Goal: Communication & Community: Answer question/provide support

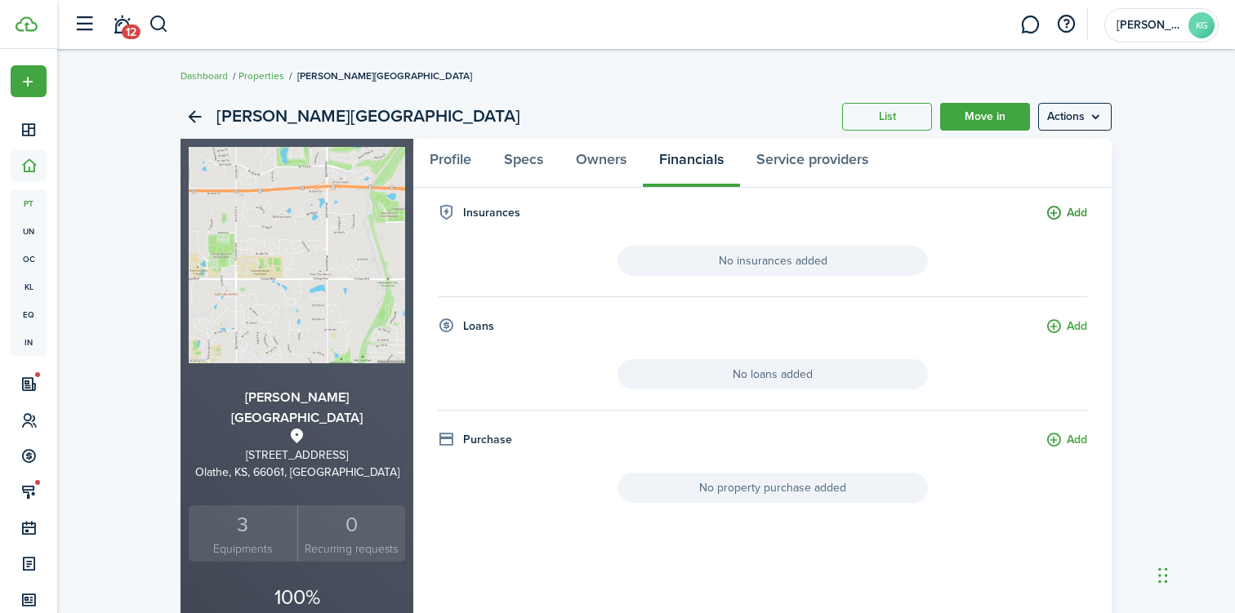
click at [1073, 212] on button "Add" at bounding box center [1066, 213] width 42 height 19
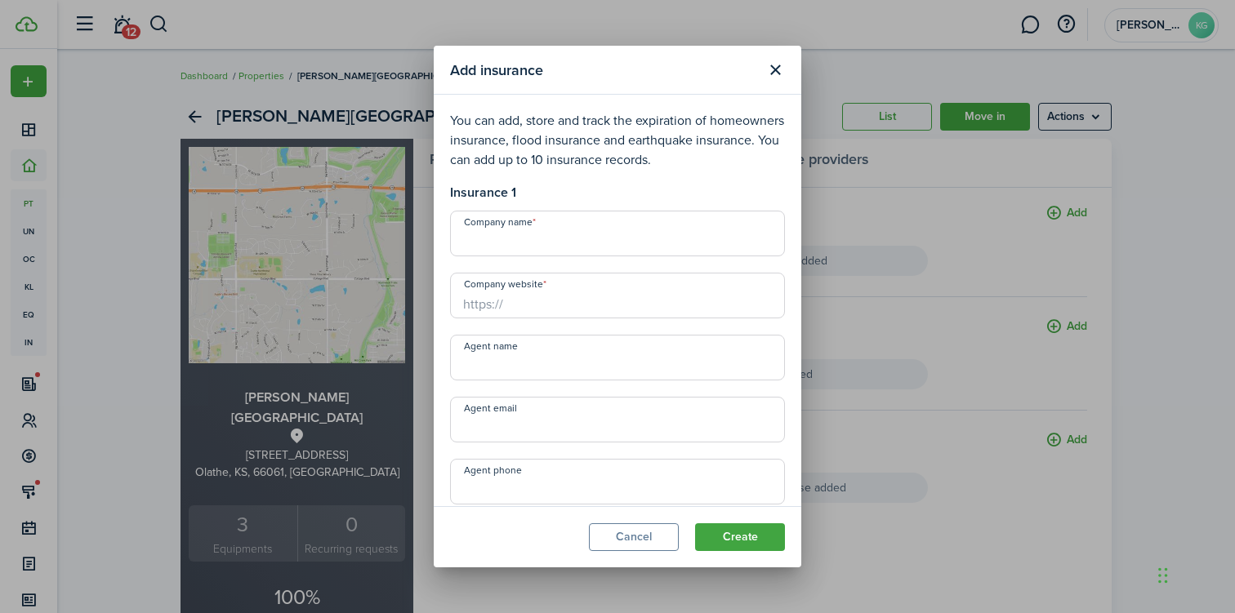
click at [584, 242] on input "Company name" at bounding box center [617, 234] width 335 height 46
click at [772, 74] on button "Close modal" at bounding box center [775, 70] width 28 height 28
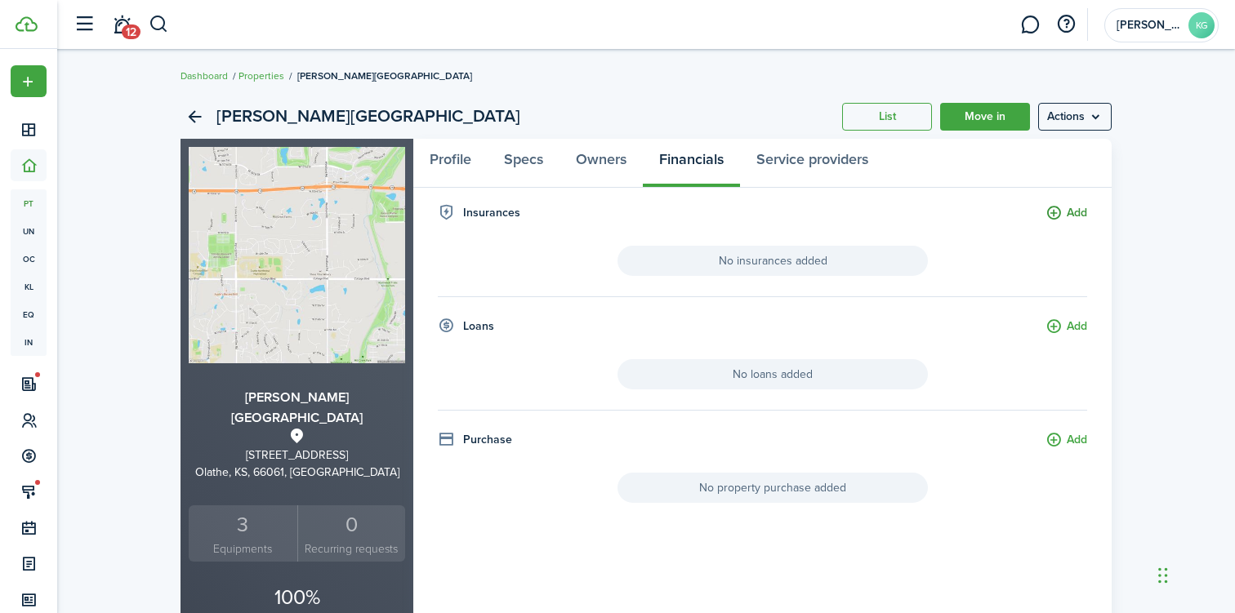
click at [1064, 212] on button "Add" at bounding box center [1066, 213] width 42 height 19
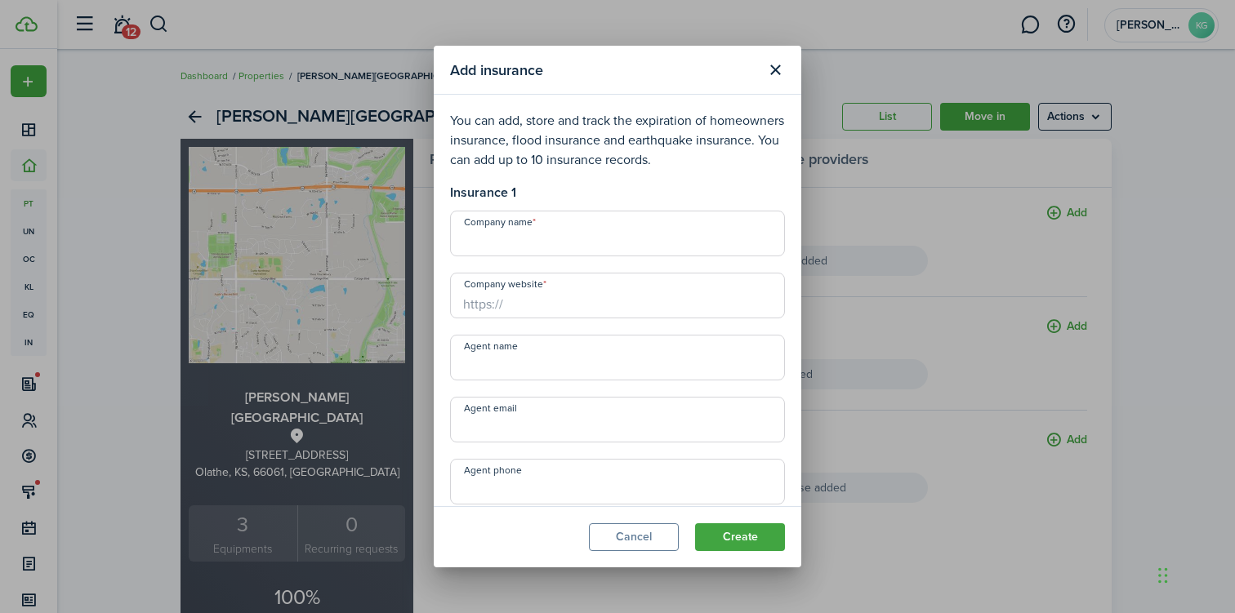
click at [564, 245] on input "Company name" at bounding box center [617, 234] width 335 height 46
click at [616, 541] on button "Cancel" at bounding box center [634, 537] width 90 height 28
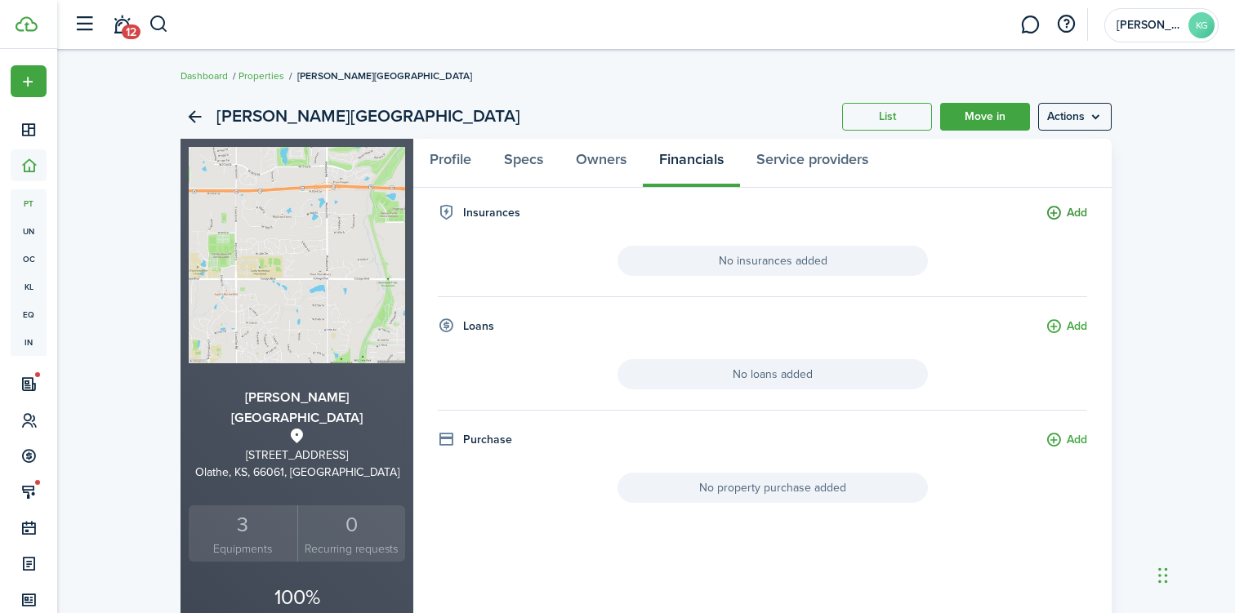
click at [1069, 216] on button "Add" at bounding box center [1066, 213] width 42 height 19
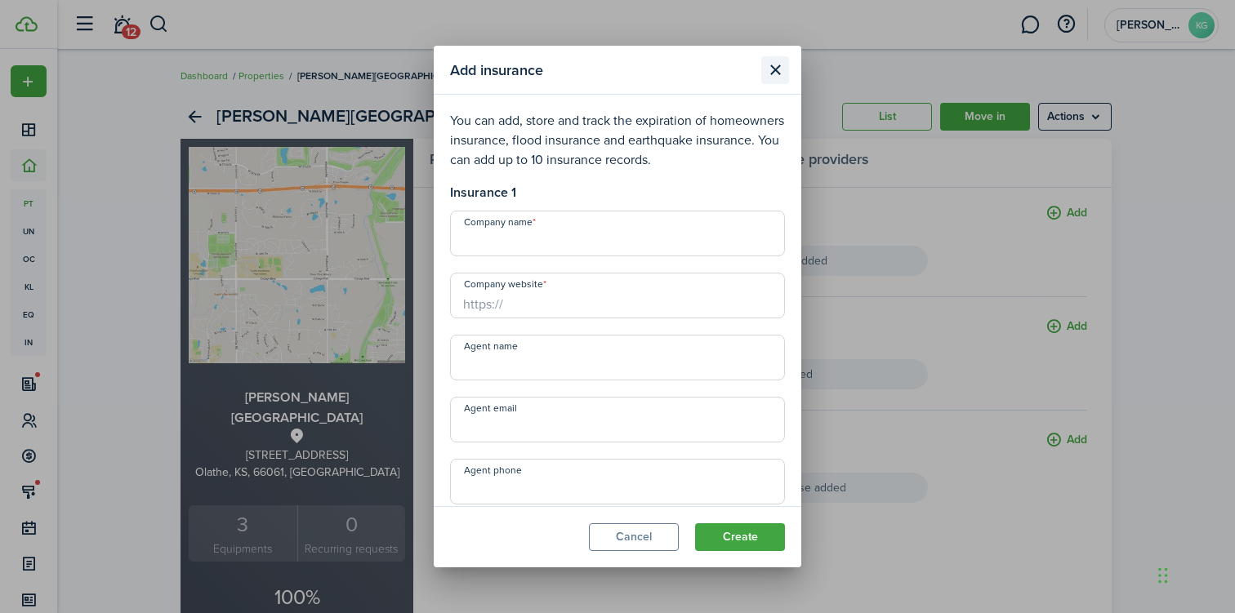
click at [776, 70] on button "Close modal" at bounding box center [775, 70] width 28 height 28
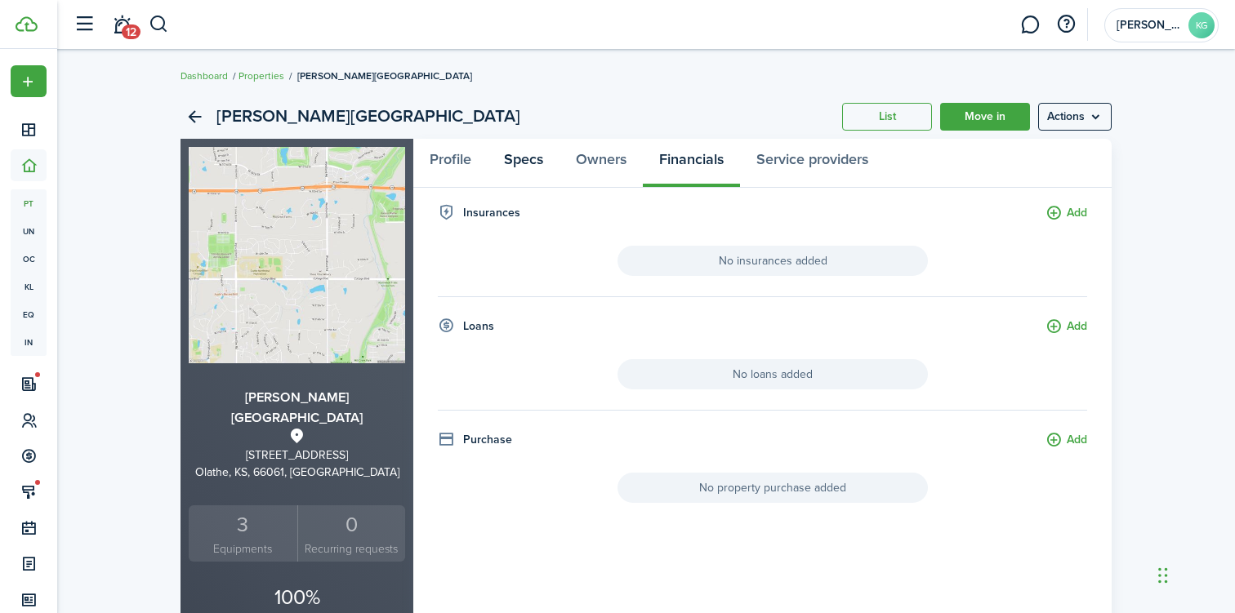
click at [533, 162] on link "Specs" at bounding box center [523, 163] width 72 height 49
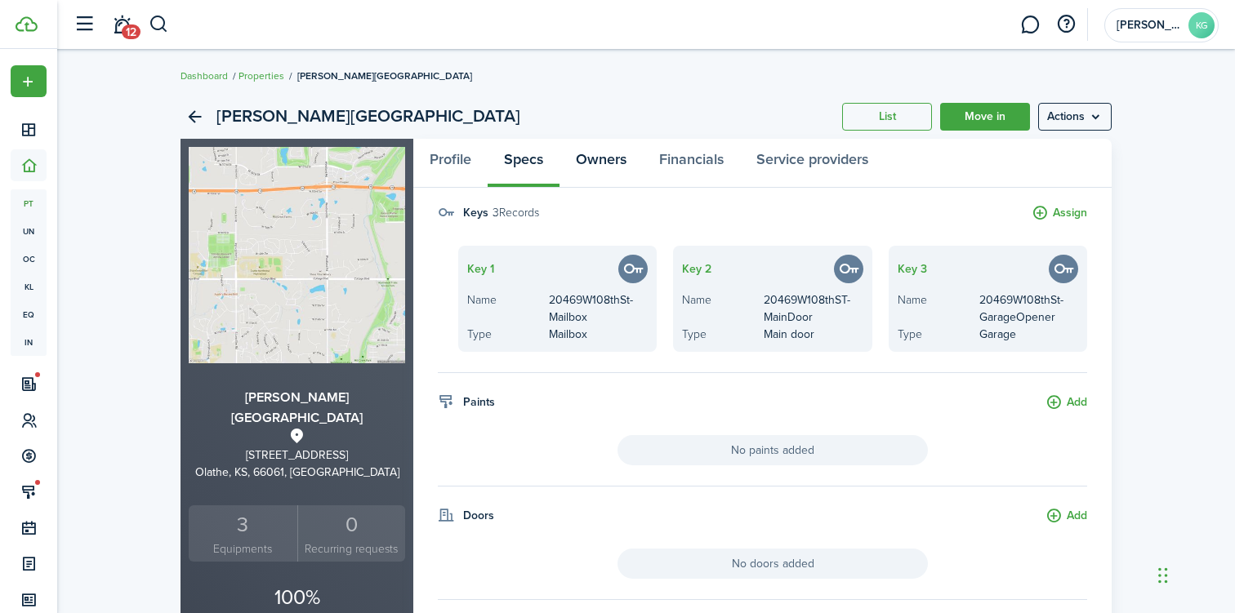
click at [592, 156] on link "Owners" at bounding box center [600, 163] width 83 height 49
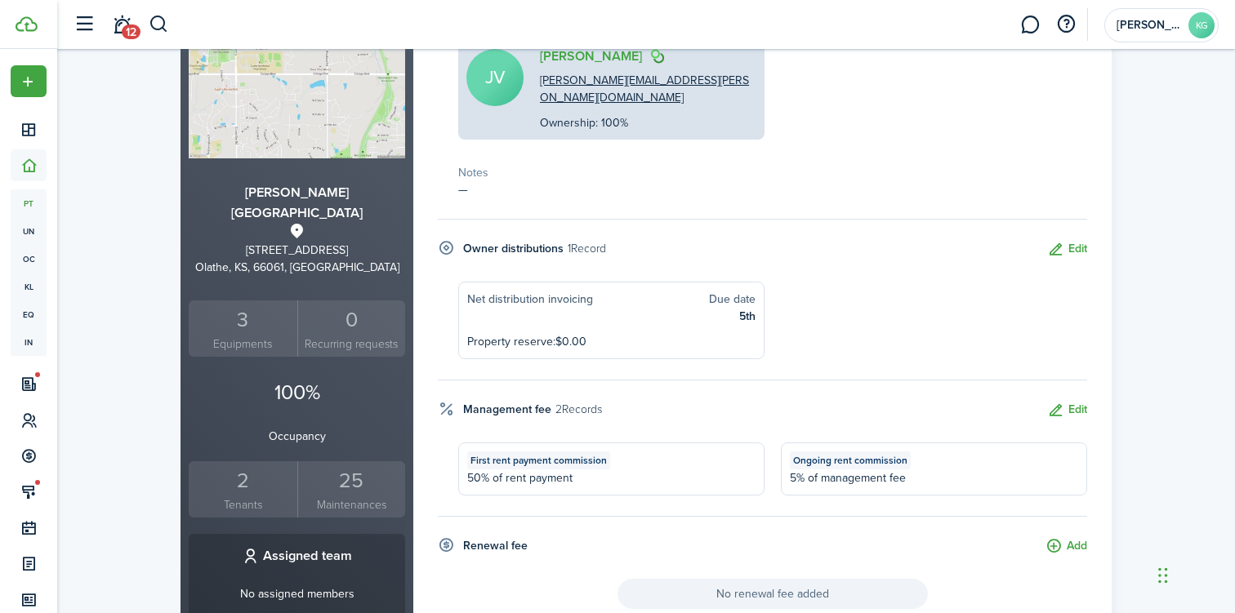
scroll to position [213, 0]
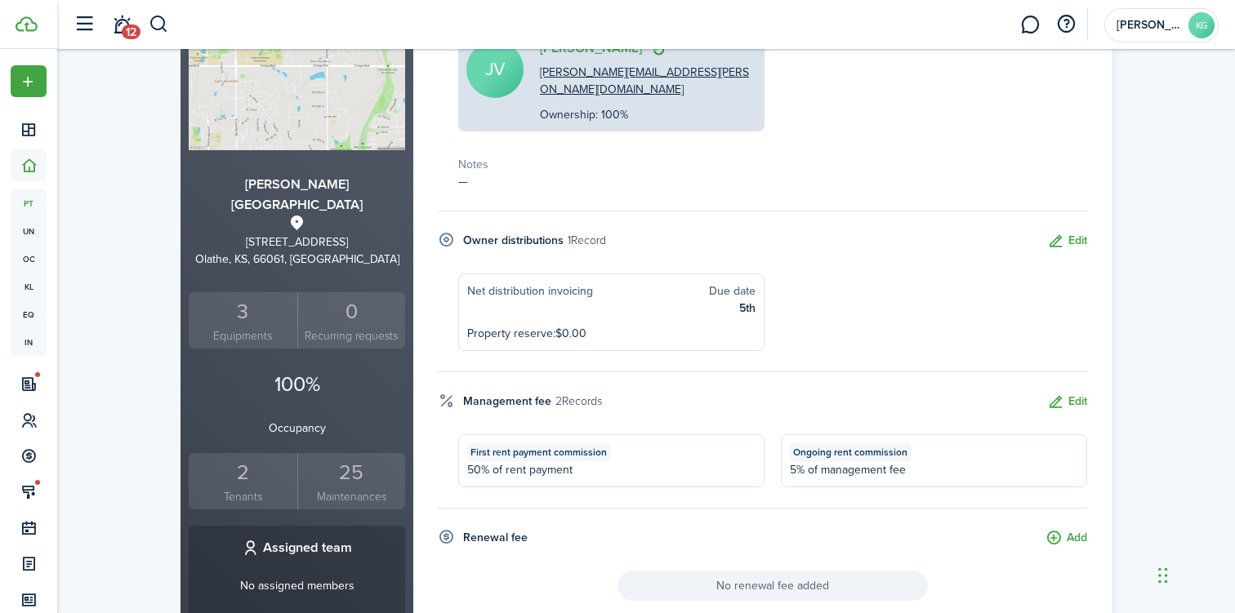
click at [245, 488] on small "Tenants" at bounding box center [243, 496] width 100 height 17
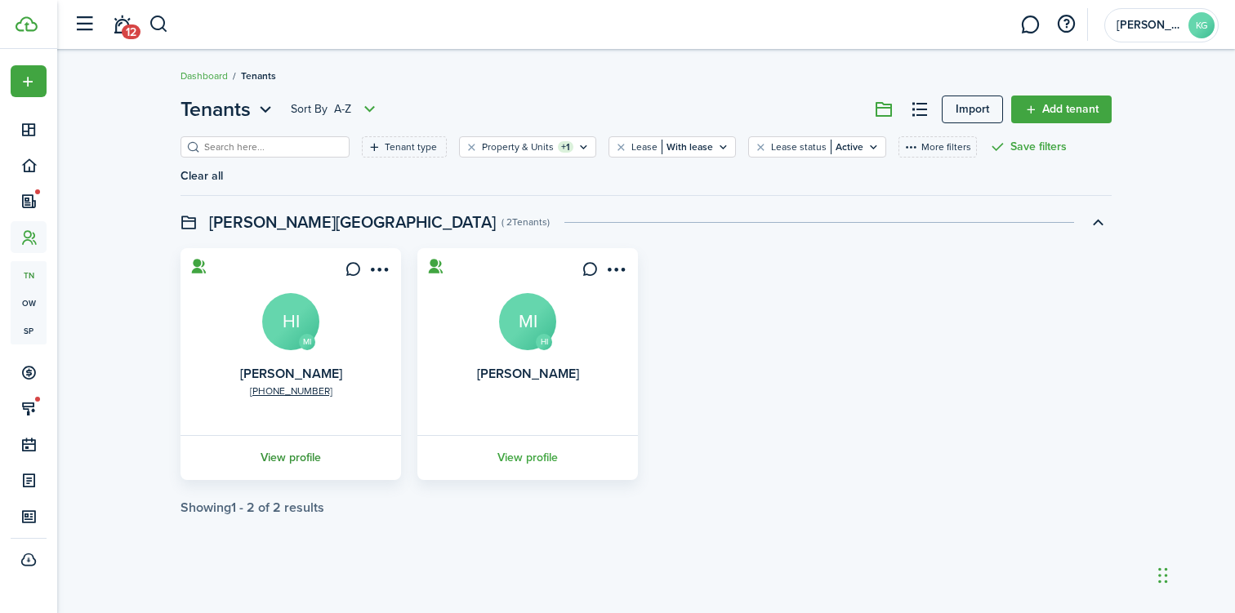
click at [309, 435] on link "View profile" at bounding box center [290, 457] width 225 height 45
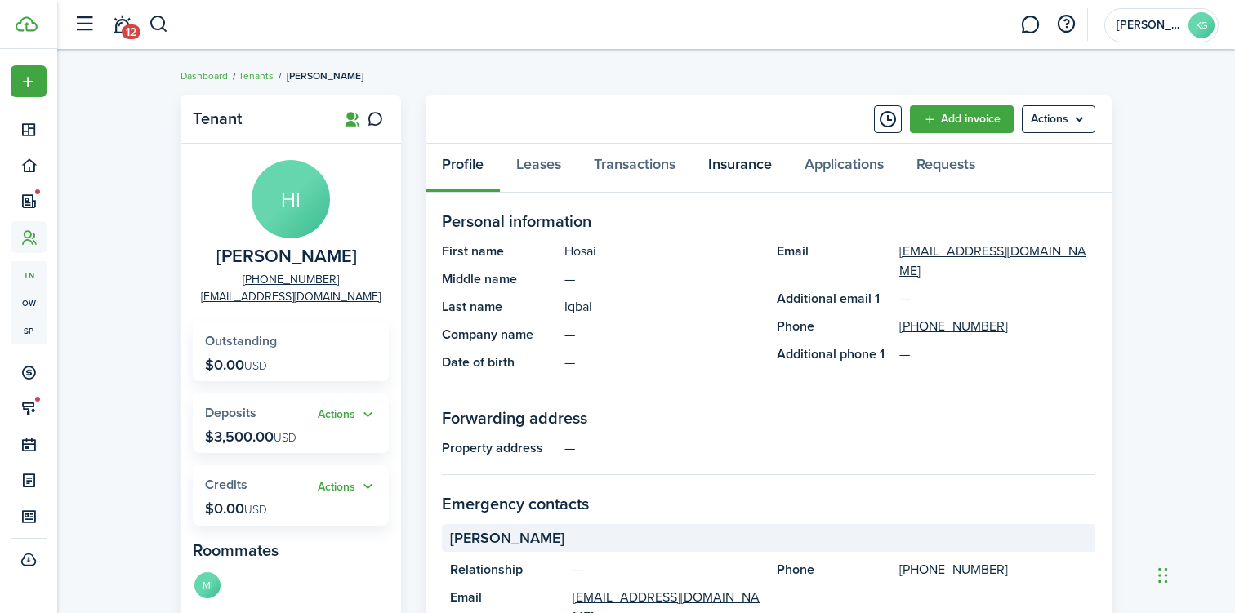
click at [730, 168] on link "Insurance" at bounding box center [740, 168] width 96 height 49
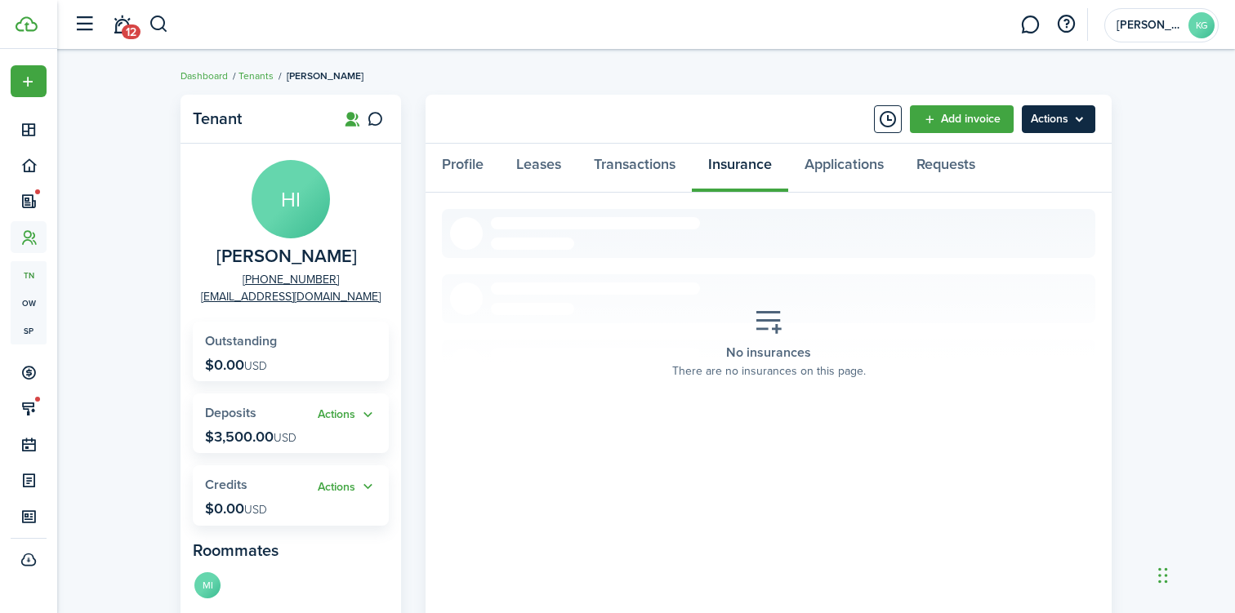
click at [1035, 118] on menu-btn "Actions" at bounding box center [1057, 119] width 73 height 28
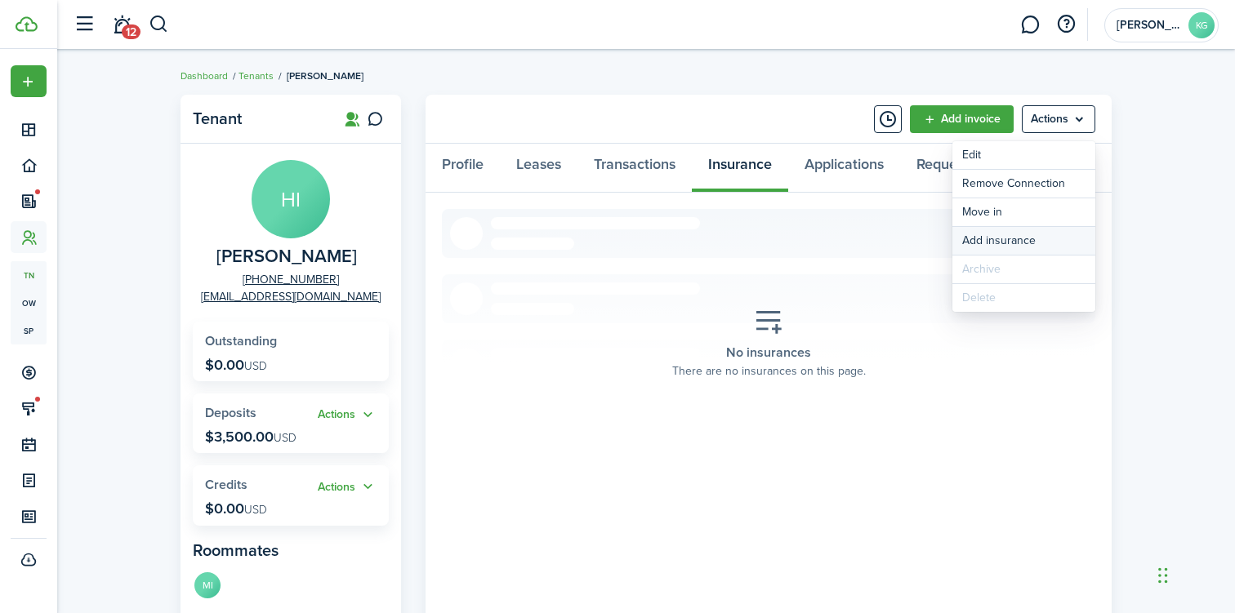
click at [996, 238] on button "Add insurance" at bounding box center [1023, 241] width 143 height 28
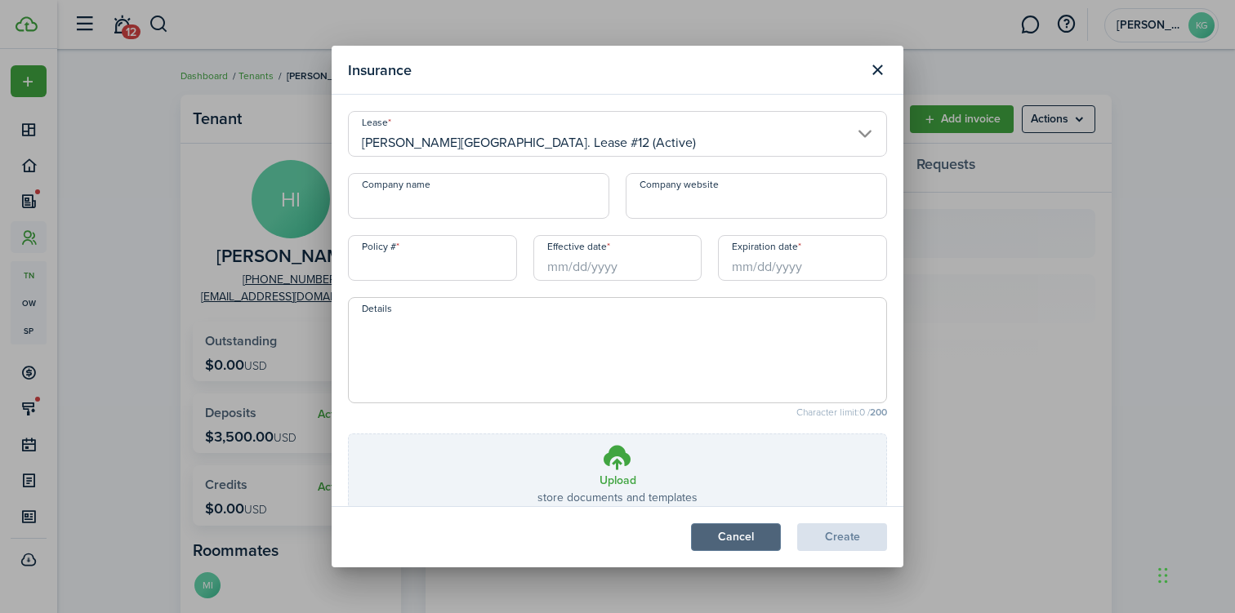
click at [744, 536] on button "Cancel" at bounding box center [736, 537] width 90 height 28
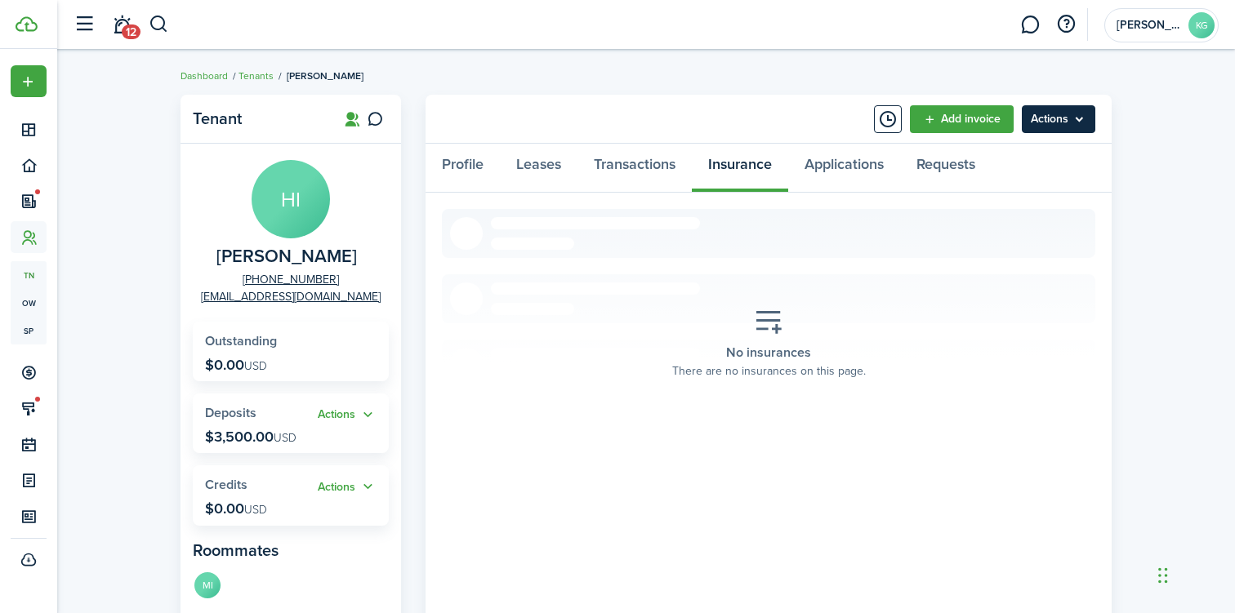
click at [1044, 118] on menu-btn "Actions" at bounding box center [1057, 119] width 73 height 28
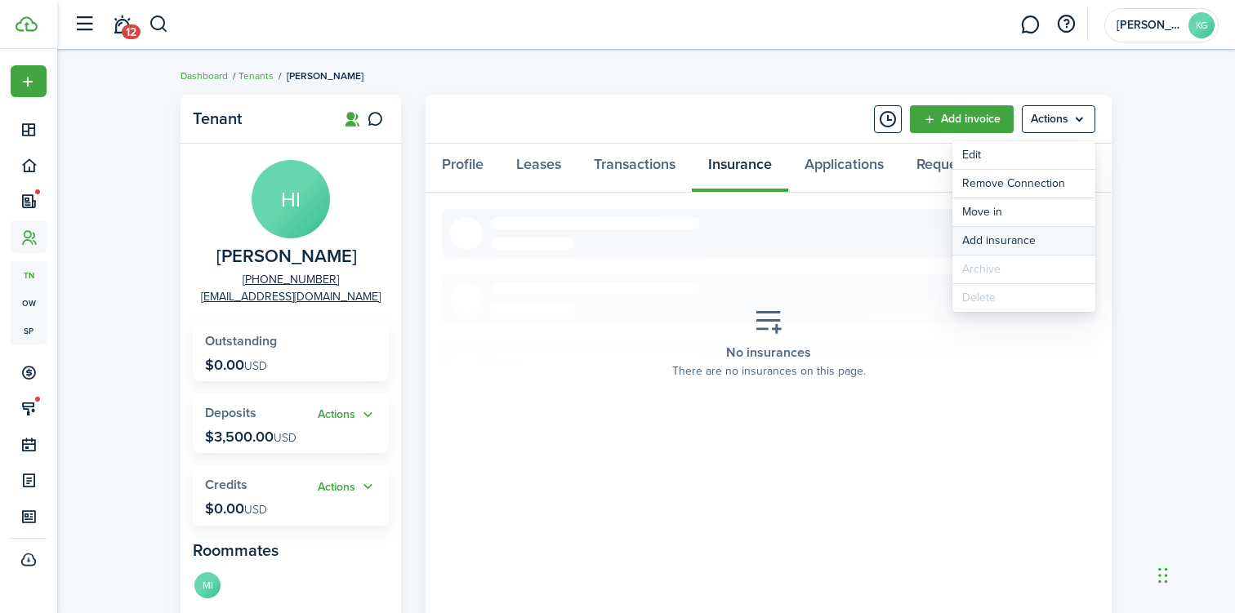
click at [999, 243] on button "Add insurance" at bounding box center [1023, 241] width 143 height 28
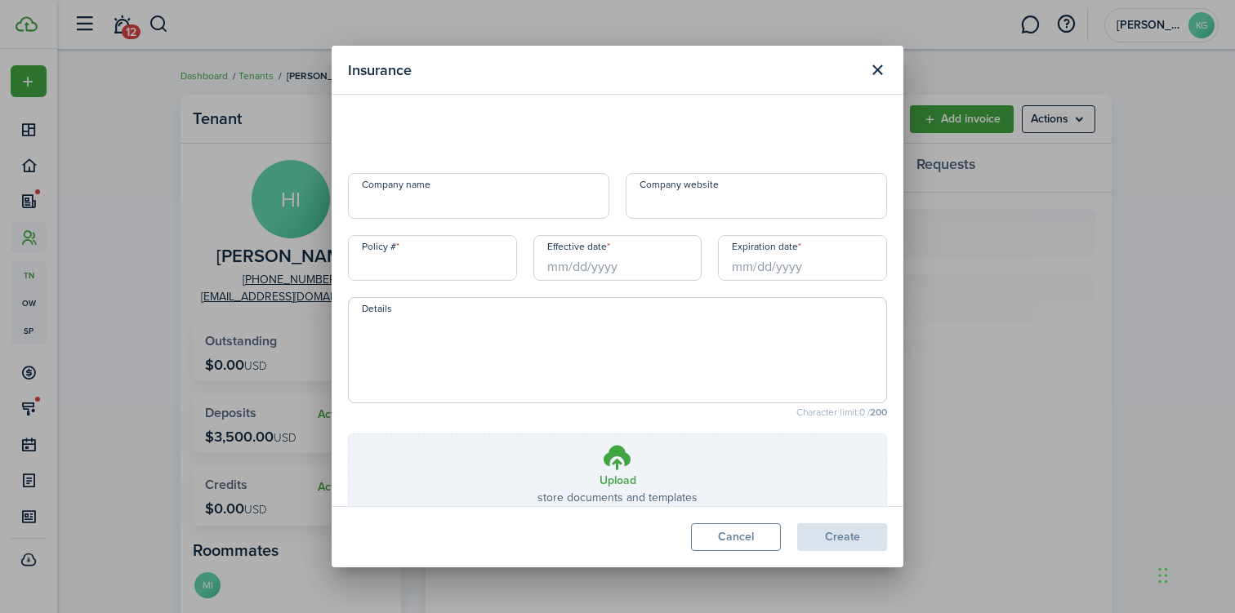
click at [442, 211] on input "Company name" at bounding box center [478, 196] width 261 height 46
paste input "Assurant"
type input "Assurant"
click at [692, 195] on input "Company website" at bounding box center [755, 196] width 261 height 46
paste input "[DOMAIN_NAME]"
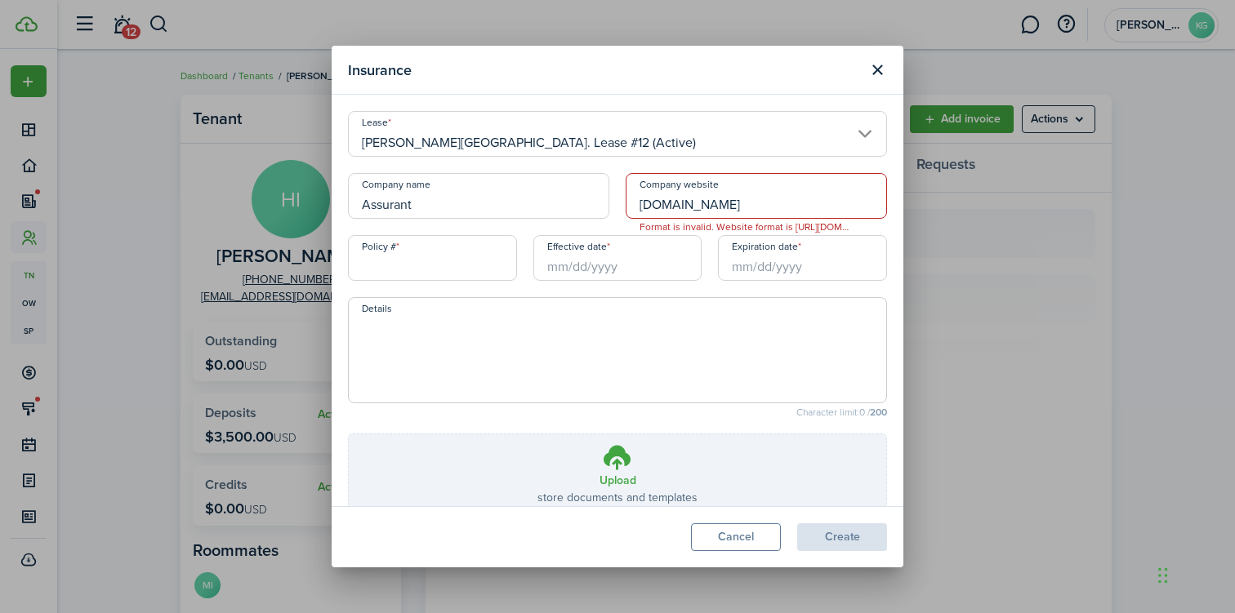
type input "[DOMAIN_NAME]"
click at [447, 272] on input "Policy #" at bounding box center [432, 258] width 169 height 46
paste input "REN 5898027 00"
type input "REN 5898027 00"
click at [771, 272] on input "Expiration date" at bounding box center [802, 258] width 169 height 46
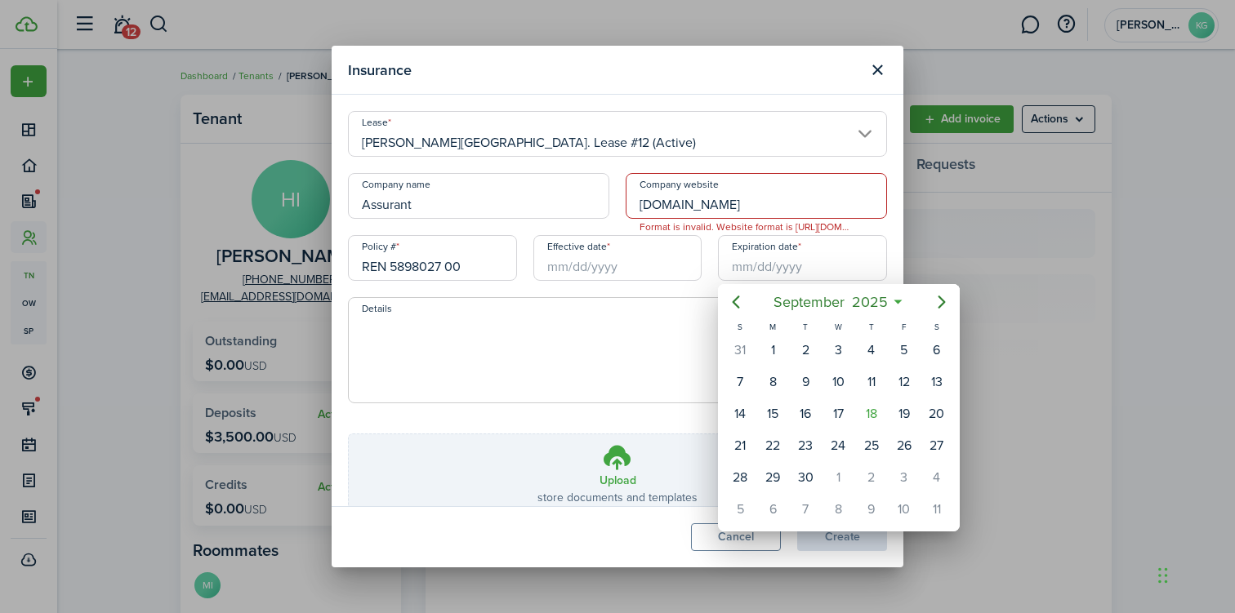
click at [619, 265] on div at bounding box center [617, 306] width 1496 height 874
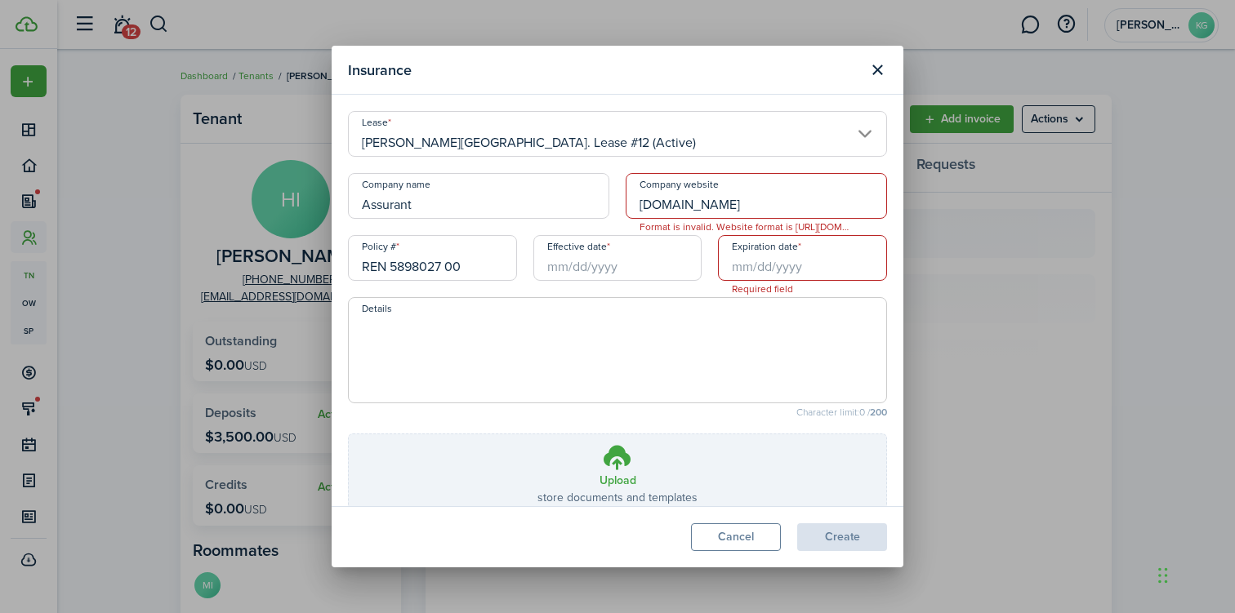
click at [596, 265] on input "Effective date" at bounding box center [617, 258] width 169 height 46
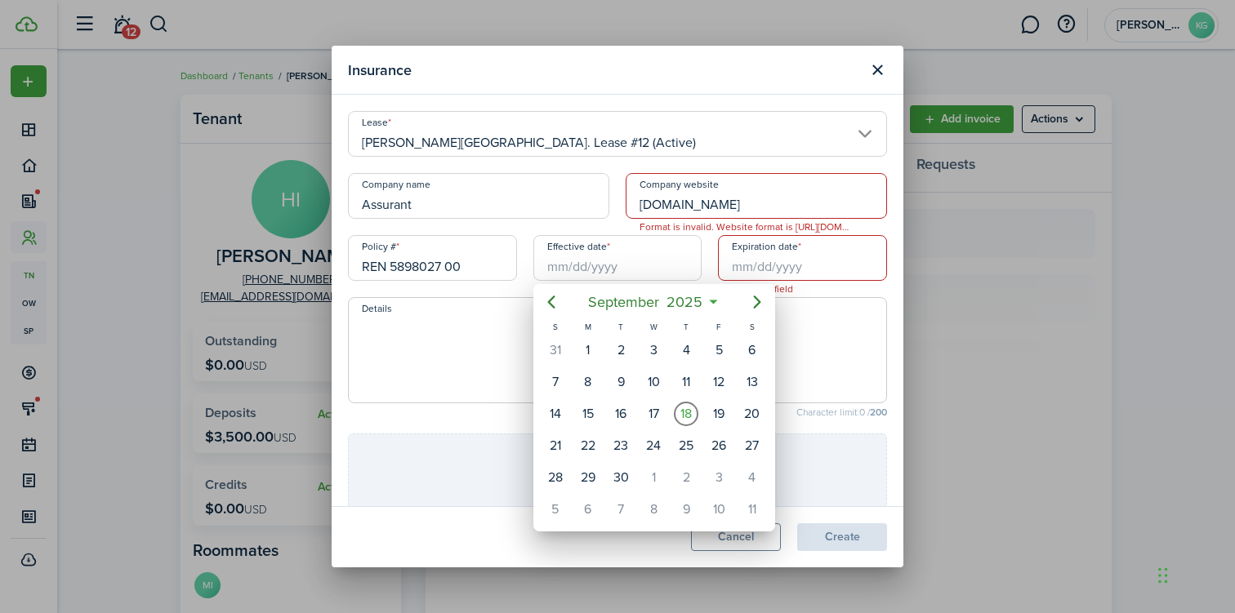
click at [614, 272] on div at bounding box center [617, 306] width 1496 height 874
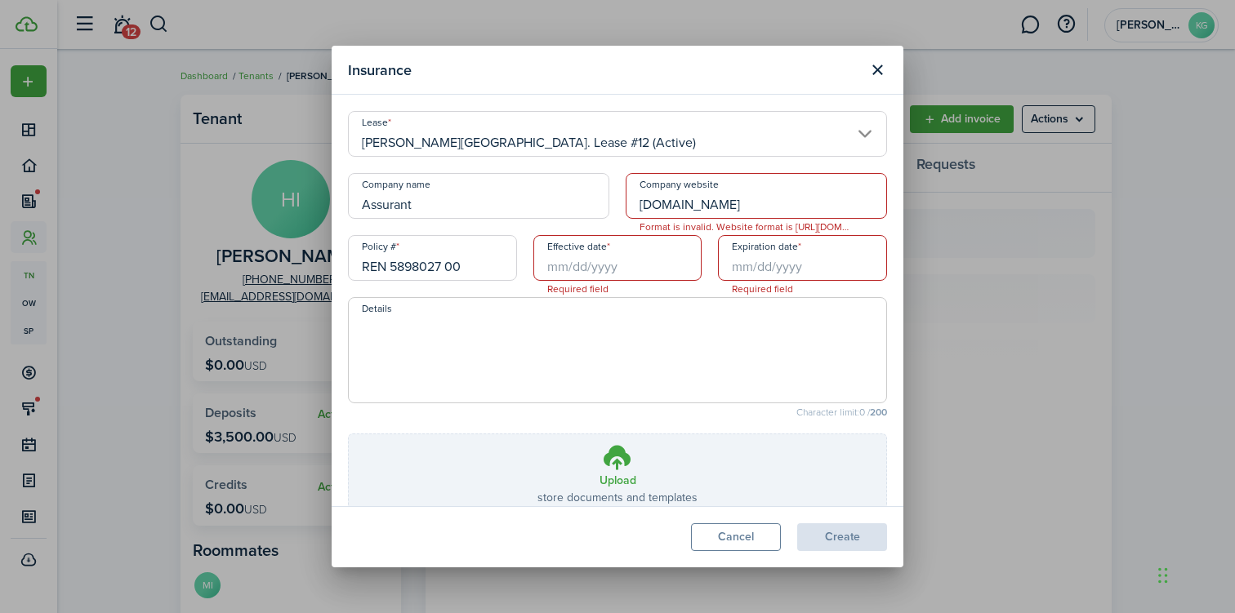
click at [620, 260] on input "Effective date" at bounding box center [617, 258] width 169 height 46
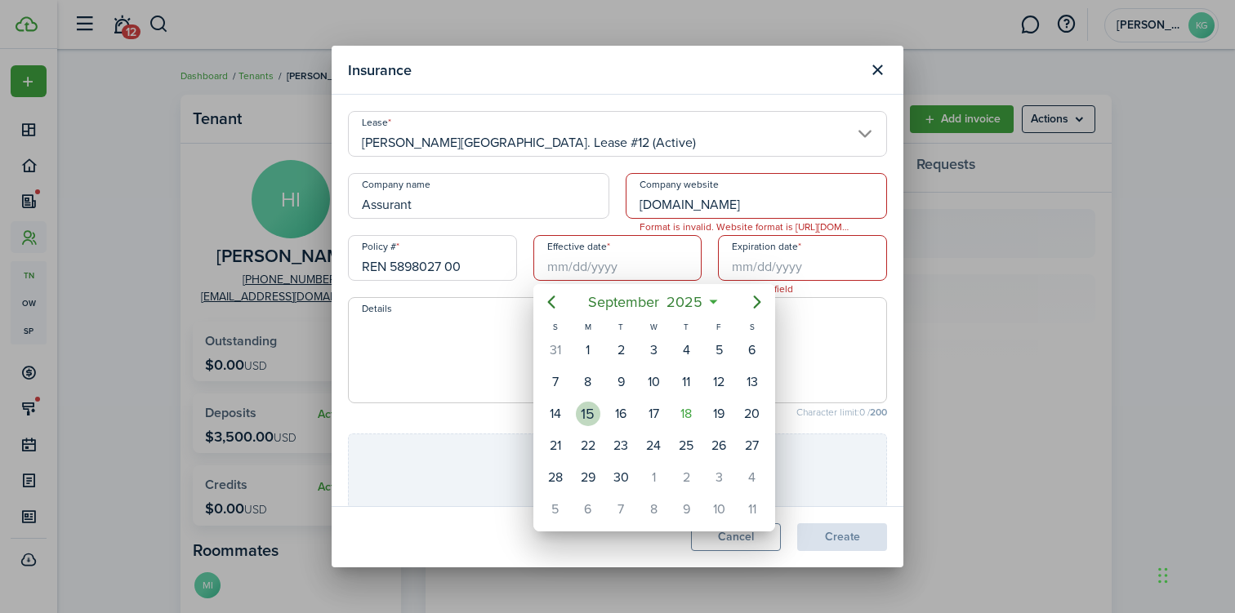
click at [592, 414] on div "15" at bounding box center [588, 414] width 24 height 24
type input "[DATE]"
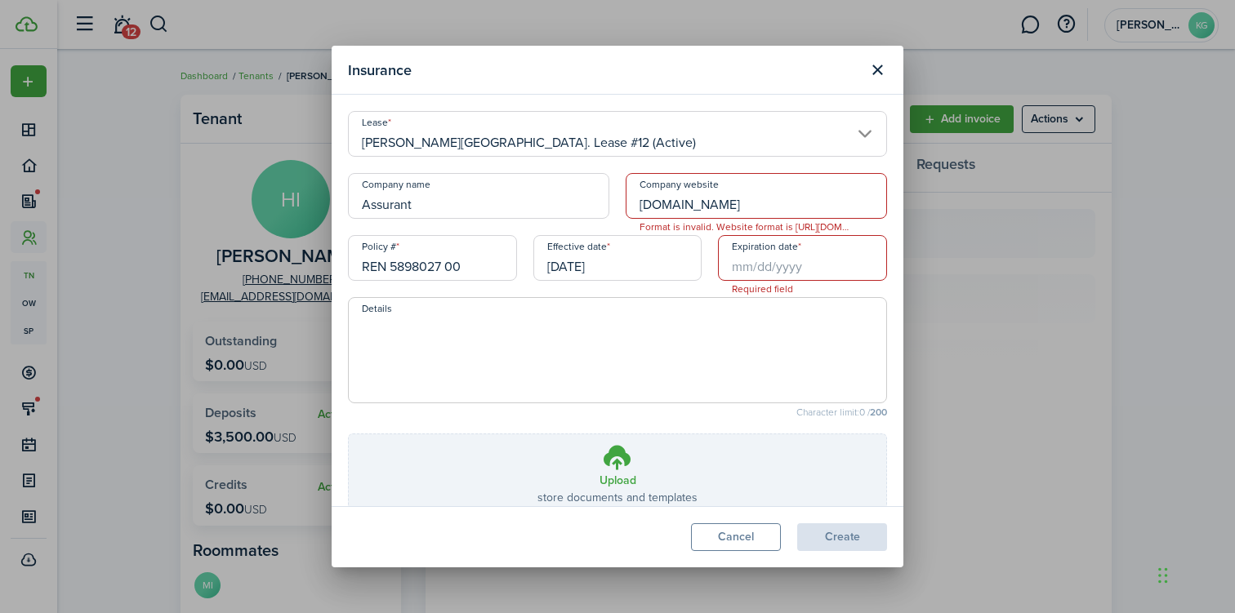
click at [762, 277] on input "Expiration date" at bounding box center [802, 258] width 169 height 46
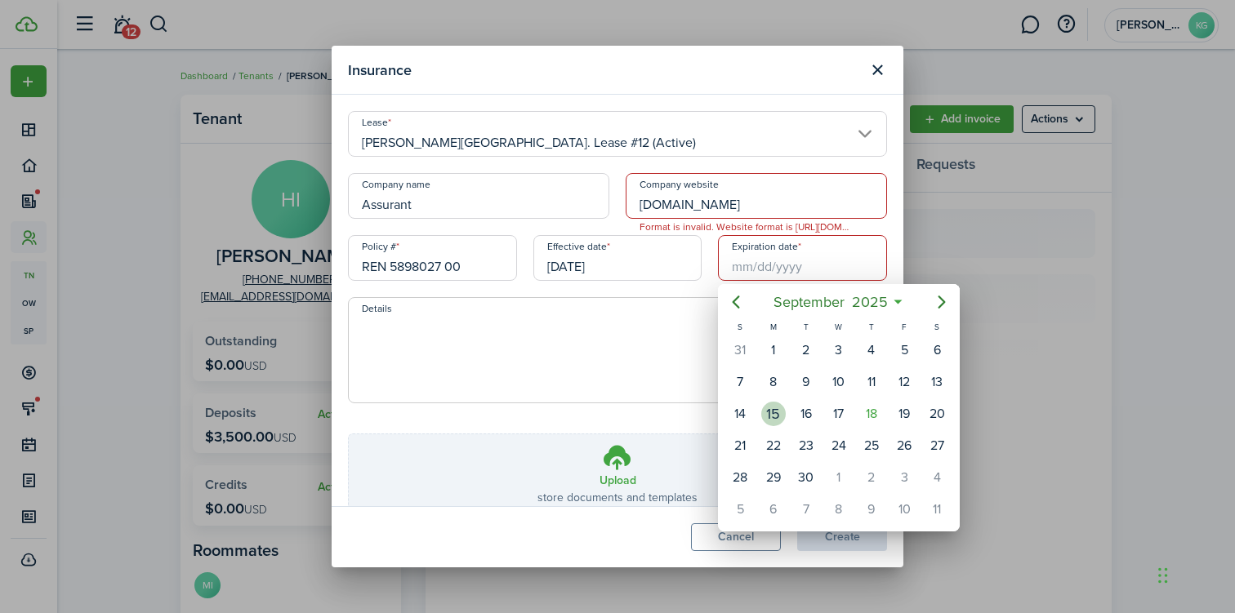
click at [773, 410] on div "15" at bounding box center [773, 414] width 24 height 24
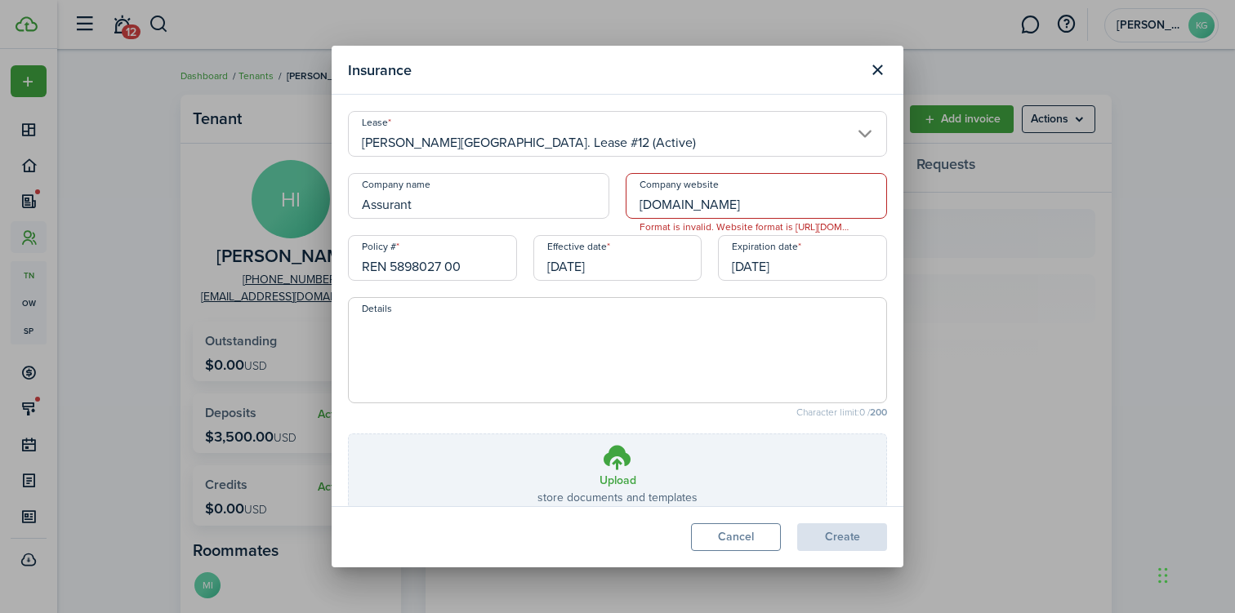
click at [814, 273] on input "[DATE]" at bounding box center [802, 258] width 169 height 46
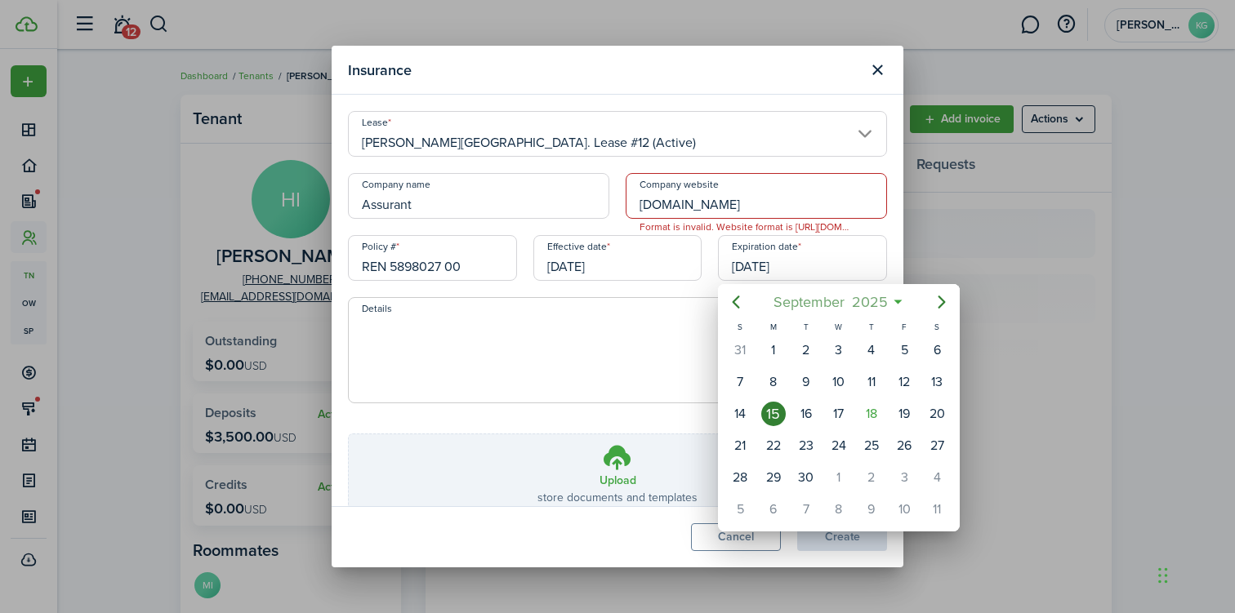
click at [879, 302] on span "2025" at bounding box center [869, 301] width 43 height 29
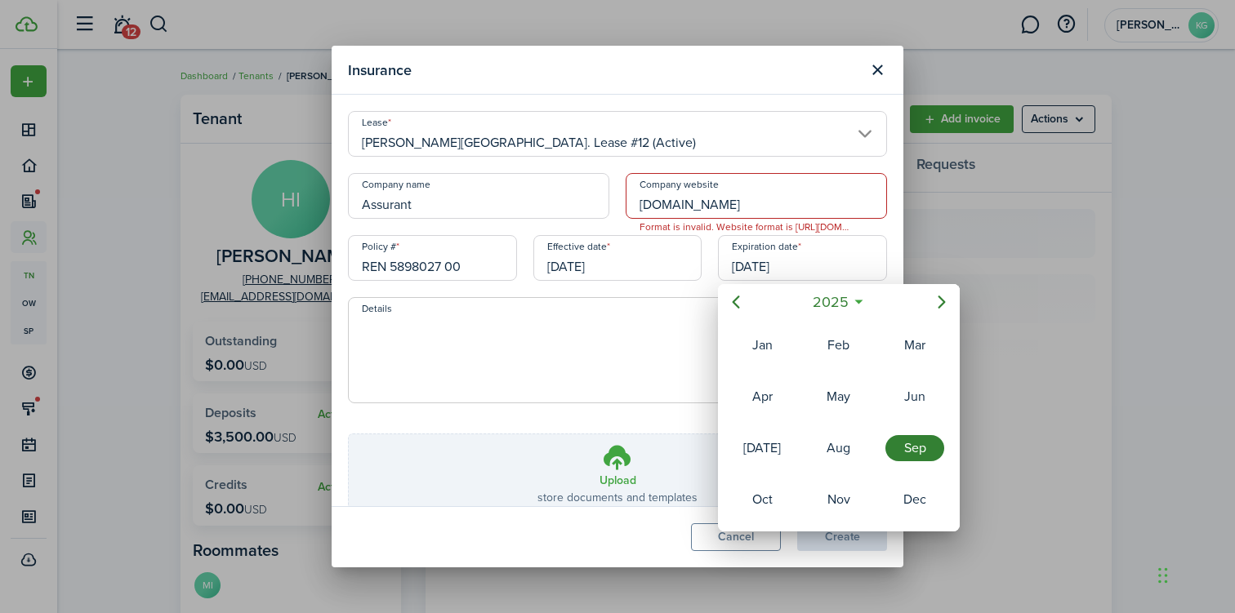
click at [861, 305] on icon at bounding box center [858, 302] width 17 height 16
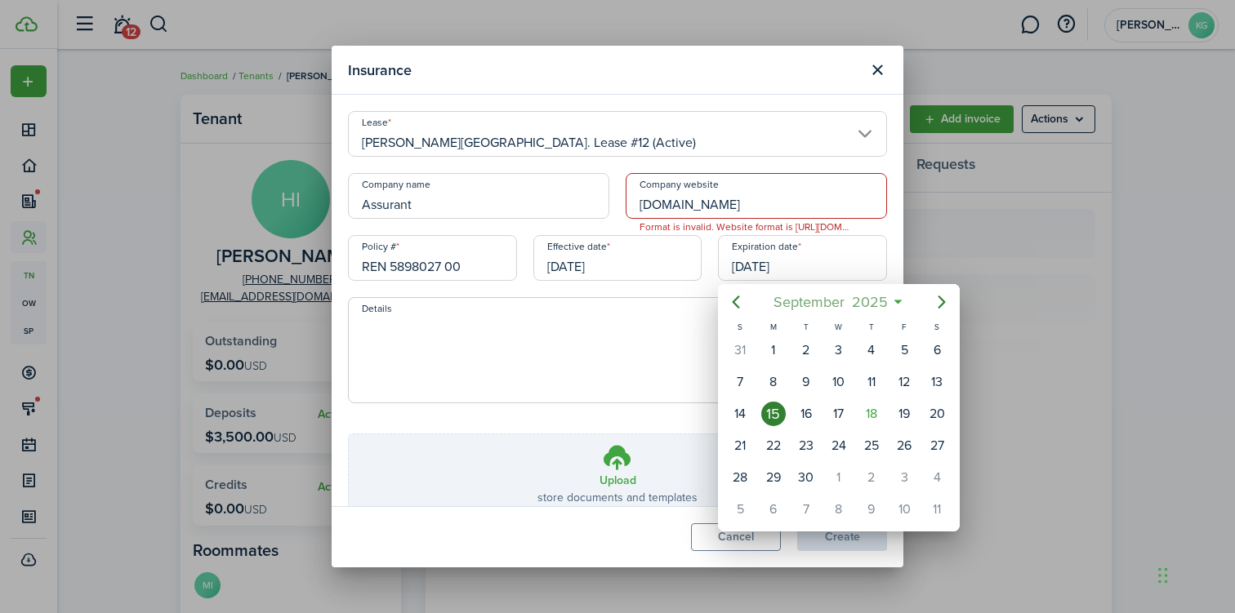
click at [861, 305] on span "2025" at bounding box center [869, 301] width 43 height 29
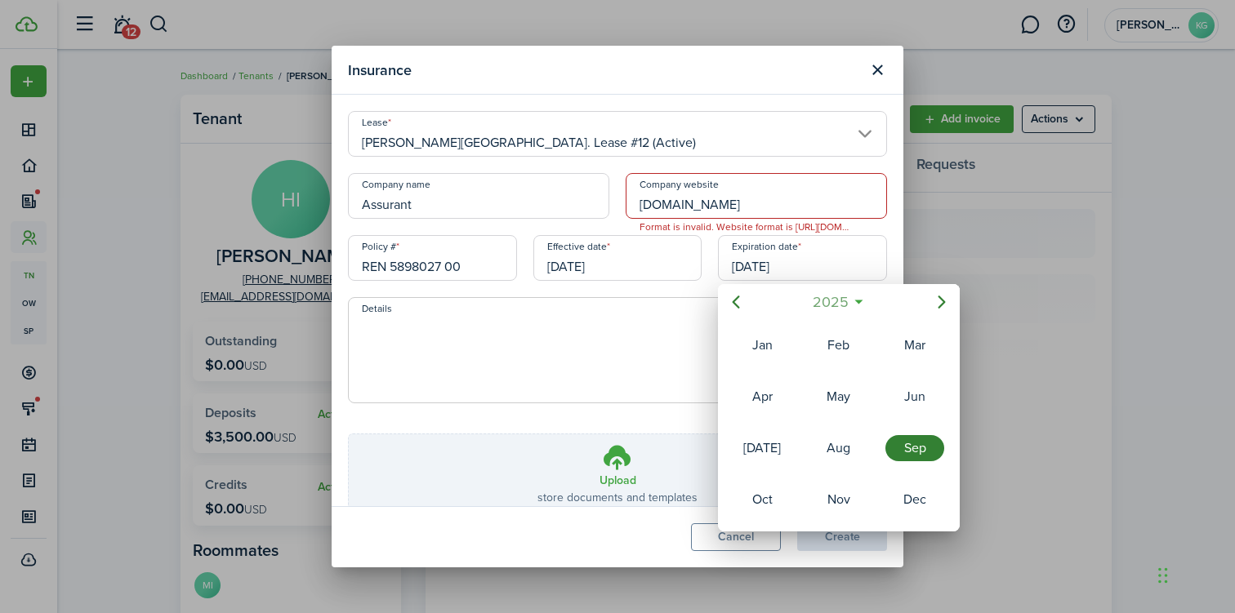
click at [826, 300] on span "2025" at bounding box center [829, 301] width 43 height 29
click at [910, 462] on div "2026" at bounding box center [914, 448] width 65 height 49
click at [923, 453] on div "Sep" at bounding box center [914, 448] width 59 height 26
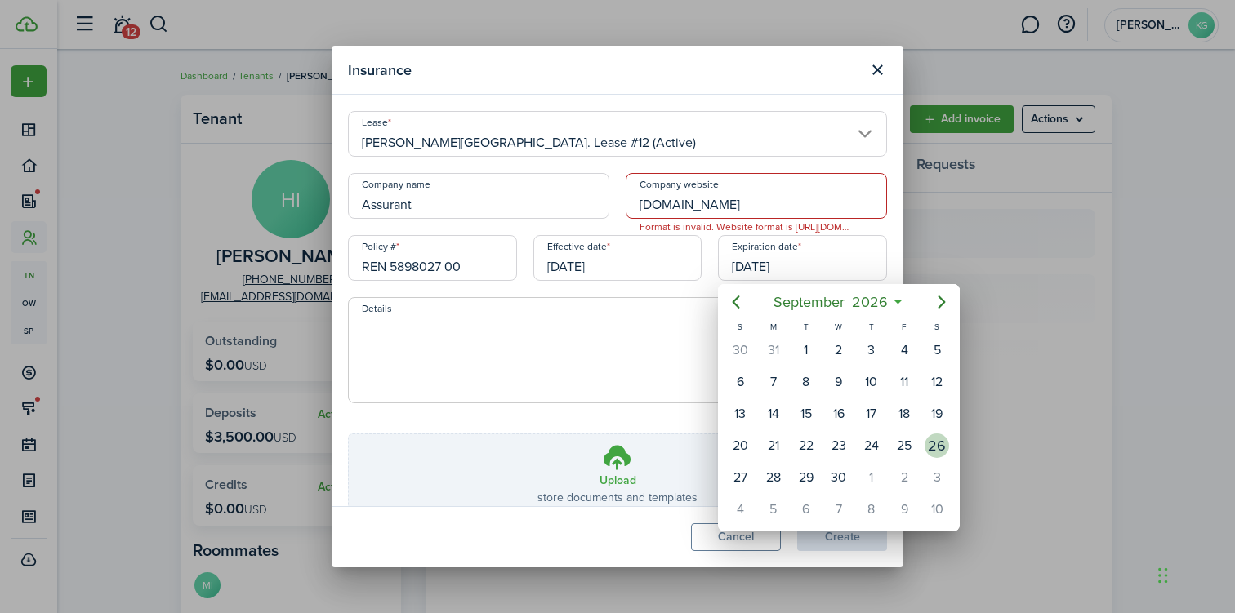
click at [936, 443] on div "26" at bounding box center [936, 446] width 24 height 24
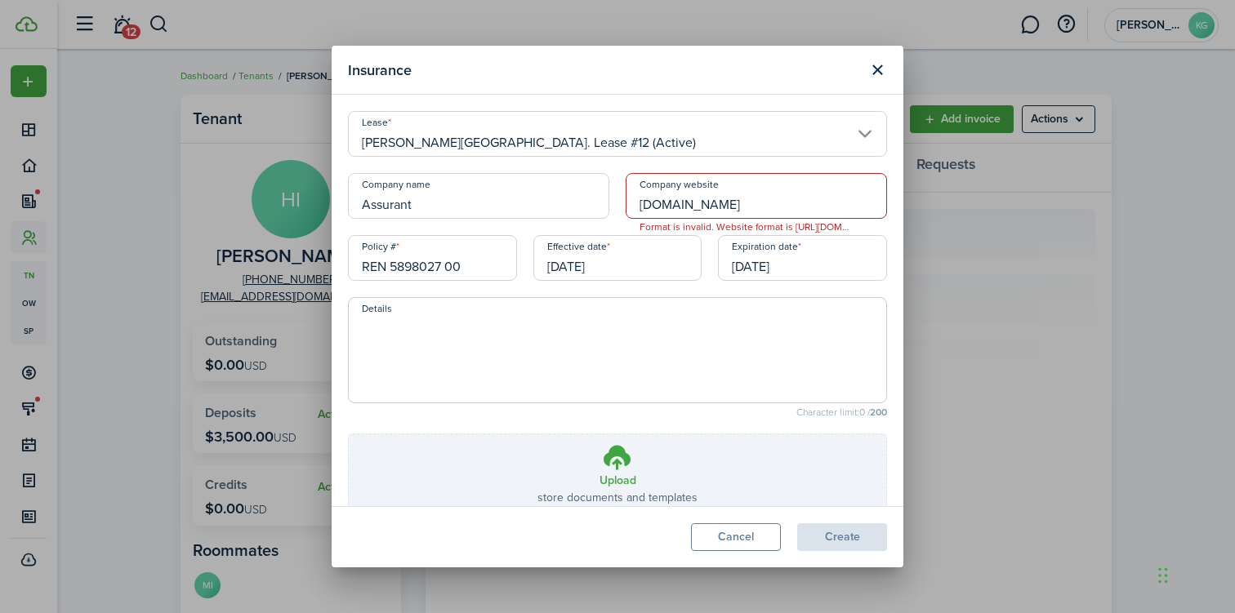
click at [761, 271] on input "[DATE]" at bounding box center [802, 258] width 169 height 46
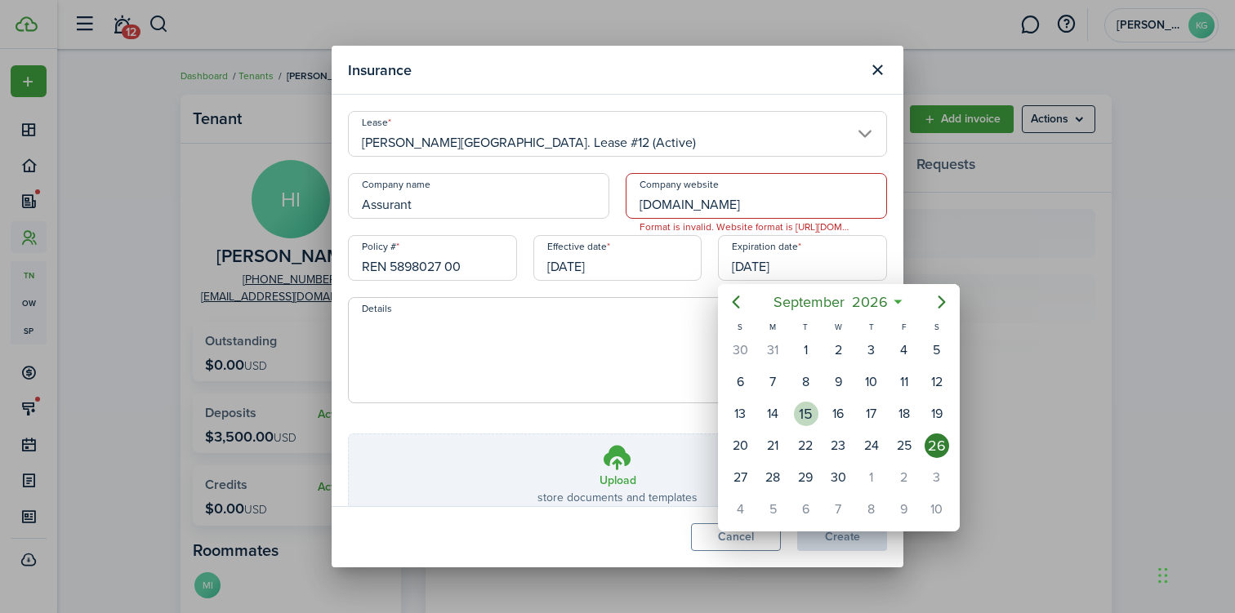
click at [806, 413] on div "15" at bounding box center [806, 414] width 24 height 24
type input "[DATE]"
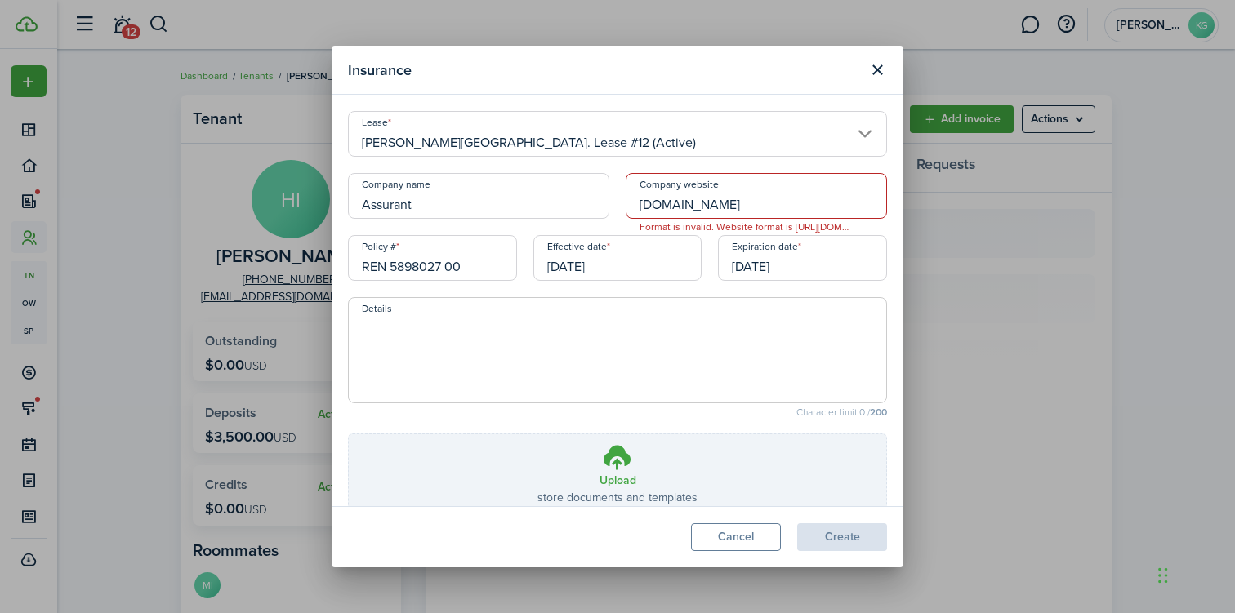
click at [647, 344] on textarea "Details" at bounding box center [617, 355] width 537 height 78
click at [619, 467] on icon at bounding box center [617, 457] width 31 height 29
click at [349, 434] on input "Upload store documents and templates Choose file" at bounding box center [349, 434] width 0 height 0
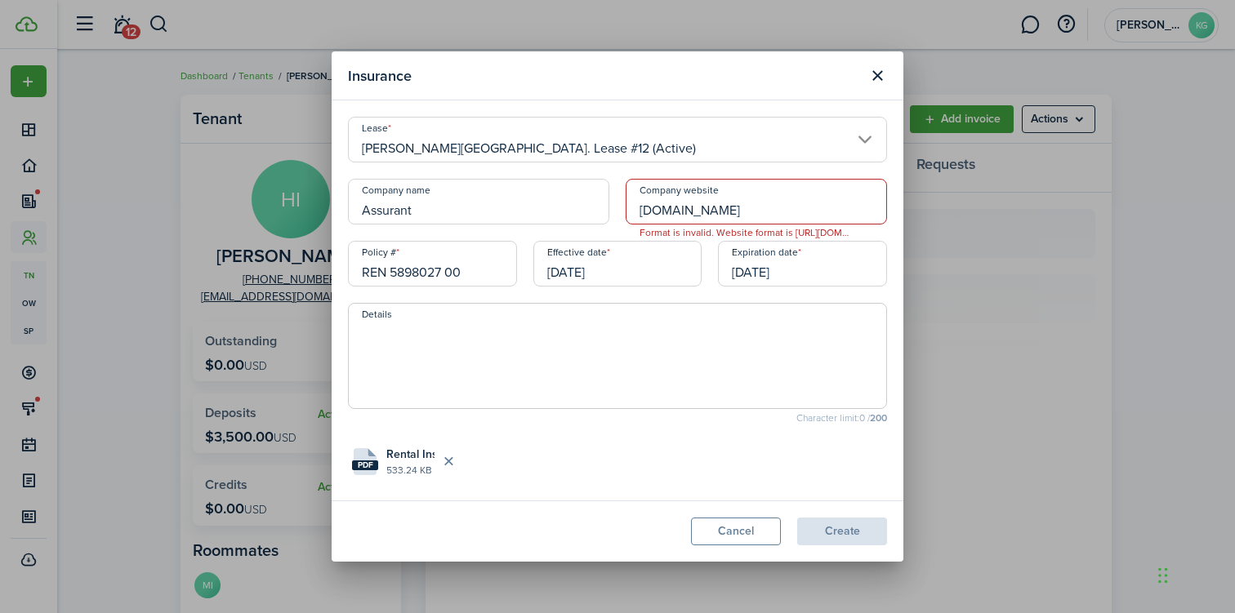
click at [640, 211] on input "[DOMAIN_NAME]" at bounding box center [755, 202] width 261 height 46
click at [700, 343] on textarea "Details" at bounding box center [617, 361] width 537 height 78
click at [685, 216] on input "[URL][DOMAIN_NAME]" at bounding box center [755, 202] width 261 height 46
click at [681, 215] on input "[URL][DOMAIN_NAME]" at bounding box center [755, 202] width 261 height 46
click at [669, 317] on span at bounding box center [617, 356] width 539 height 106
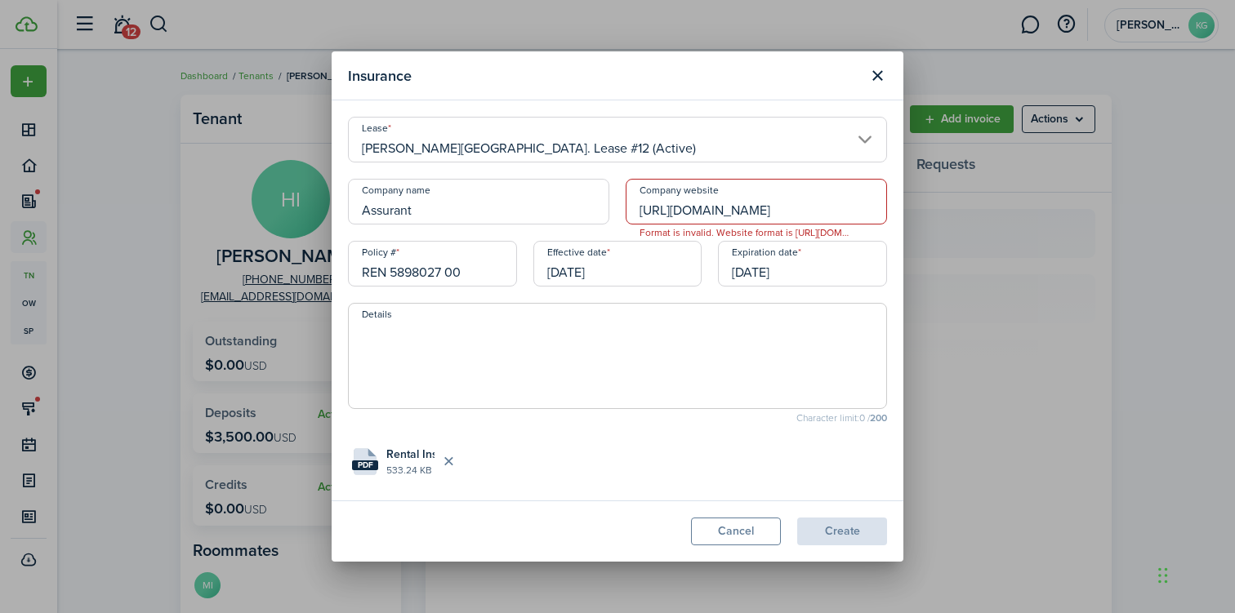
click at [670, 214] on input "[URL][DOMAIN_NAME]" at bounding box center [755, 202] width 261 height 46
click at [678, 318] on span at bounding box center [617, 356] width 539 height 106
click at [718, 215] on input "[URL][DOMAIN_NAME]" at bounding box center [755, 202] width 261 height 46
type input "[URL][DOMAIN_NAME]"
click at [843, 534] on button "Create" at bounding box center [842, 532] width 90 height 28
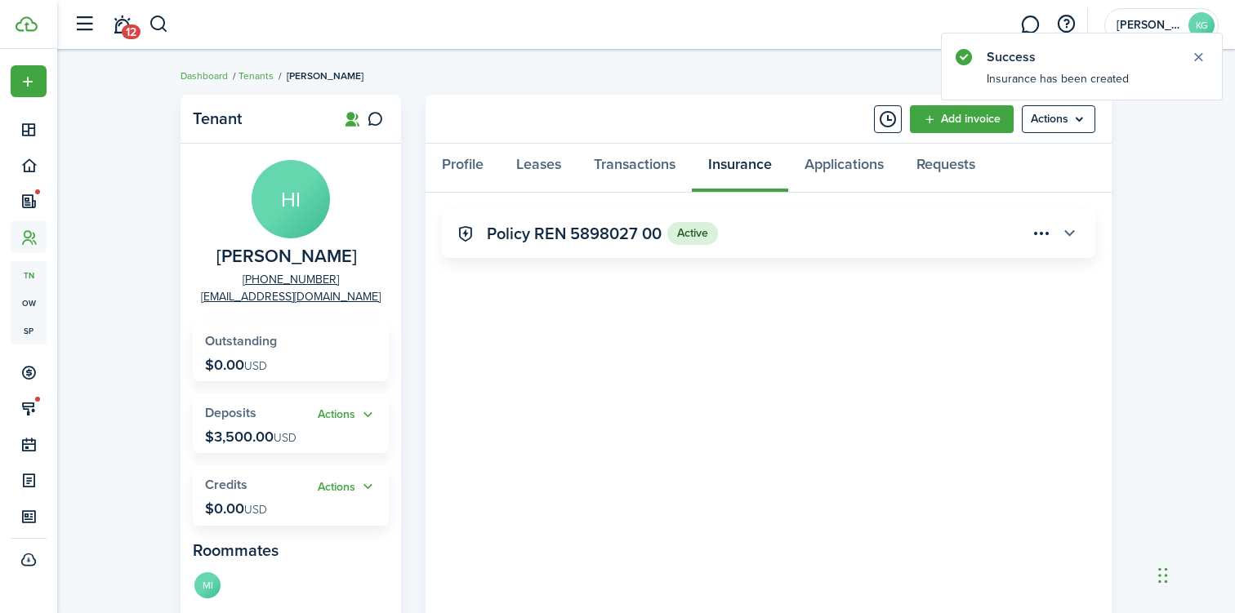
click at [1069, 231] on button "button" at bounding box center [1069, 234] width 28 height 28
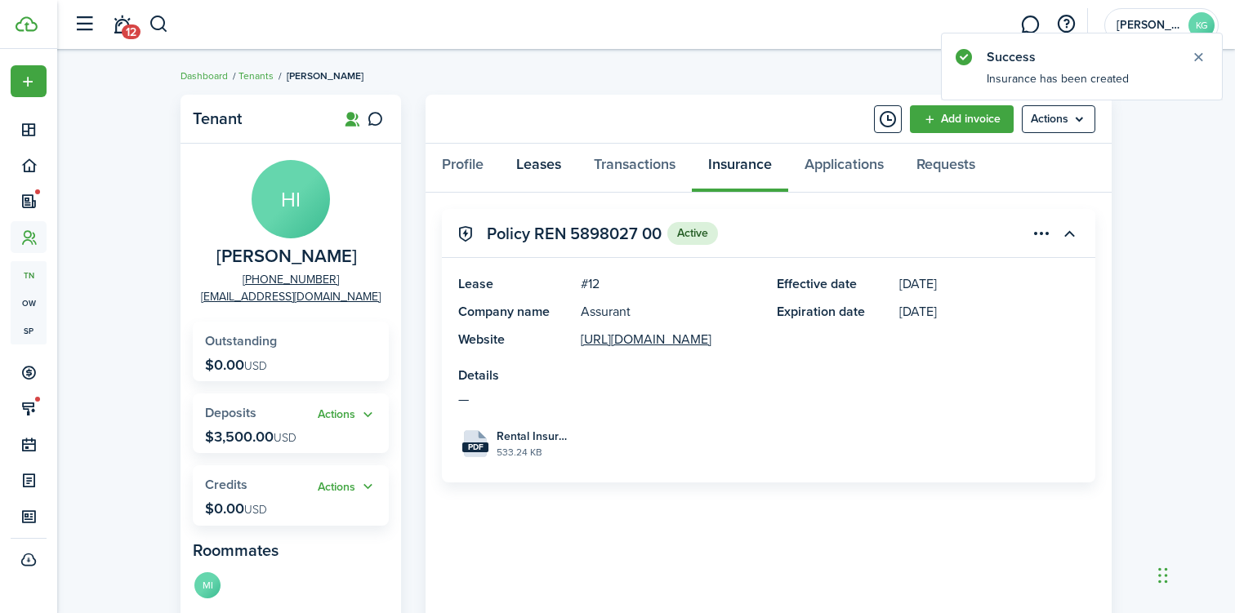
click at [546, 171] on link "Leases" at bounding box center [539, 168] width 78 height 49
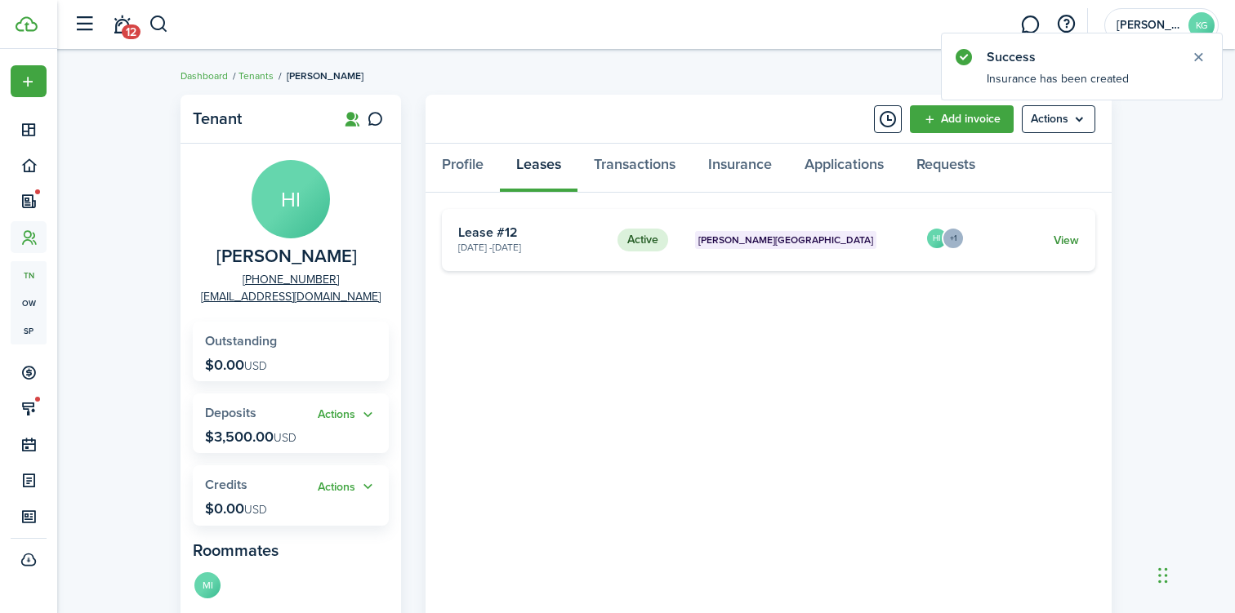
click at [1055, 239] on link "View" at bounding box center [1065, 240] width 25 height 17
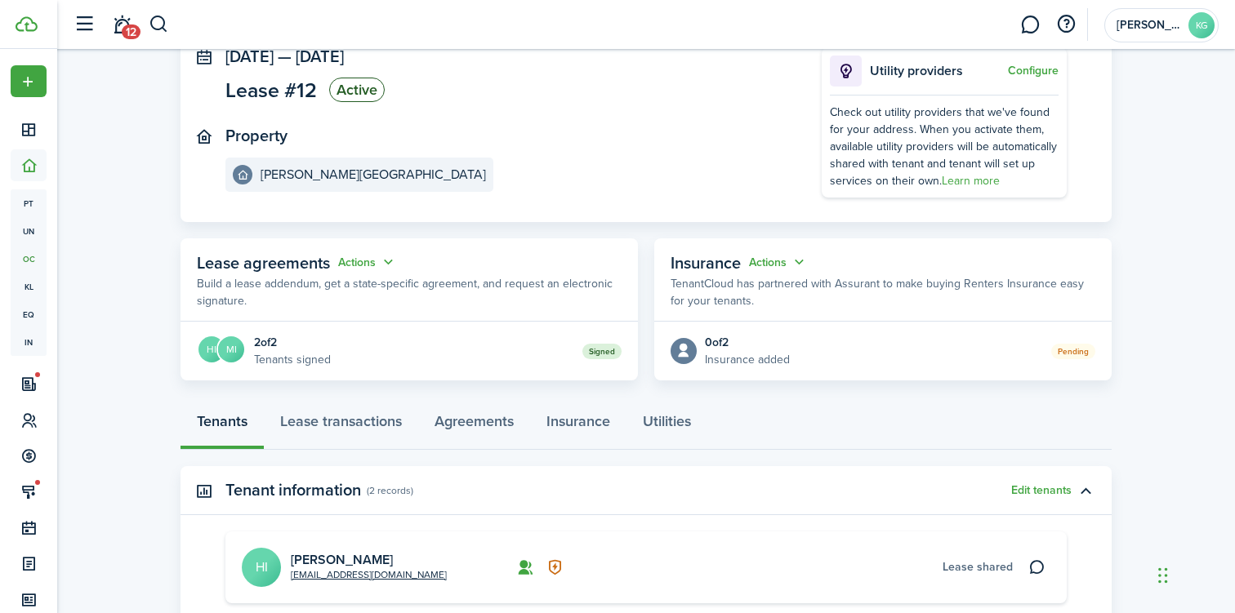
scroll to position [121, 0]
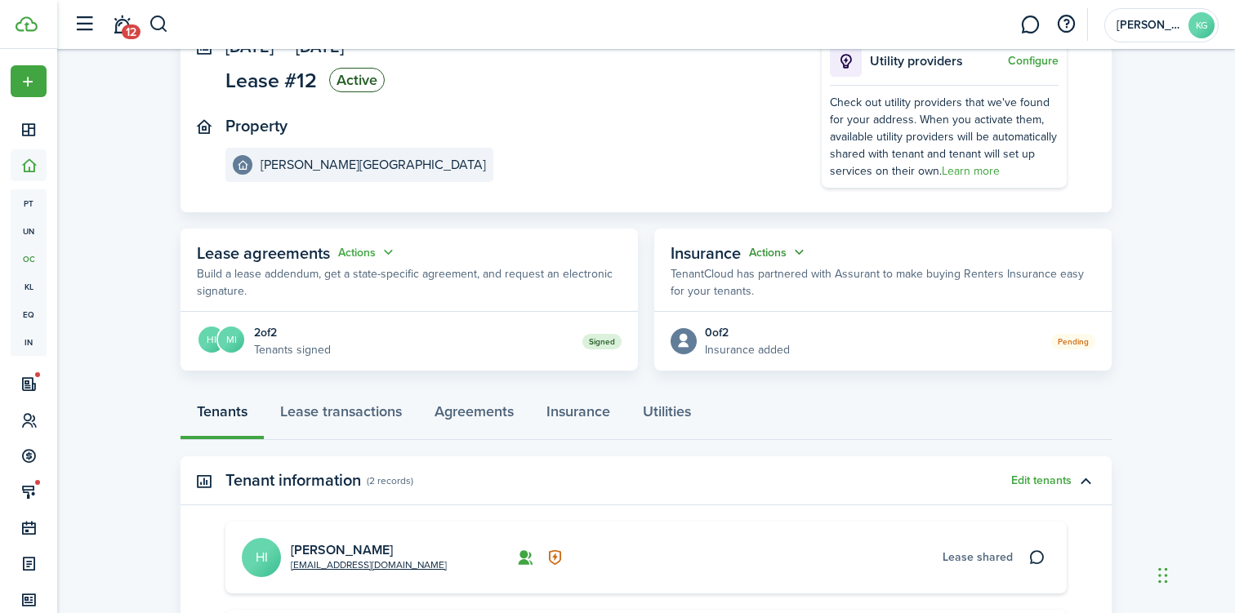
click at [801, 249] on button "Actions" at bounding box center [778, 252] width 59 height 19
click at [717, 285] on button "Edit" at bounding box center [737, 284] width 143 height 29
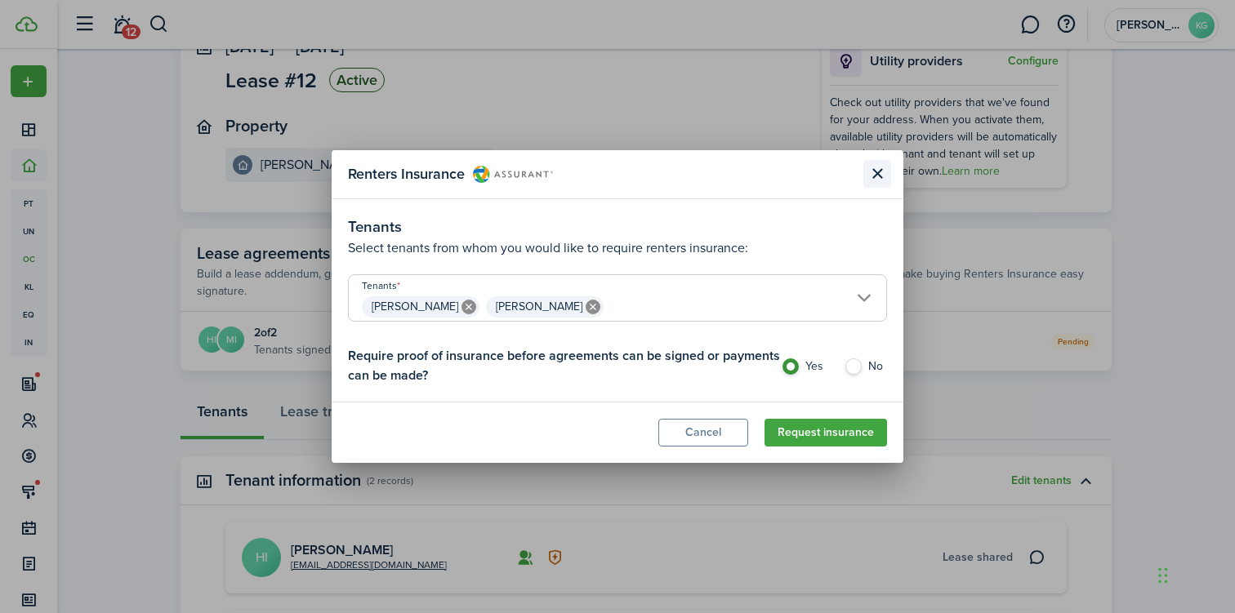
click at [877, 175] on button "Close modal" at bounding box center [877, 174] width 28 height 28
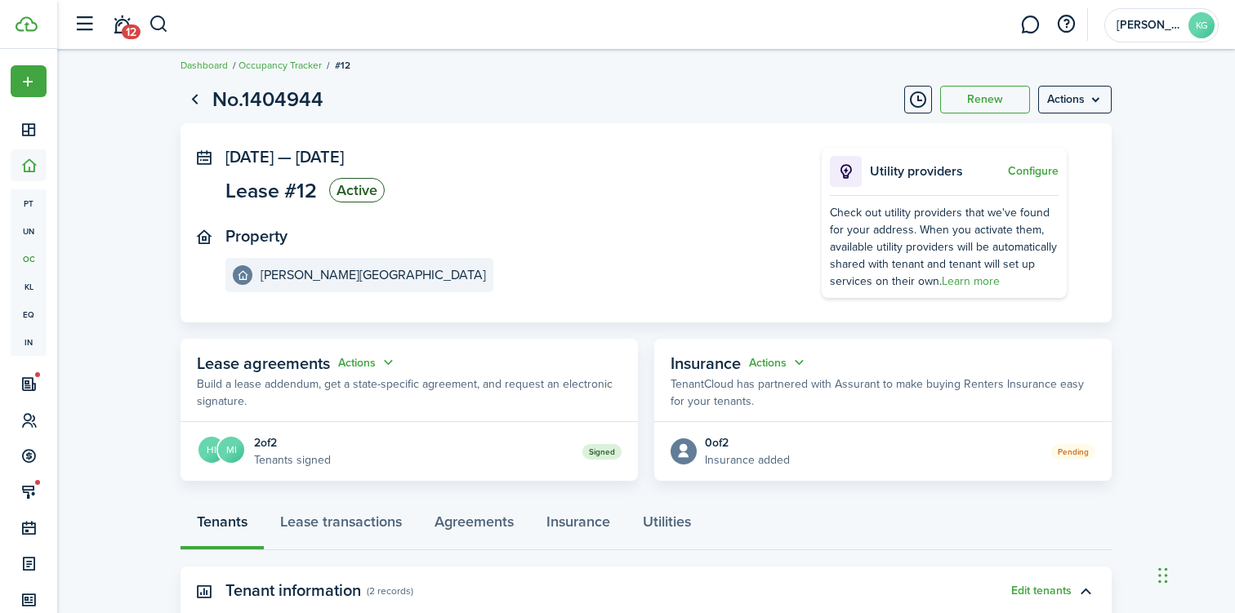
scroll to position [0, 0]
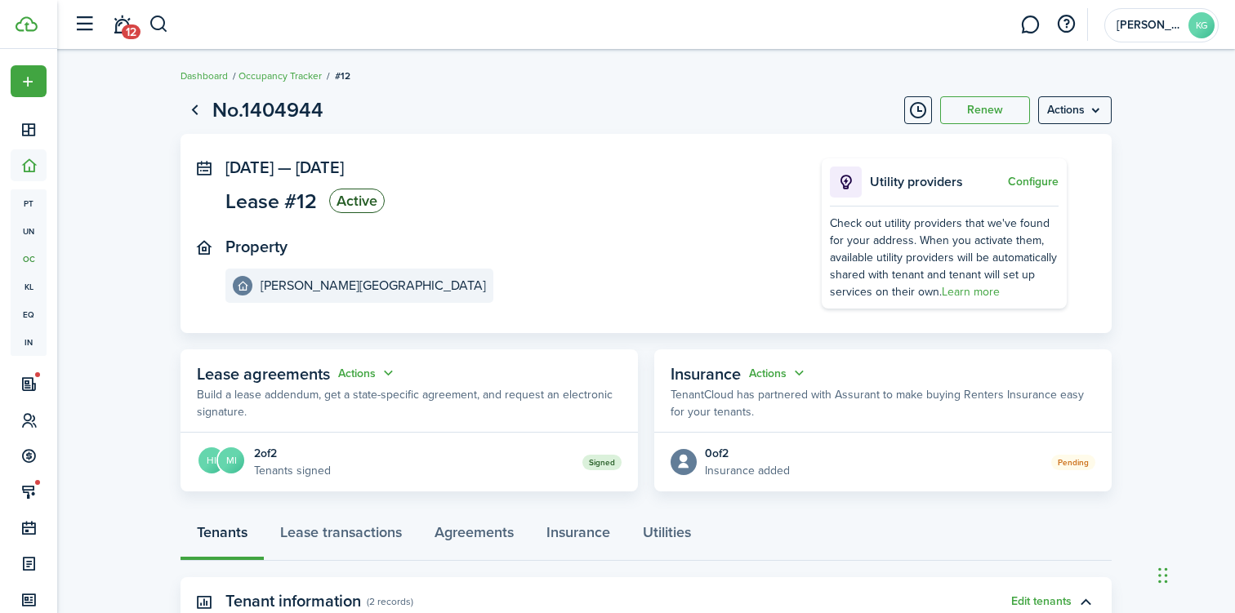
click at [1085, 95] on page-view-header "No.1404944 Renew Actions" at bounding box center [645, 110] width 931 height 31
click at [1079, 113] on menu-btn "Actions" at bounding box center [1074, 110] width 73 height 28
click at [292, 76] on link "Occupancy Tracker" at bounding box center [279, 76] width 83 height 15
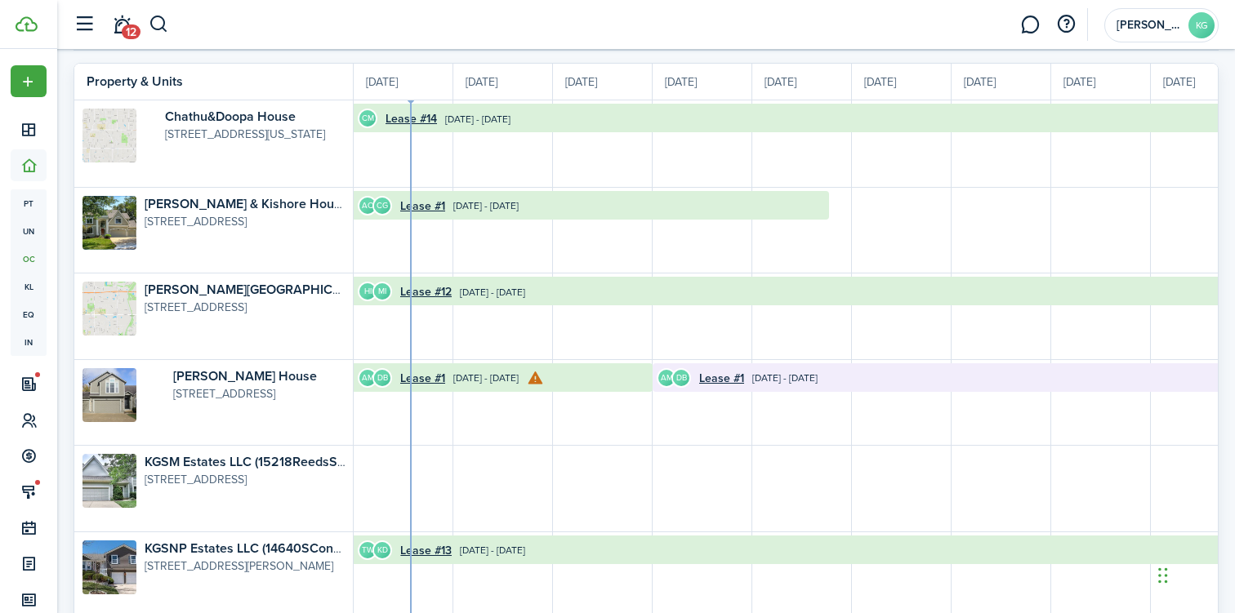
scroll to position [124, 0]
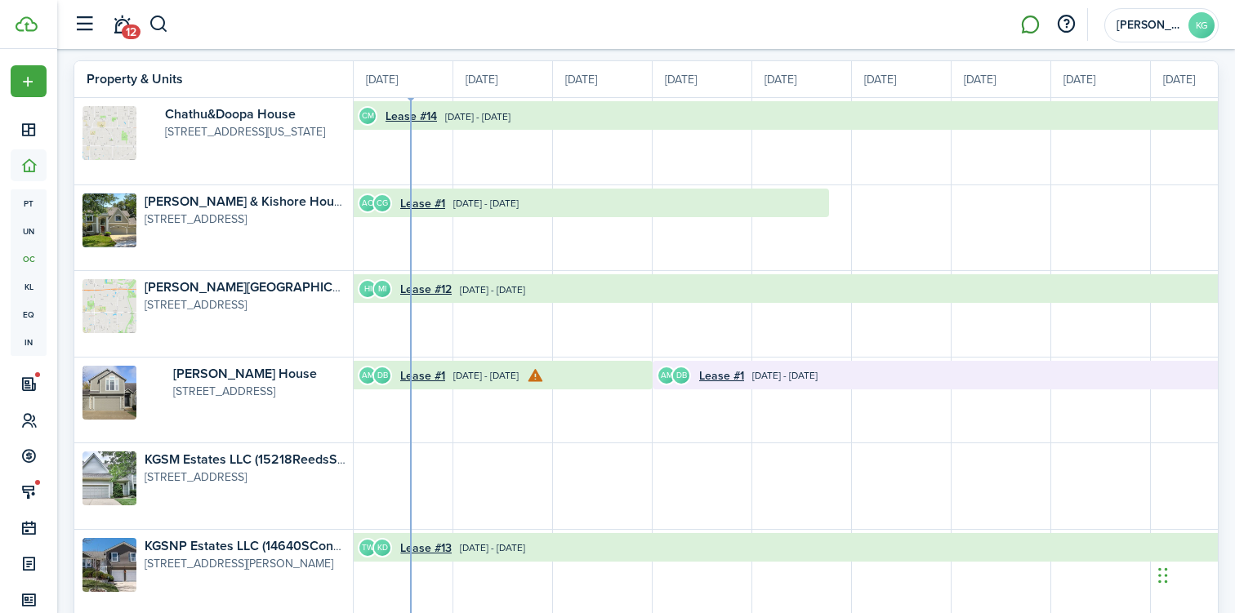
click at [1029, 22] on link at bounding box center [1029, 25] width 31 height 42
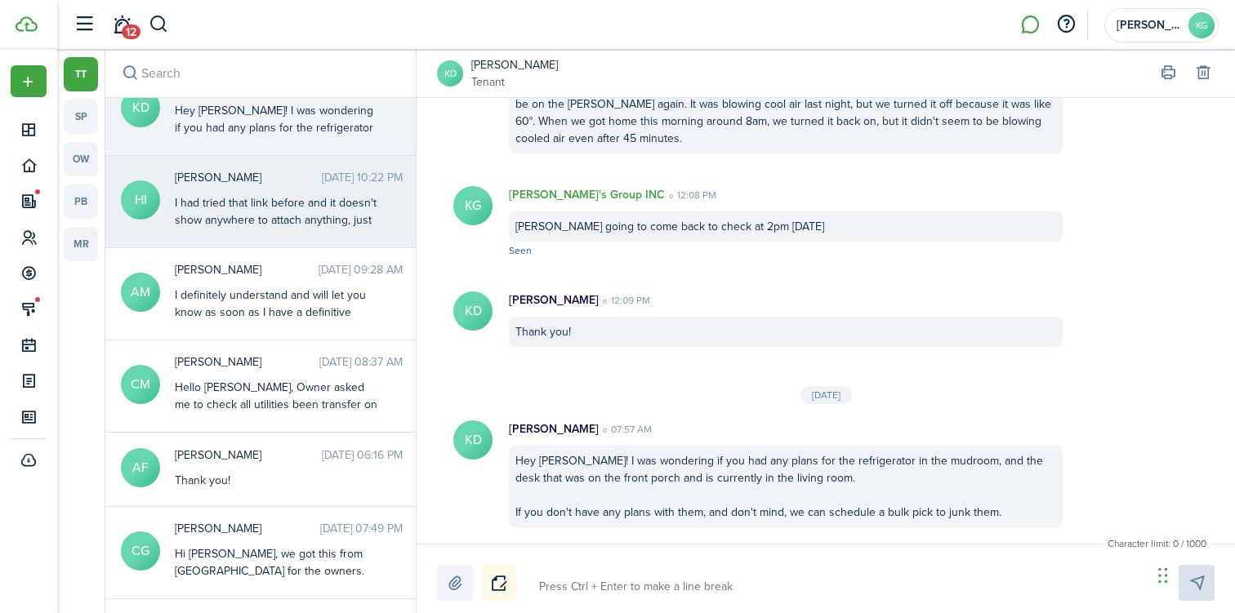
scroll to position [21, 0]
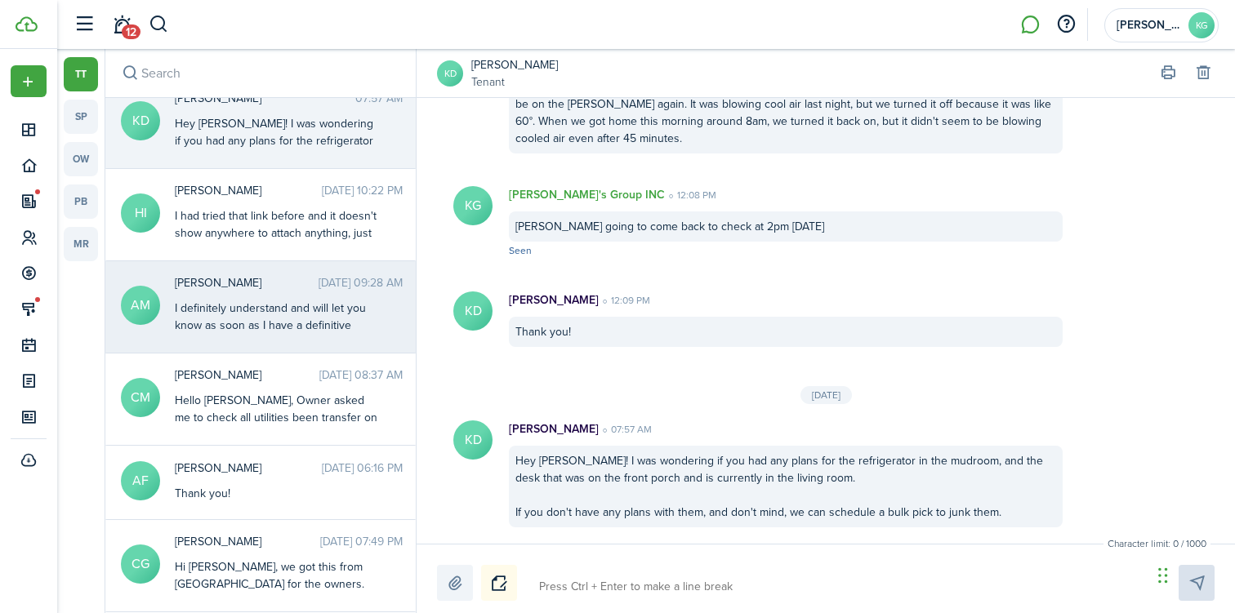
click at [217, 315] on div "I definitely understand and will let you know as soon as I have a definitive an…" at bounding box center [277, 343] width 204 height 86
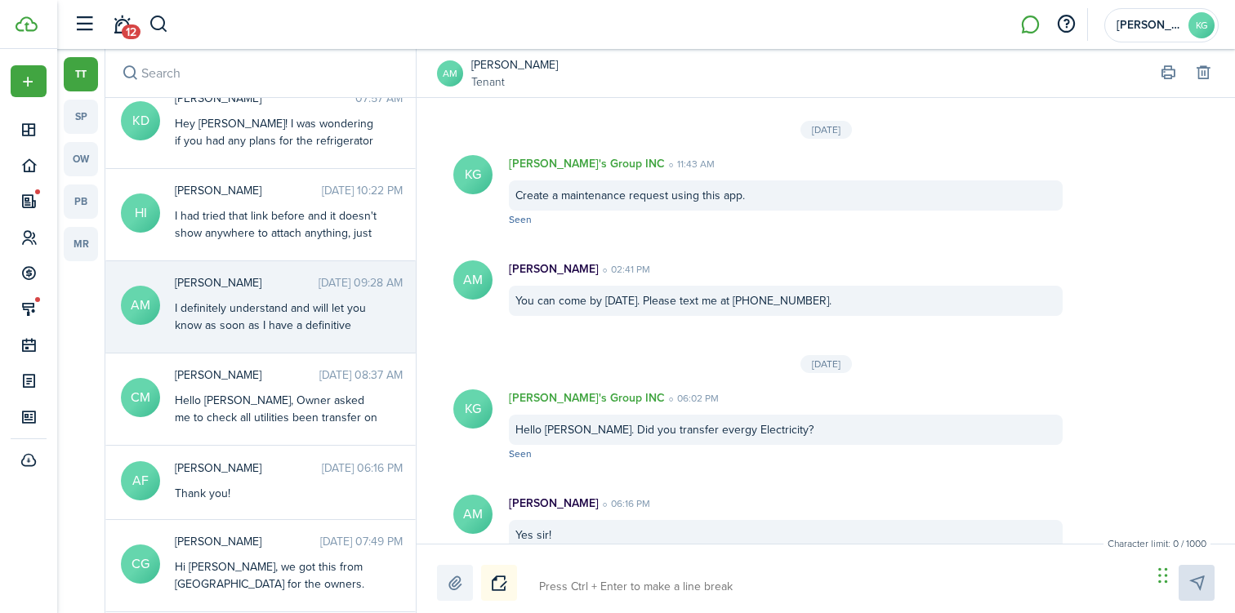
scroll to position [1920, 0]
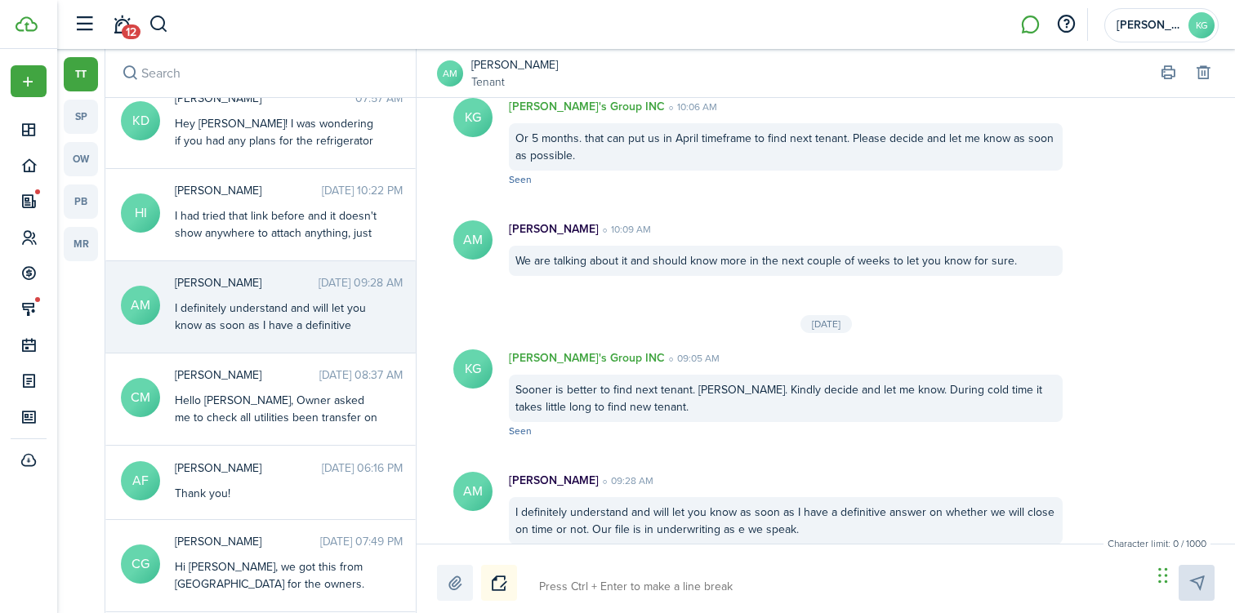
click at [596, 587] on textarea at bounding box center [839, 587] width 612 height 28
type textarea "H"
type textarea "He"
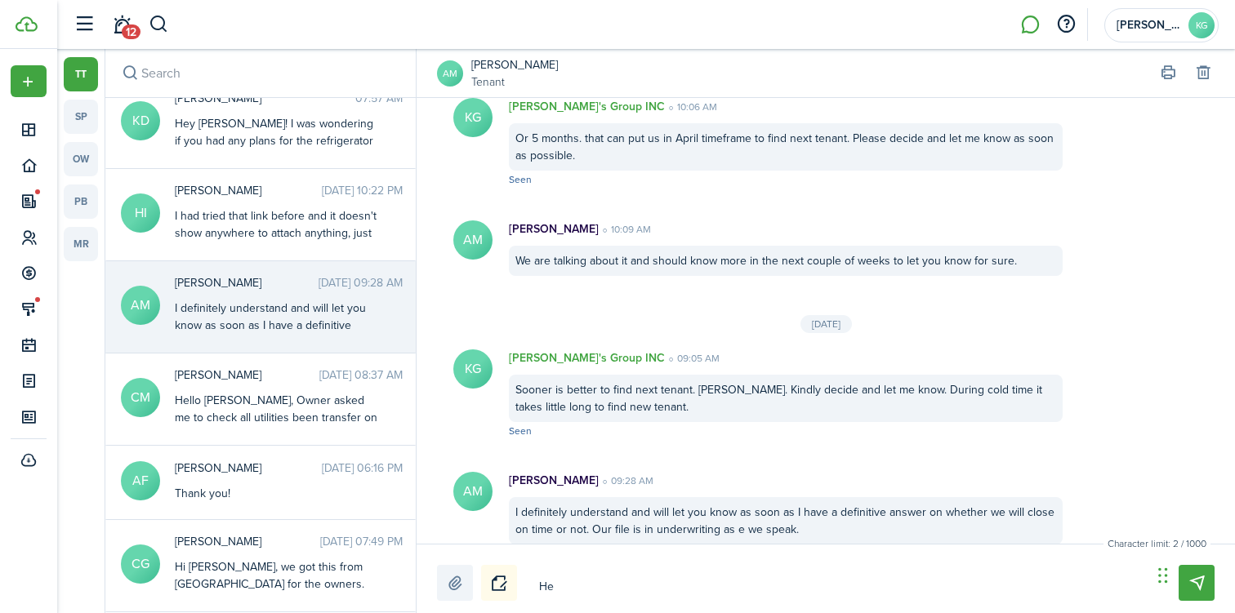
type textarea "Hel"
type textarea "Hell"
type textarea "Hello"
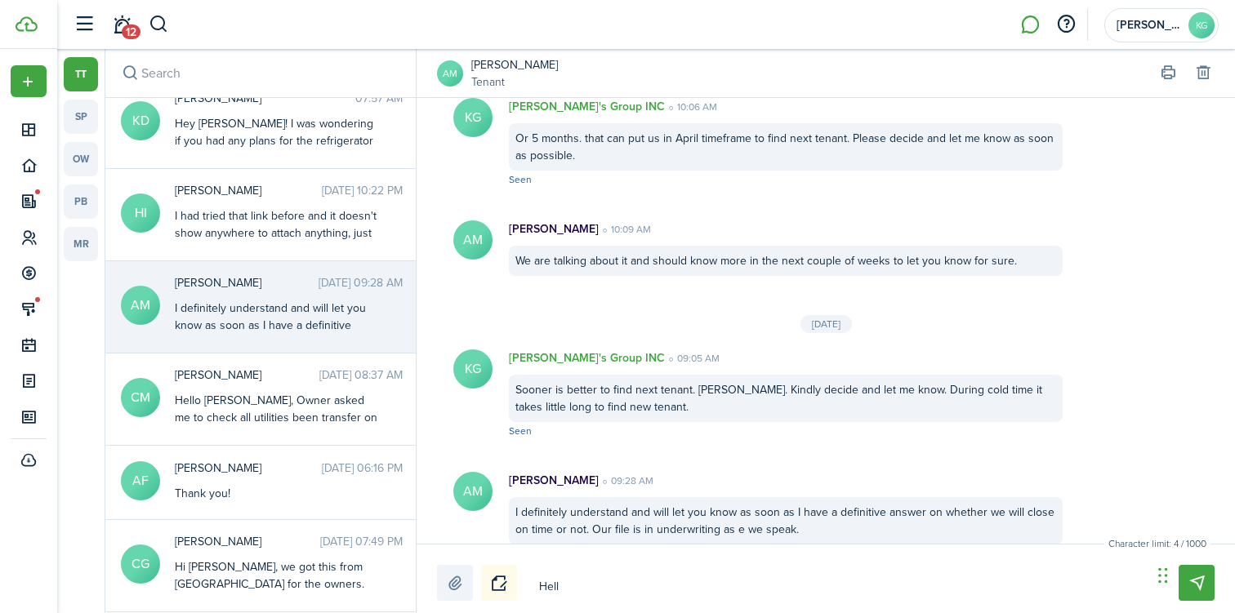
type textarea "Hello"
type textarea "Hello A"
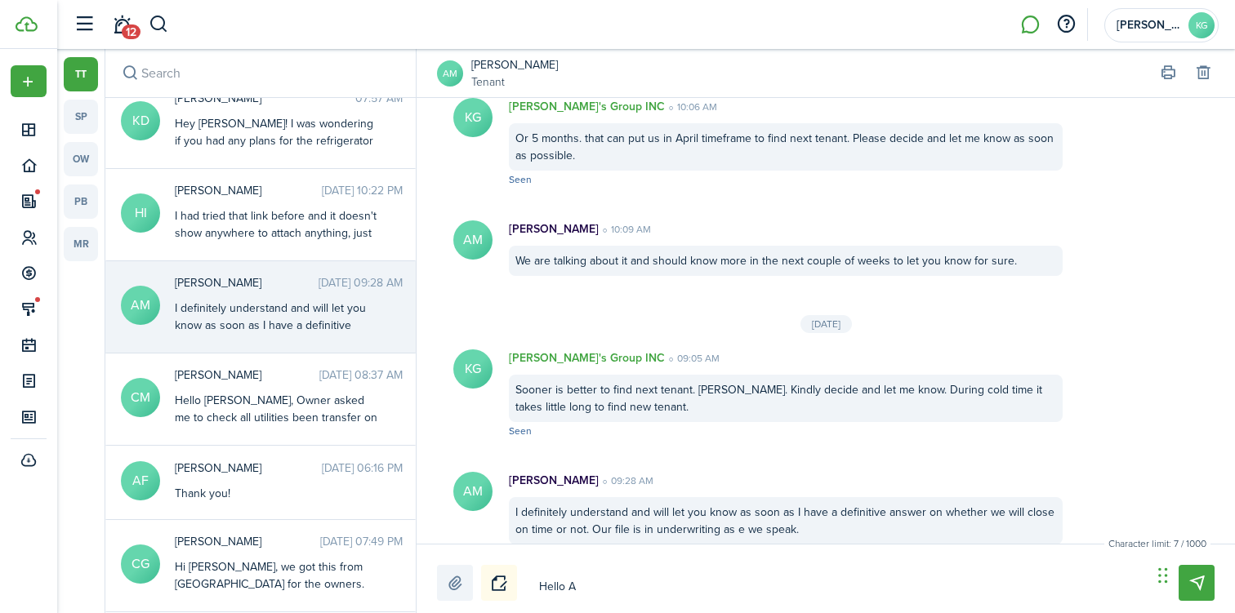
type textarea "Hello An"
type textarea "Hello Ang"
type textarea "Hello Ange"
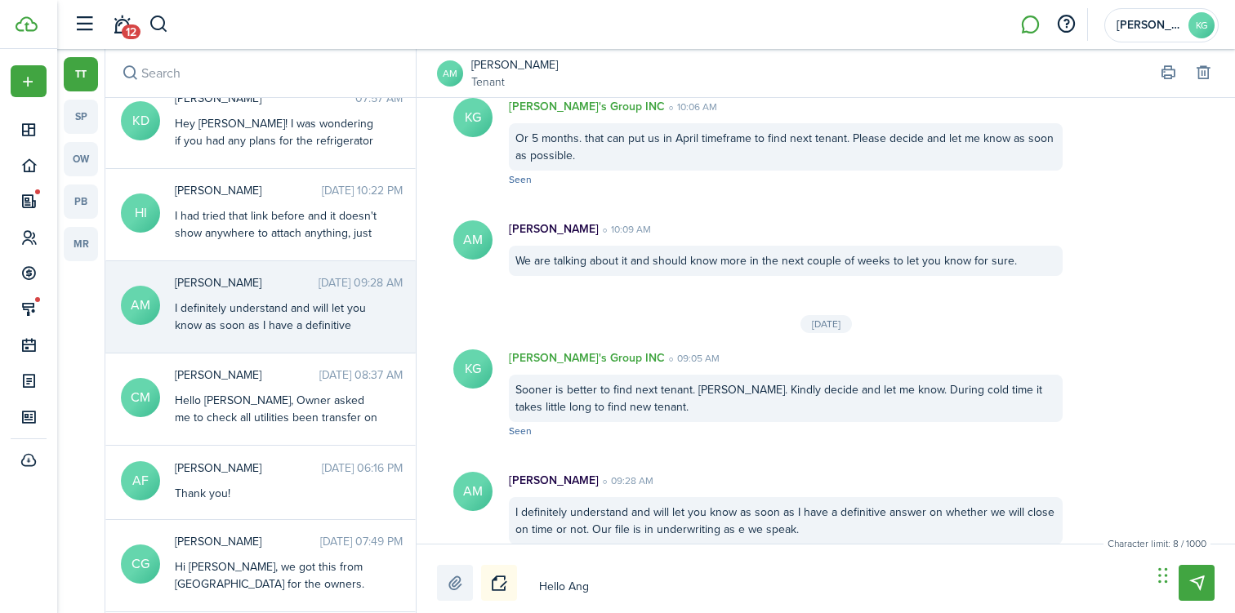
type textarea "Hello Ange"
type textarea "Hello [PERSON_NAME]"
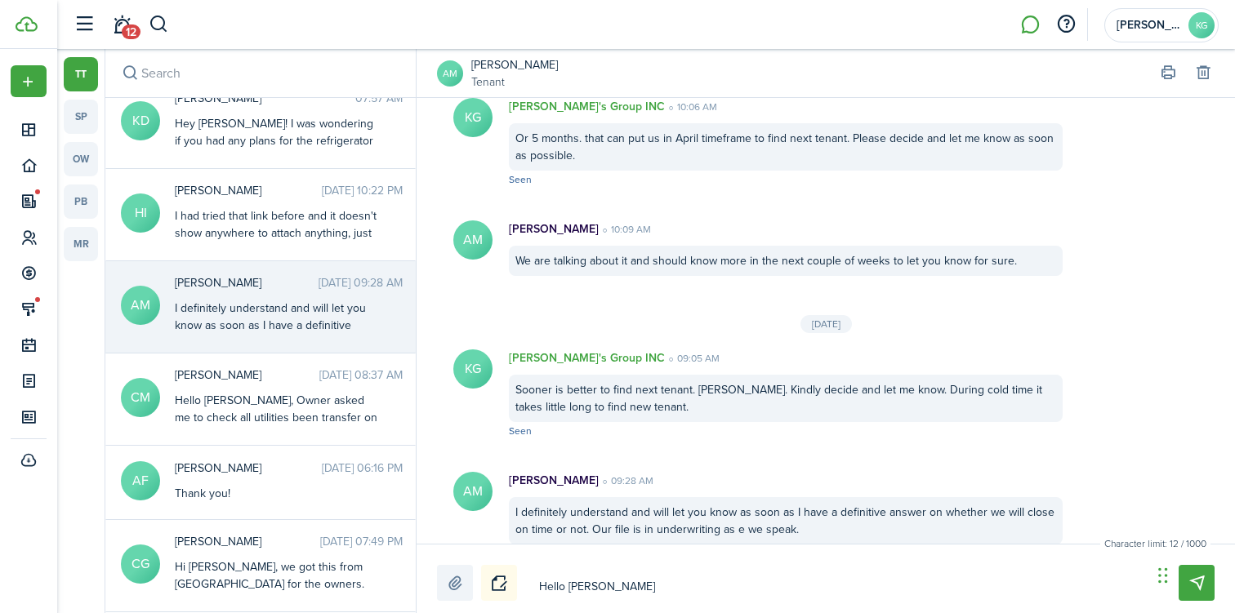
type textarea "Hello [PERSON_NAME],"
type textarea "Hello [PERSON_NAME], A"
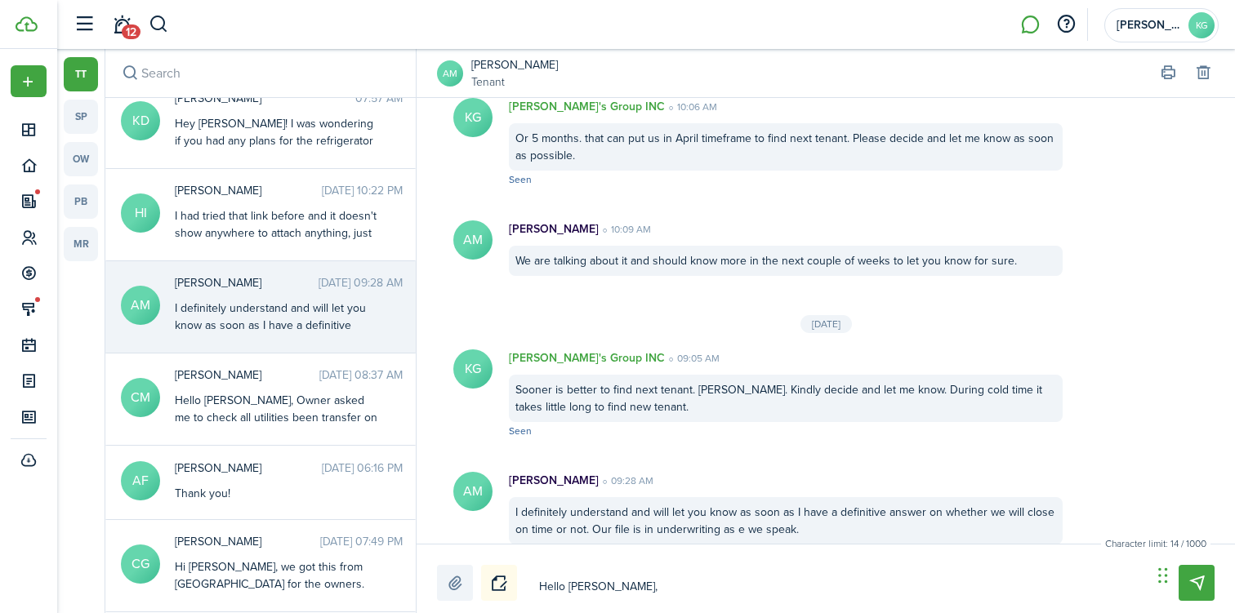
type textarea "Hello [PERSON_NAME], A"
type textarea "Hello [PERSON_NAME], An"
type textarea "Hello [PERSON_NAME], Any"
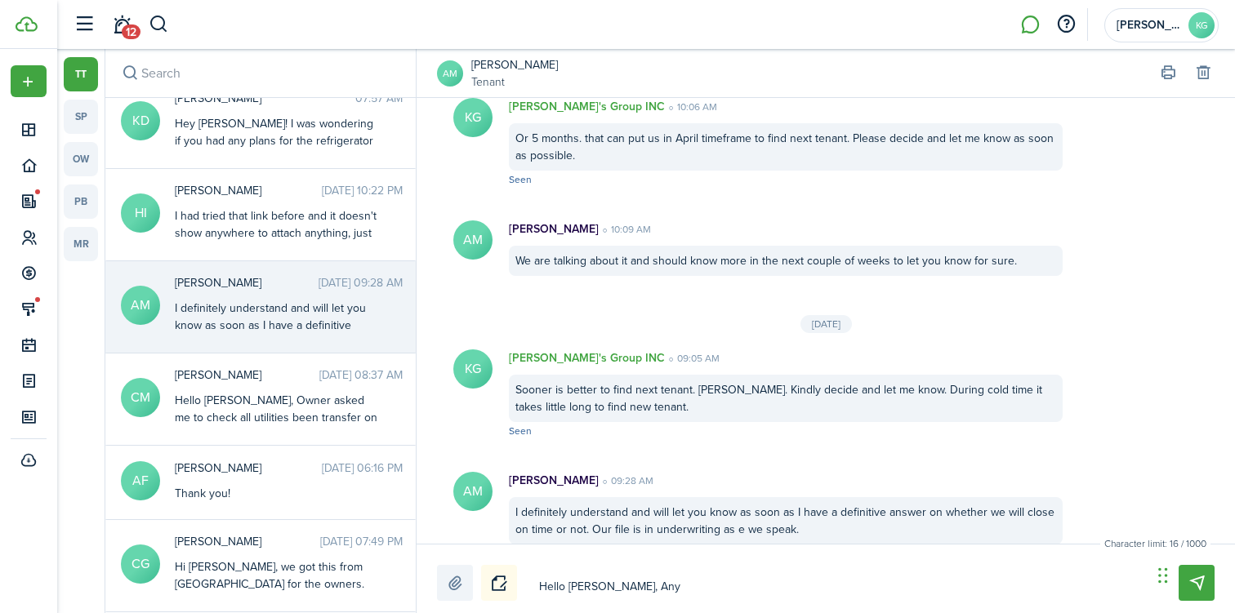
type textarea "Hello [PERSON_NAME], Any"
type textarea "Hello [PERSON_NAME], Any u"
type textarea "Hello [PERSON_NAME], Any up"
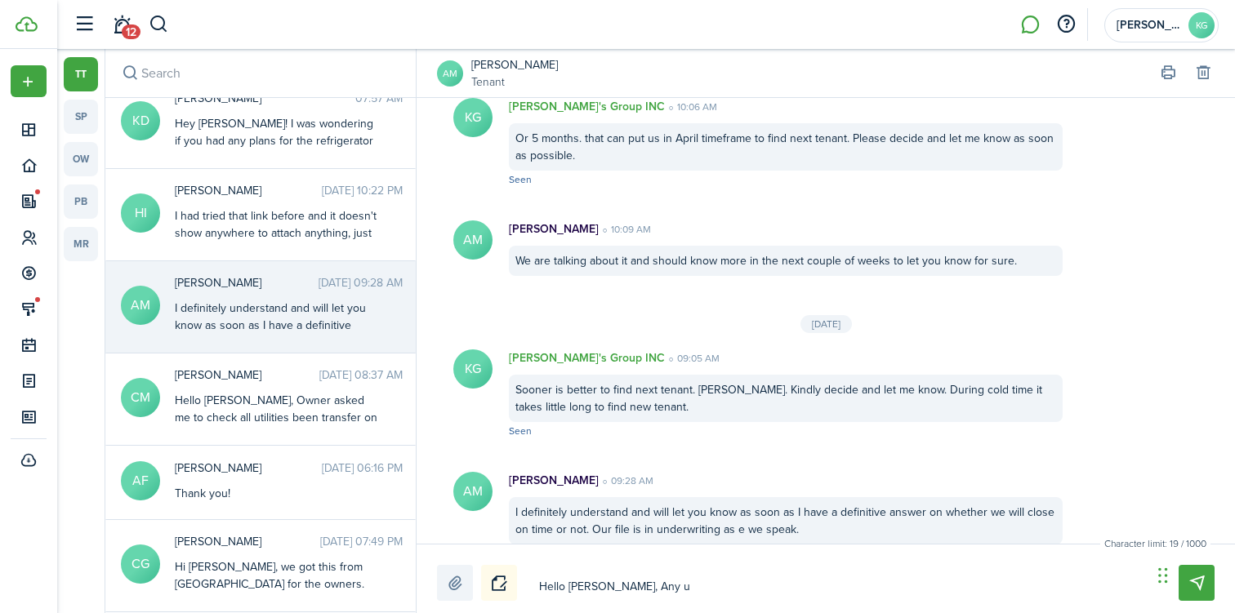
type textarea "Hello [PERSON_NAME], Any up"
type textarea "Hello [PERSON_NAME], Any upd"
type textarea "Hello [PERSON_NAME], Any upda"
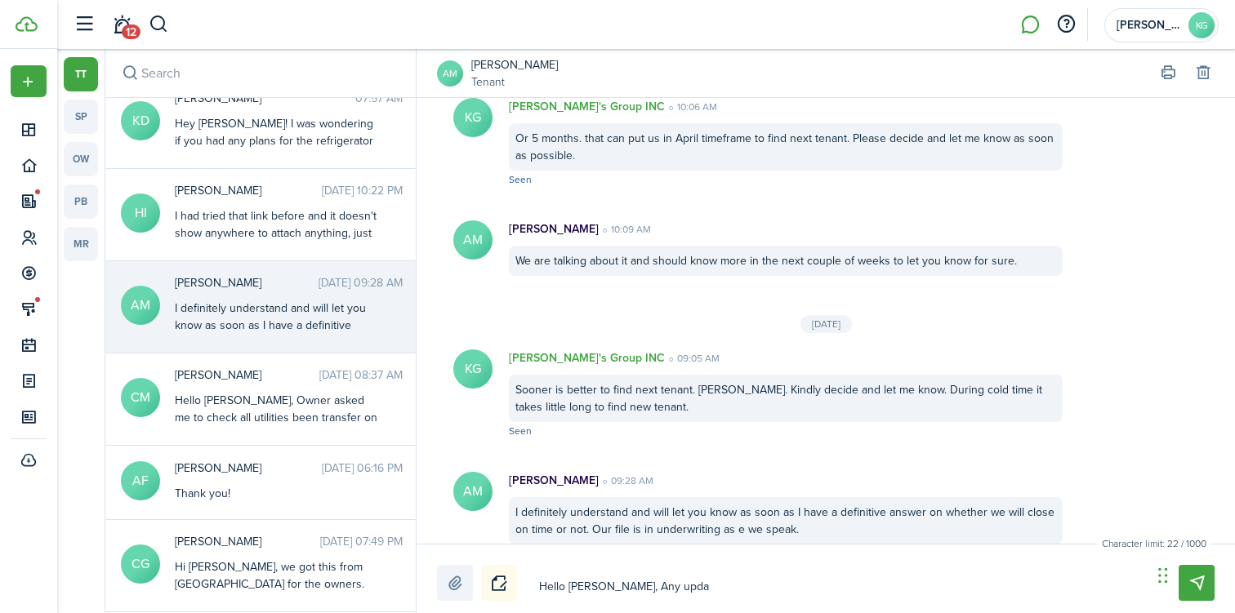
type textarea "Hello [PERSON_NAME], Any updat"
type textarea "Hello [PERSON_NAME], Any update"
type textarea "Hello [PERSON_NAME], Any update?"
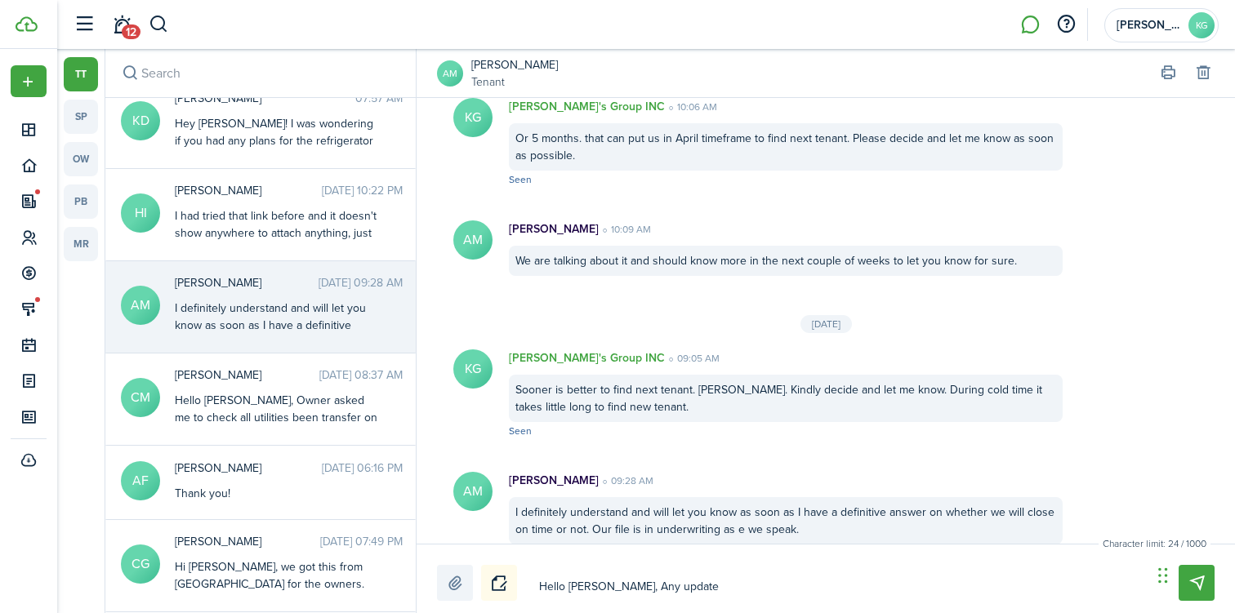
type textarea "Hello [PERSON_NAME], Any update?"
type textarea "Hello [PERSON_NAME], Any update? i"
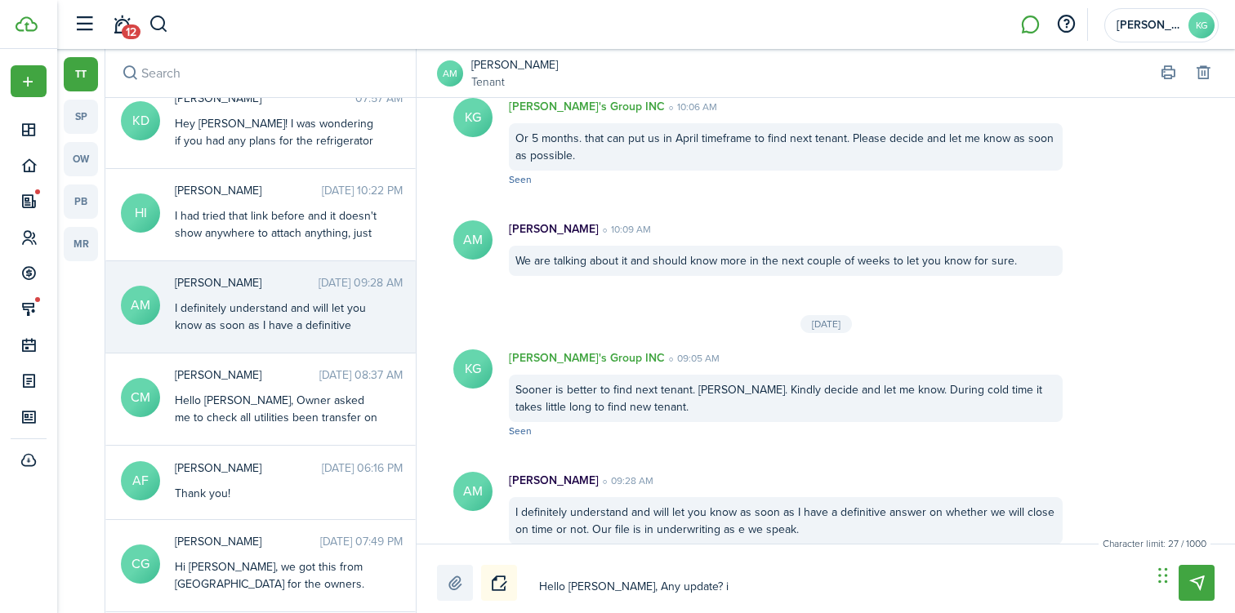
type textarea "Hello [PERSON_NAME], Any update? if"
type textarea "Hello [PERSON_NAME], Any update? if n"
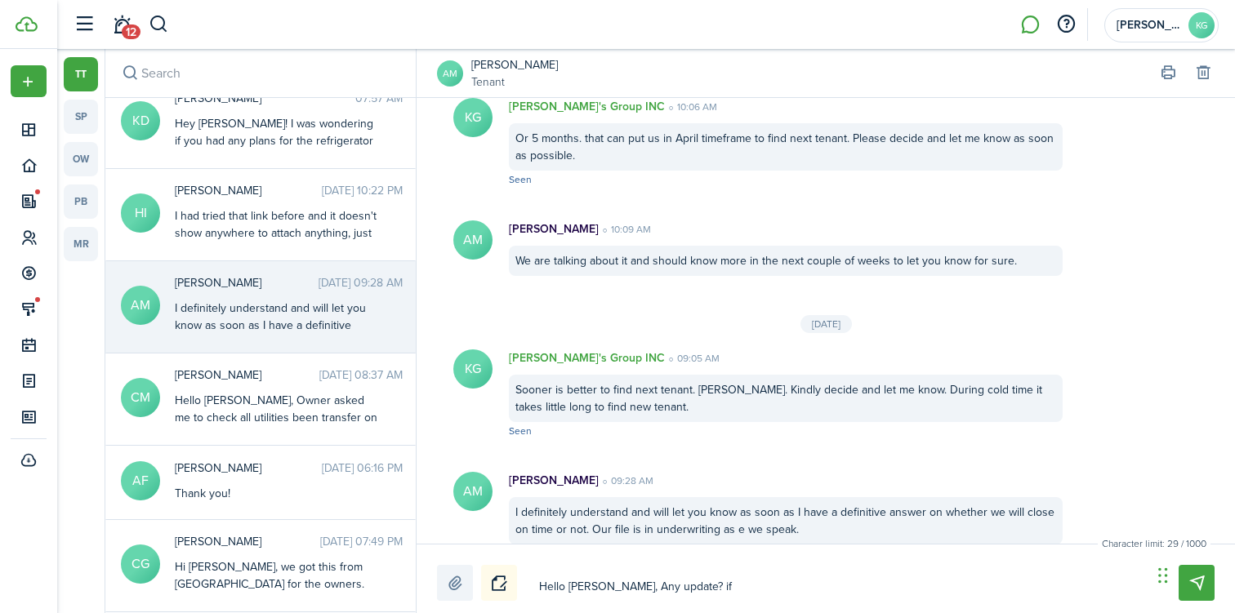
type textarea "Hello [PERSON_NAME], Any update? if n"
type textarea "Hello [PERSON_NAME], Any update? if no"
type textarea "Hello [PERSON_NAME], Any update? if not"
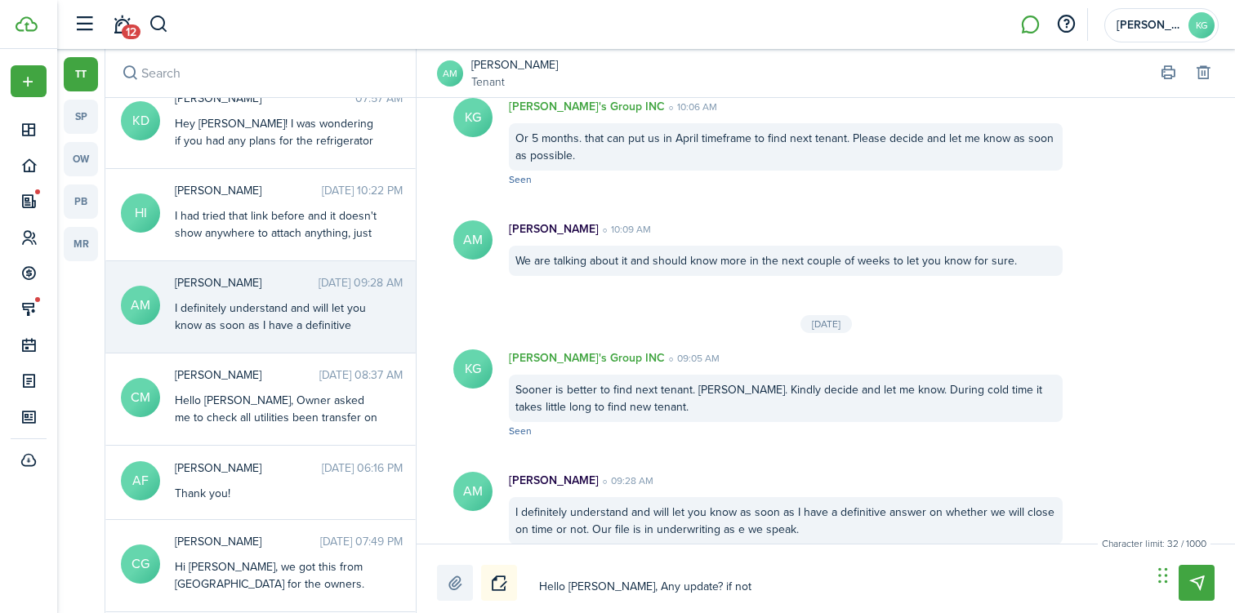
type textarea "Hello [PERSON_NAME], Any update? if not"
type textarea "Hello [PERSON_NAME], Any update? if not w"
type textarea "Hello [PERSON_NAME], Any update? if not we"
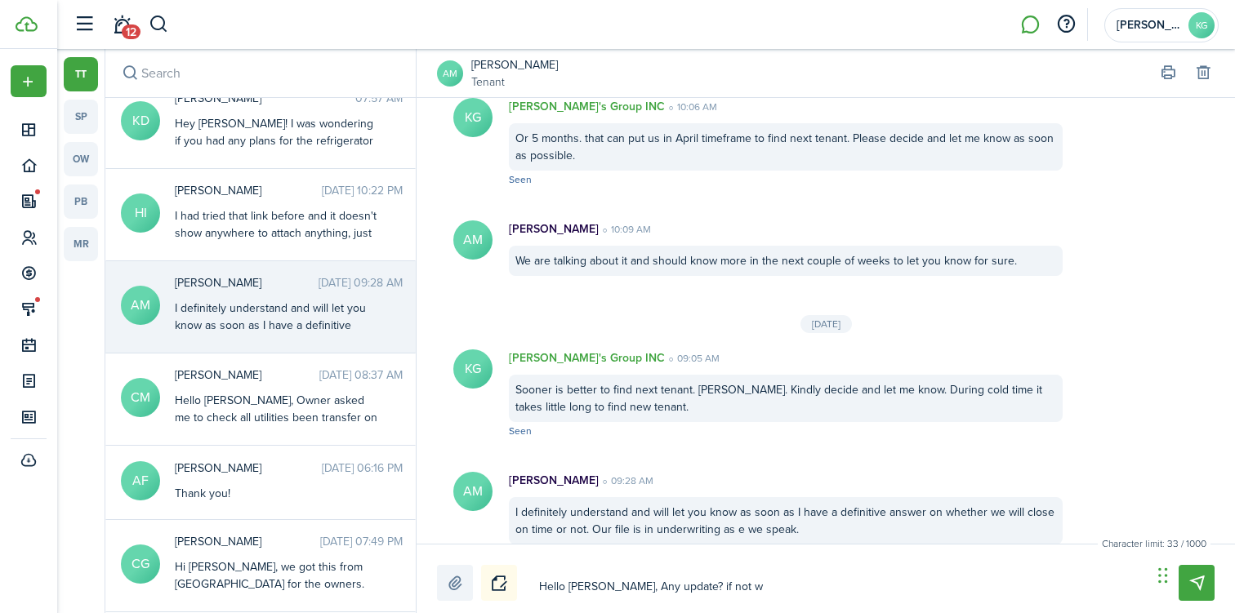
type textarea "Hello [PERSON_NAME], Any update? if not we"
type textarea "Hello [PERSON_NAME], Any update? if not we w"
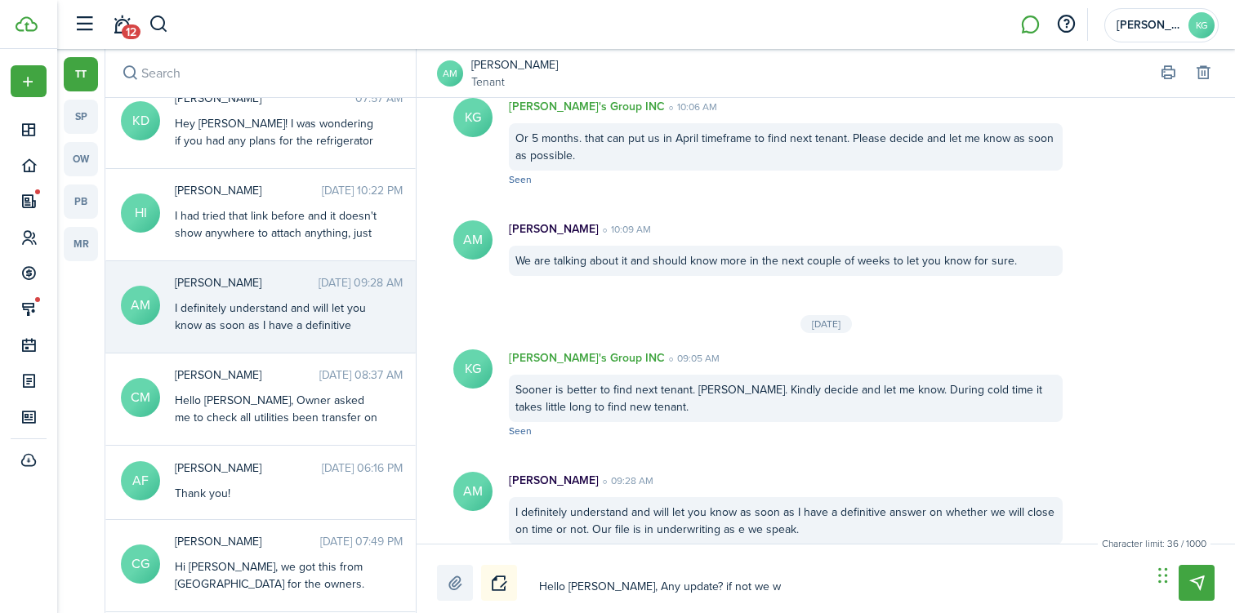
type textarea "Hello [PERSON_NAME], Any update? if not we wi"
type textarea "Hello [PERSON_NAME], Any update? if not we wil"
type textarea "Hello [PERSON_NAME], Any update? if not we will"
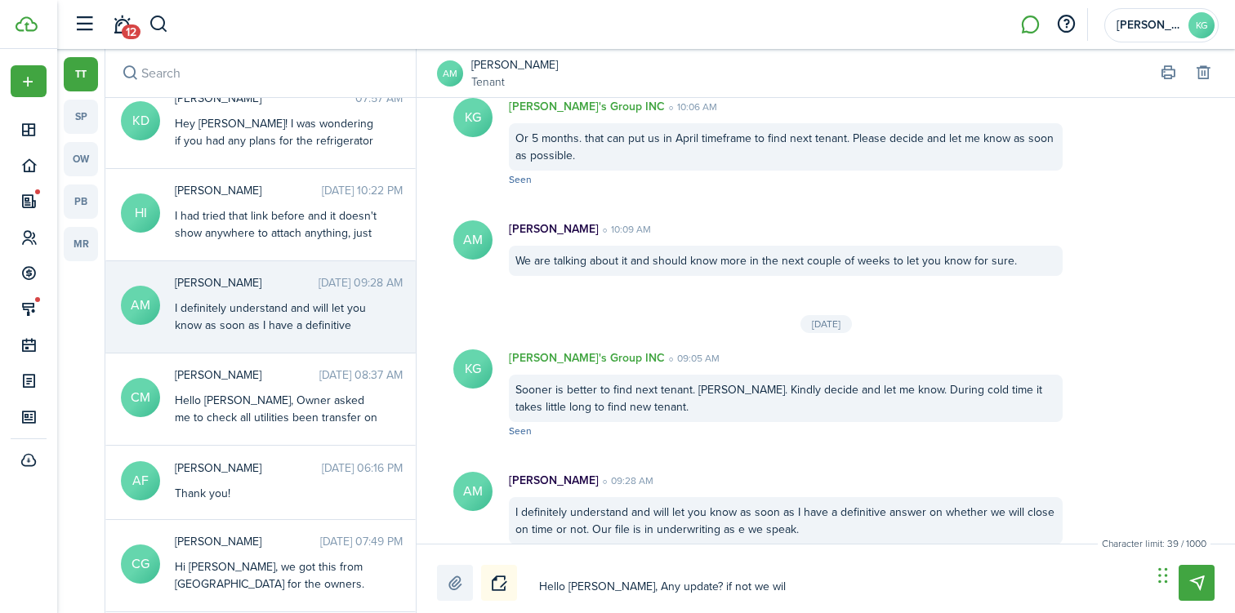
type textarea "Hello [PERSON_NAME], Any update? if not we will"
type textarea "Hello [PERSON_NAME], Any update? if not we will s"
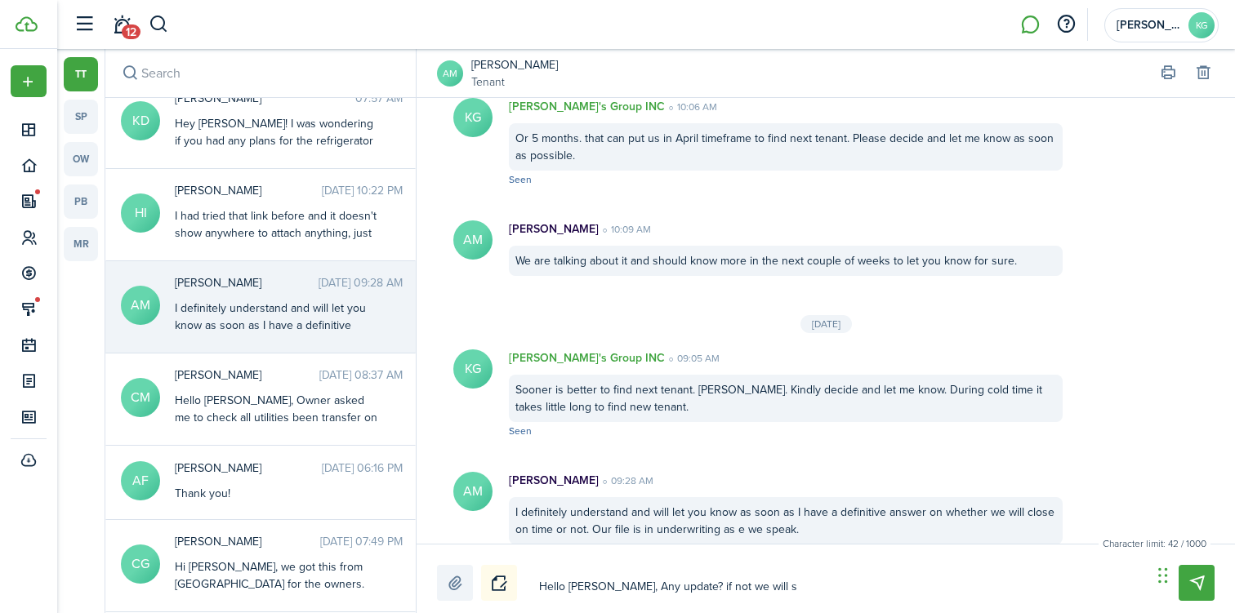
type textarea "Hello [PERSON_NAME], Any update? if not we will st"
type textarea "Hello [PERSON_NAME], Any update? if not we will sta"
type textarea "Hello [PERSON_NAME], Any update? if not we will star"
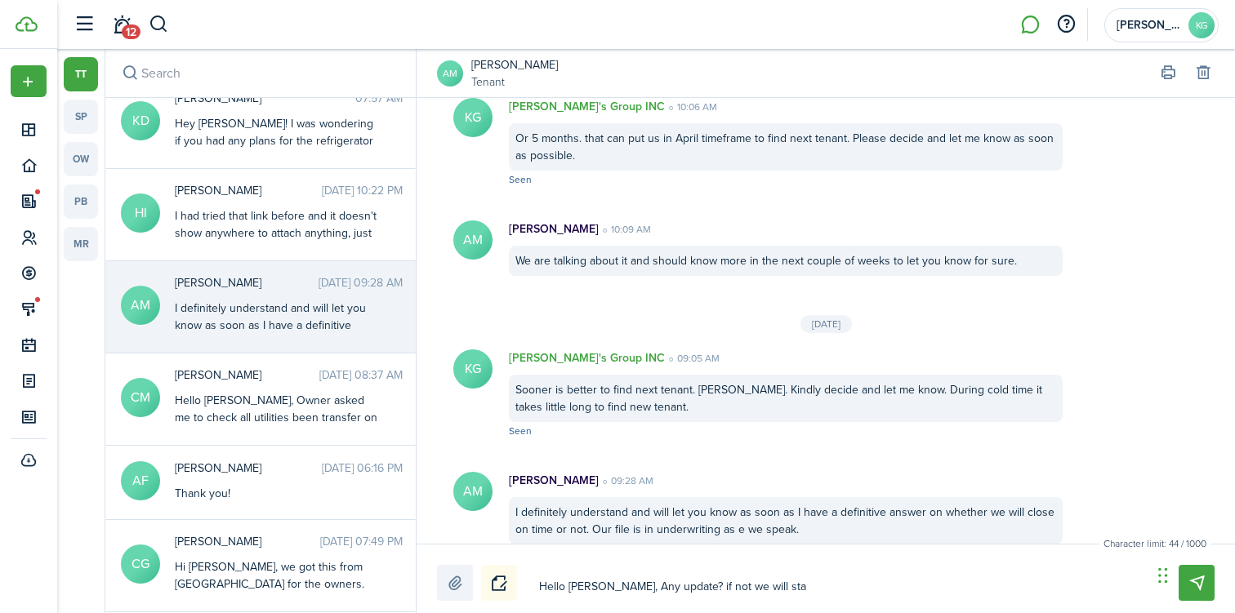
type textarea "Hello [PERSON_NAME], Any update? if not we will star"
type textarea "Hello [PERSON_NAME], Any update? if not we will start"
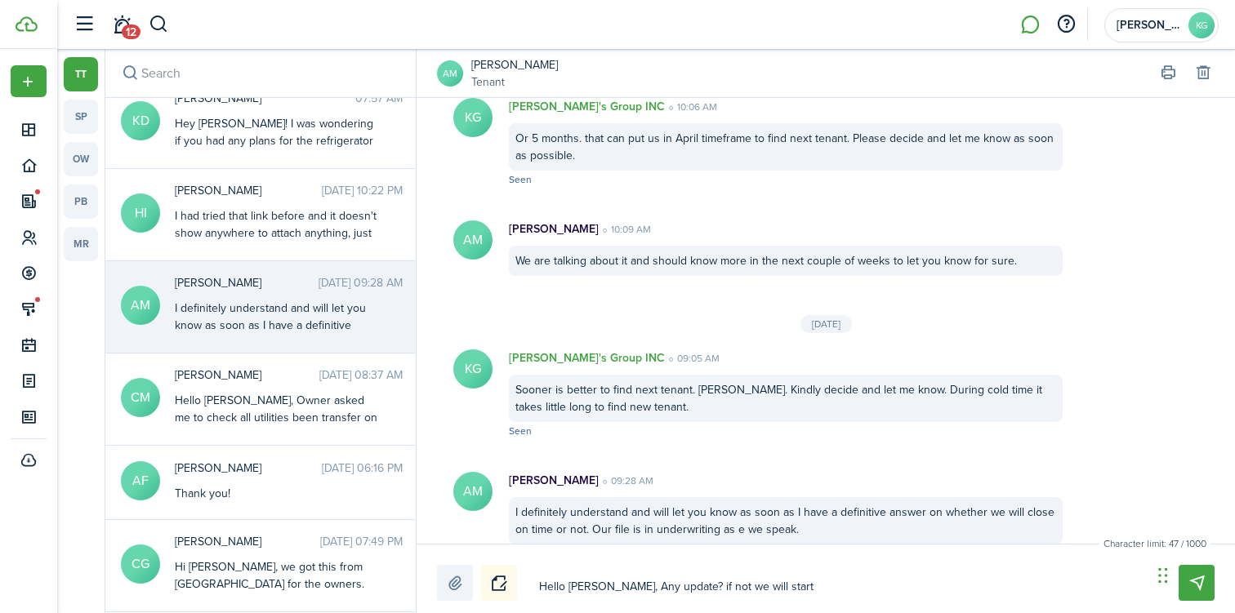
type textarea "Hello [PERSON_NAME], Any update? if not we will start l"
type textarea "Hello [PERSON_NAME], Any update? if not we will start le"
type textarea "Hello [PERSON_NAME], Any update? if not we will start lea"
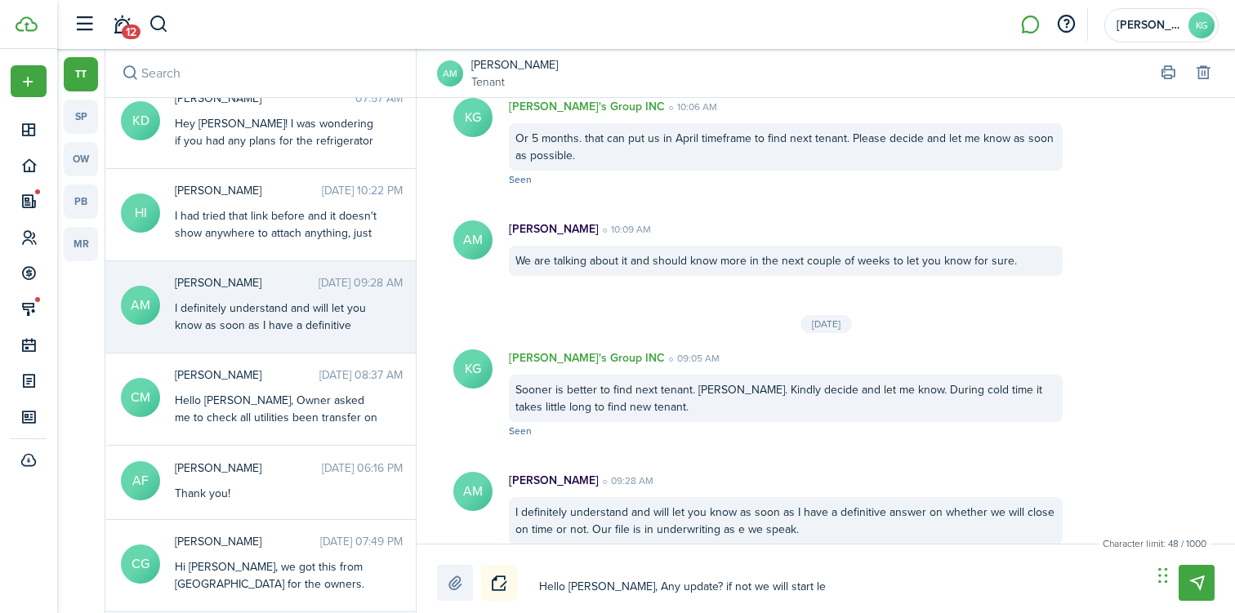
type textarea "Hello [PERSON_NAME], Any update? if not we will start lea"
type textarea "Hello [PERSON_NAME], Any update? if not we will start leas"
type textarea "Hello [PERSON_NAME], Any update? if not we will start leasi"
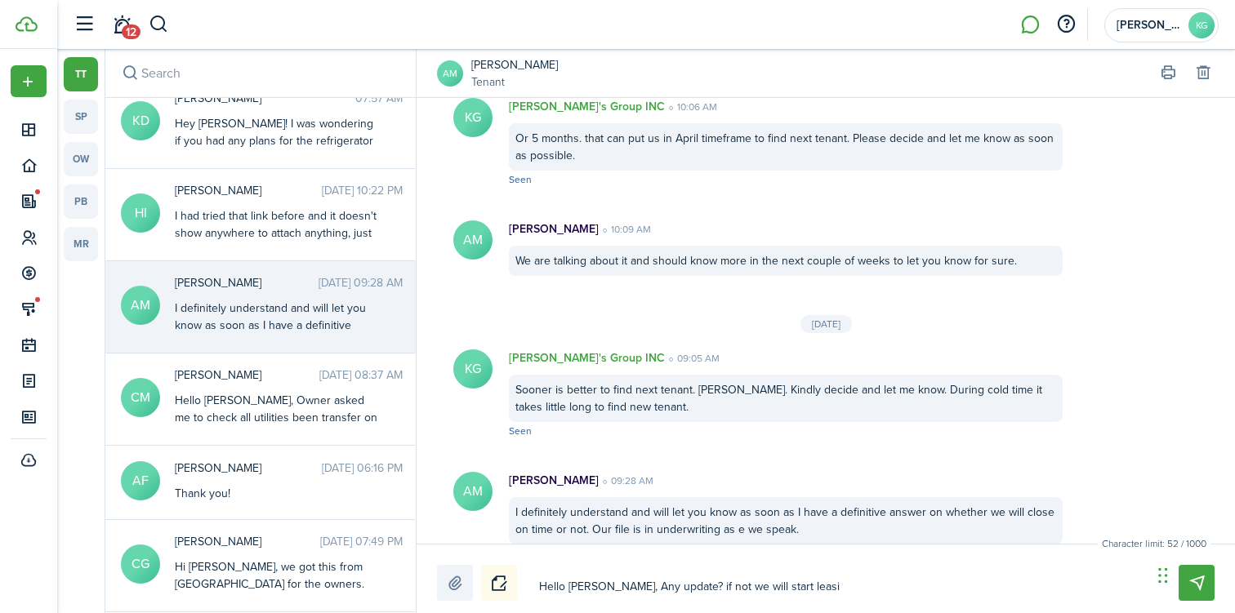
type textarea "Hello [PERSON_NAME], Any update? if not we will start leasin"
type textarea "Hello [PERSON_NAME], Any update? if not we will start leasing"
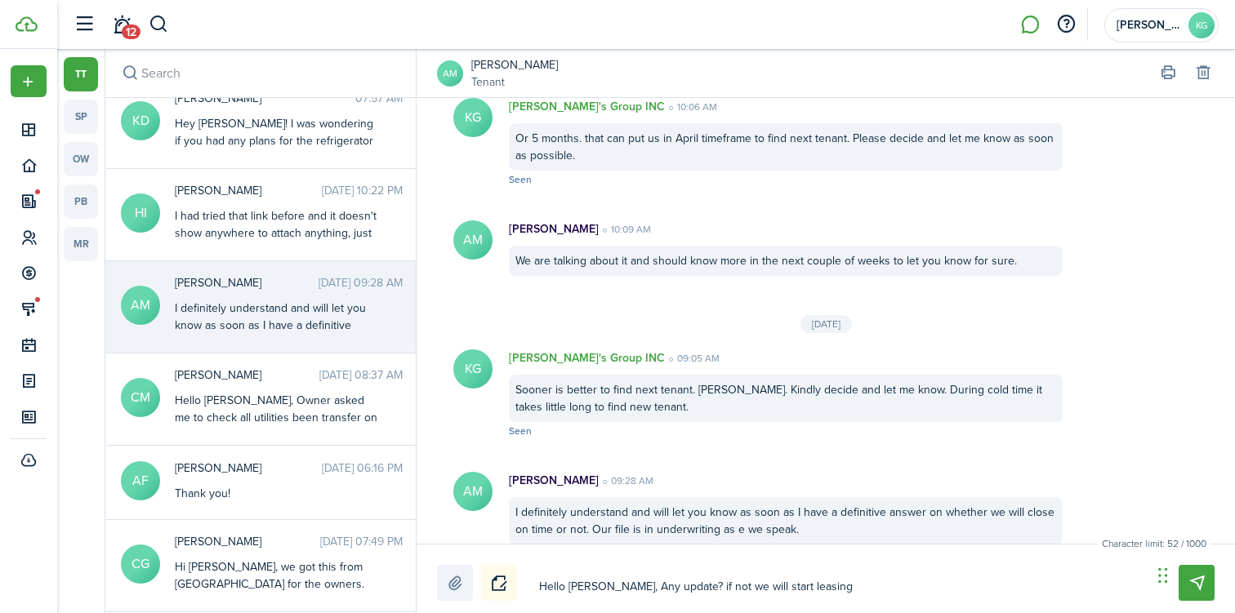
type textarea "Hello [PERSON_NAME], Any update? if not we will start leasing"
type textarea "Hello [PERSON_NAME], Any update? if not we will start leasing p"
type textarea "Hello [PERSON_NAME], Any update? if not we will start leasing pr"
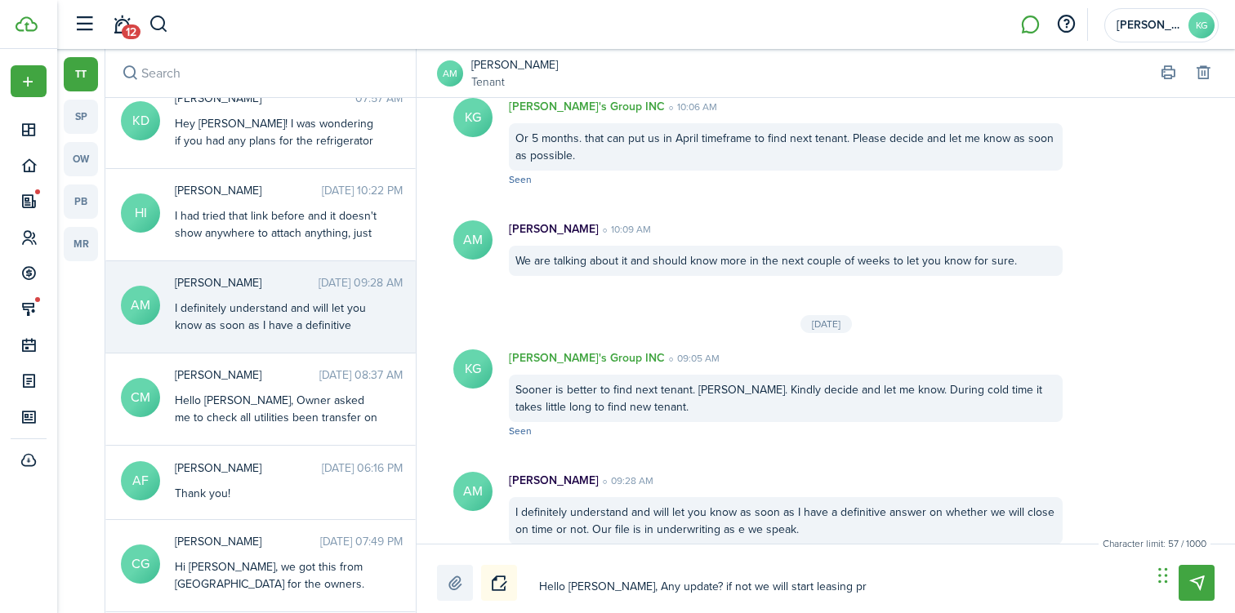
type textarea "Hello [PERSON_NAME], Any update? if not we will start leasing pro"
type textarea "Hello [PERSON_NAME], Any update? if not we will start leasing proc"
type textarea "Hello [PERSON_NAME], Any update? if not we will start leasing proce"
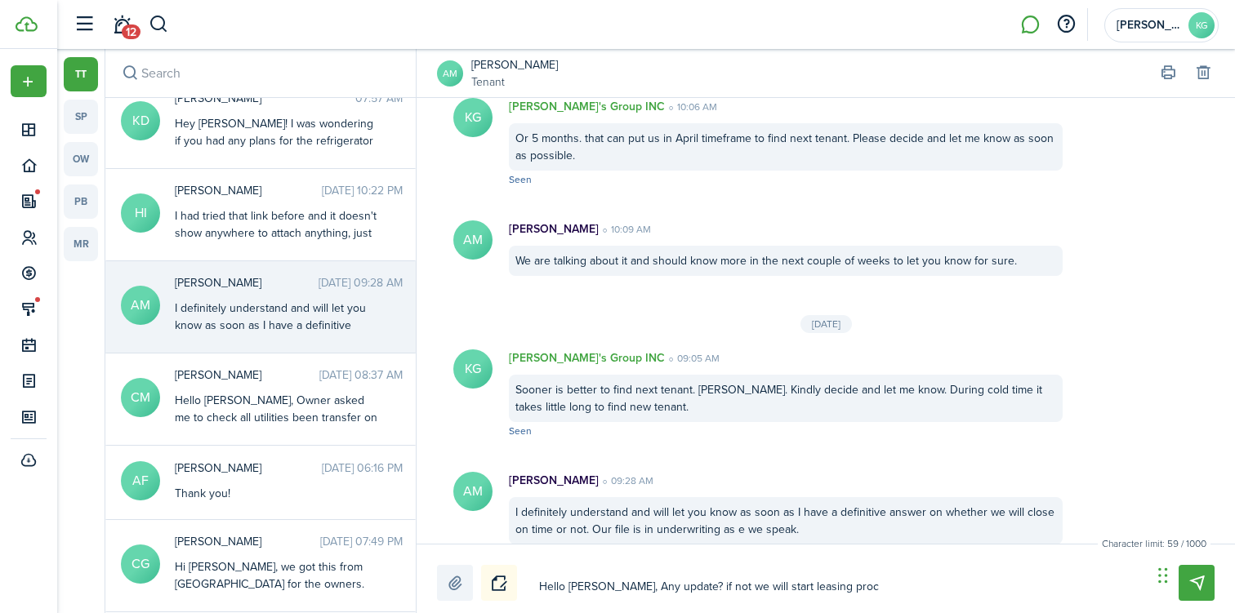
type textarea "Hello [PERSON_NAME], Any update? if not we will start leasing proce"
type textarea "Hello [PERSON_NAME], Any update? if not we will start leasing proces"
type textarea "Hello [PERSON_NAME], Any update? if not we will start leasing process"
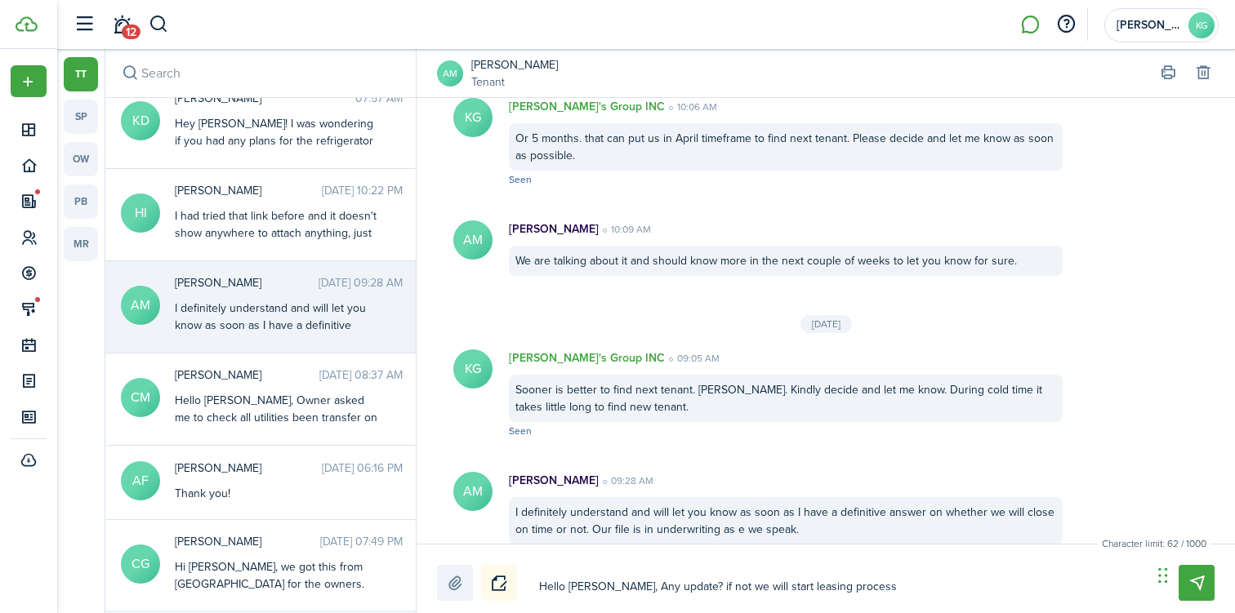
type textarea "Hello [PERSON_NAME], Any update? if not we will start leasing process"
type textarea "Hello [PERSON_NAME], Any update? if not we will start leasing process f"
type textarea "Hello [PERSON_NAME], Any update? if not we will start leasing process fo"
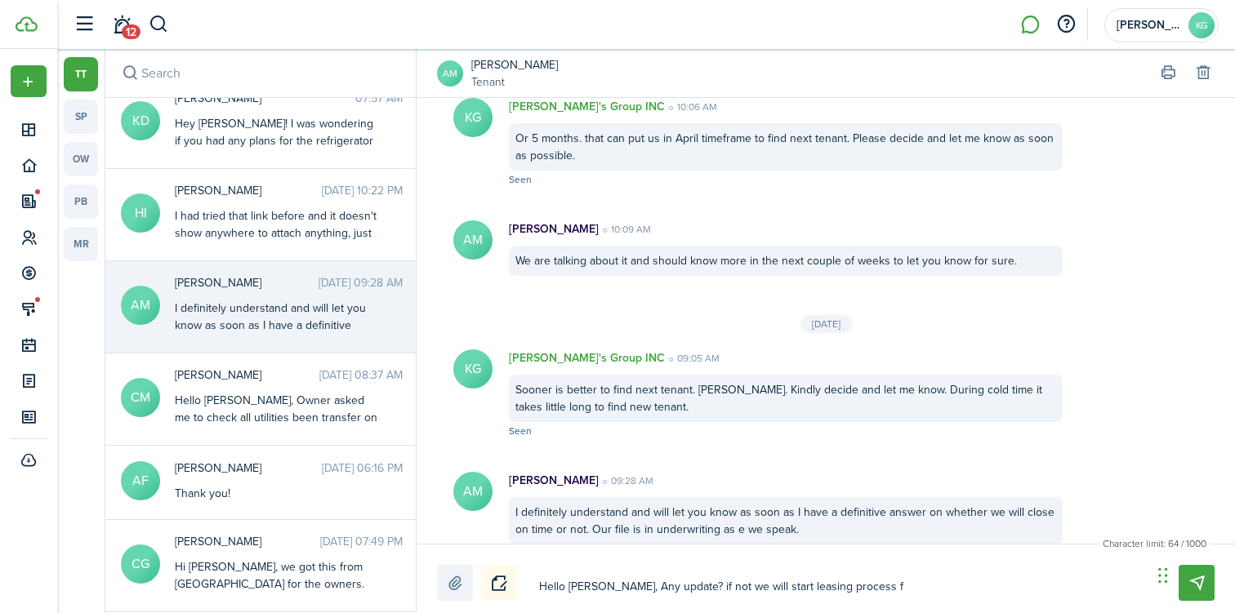
type textarea "Hello [PERSON_NAME], Any update? if not we will start leasing process fo"
type textarea "Hello [PERSON_NAME], Any update? if not we will start leasing process for"
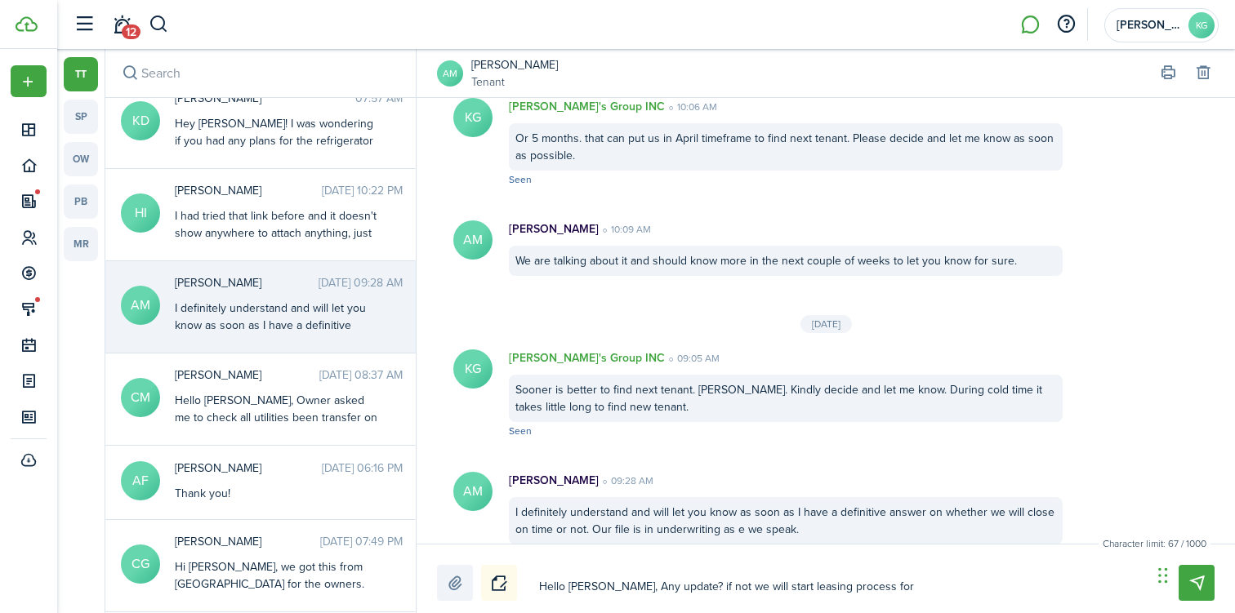
type textarea "Hello [PERSON_NAME], Any update? if not we will start leasing process for"
type textarea "Hello [PERSON_NAME], Any update? if not we will start leasing process fo"
type textarea "Hello [PERSON_NAME], Any update? if not we will start leasing process f"
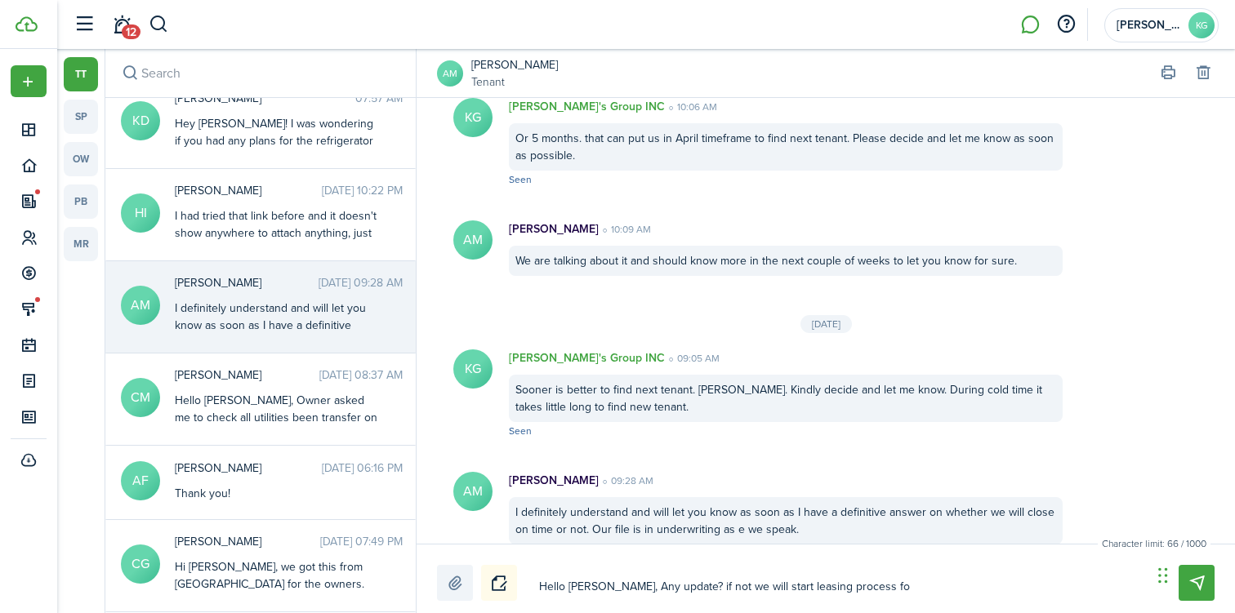
type textarea "Hello [PERSON_NAME], Any update? if not we will start leasing process f"
type textarea "Hello [PERSON_NAME], Any update? if not we will start leasing process"
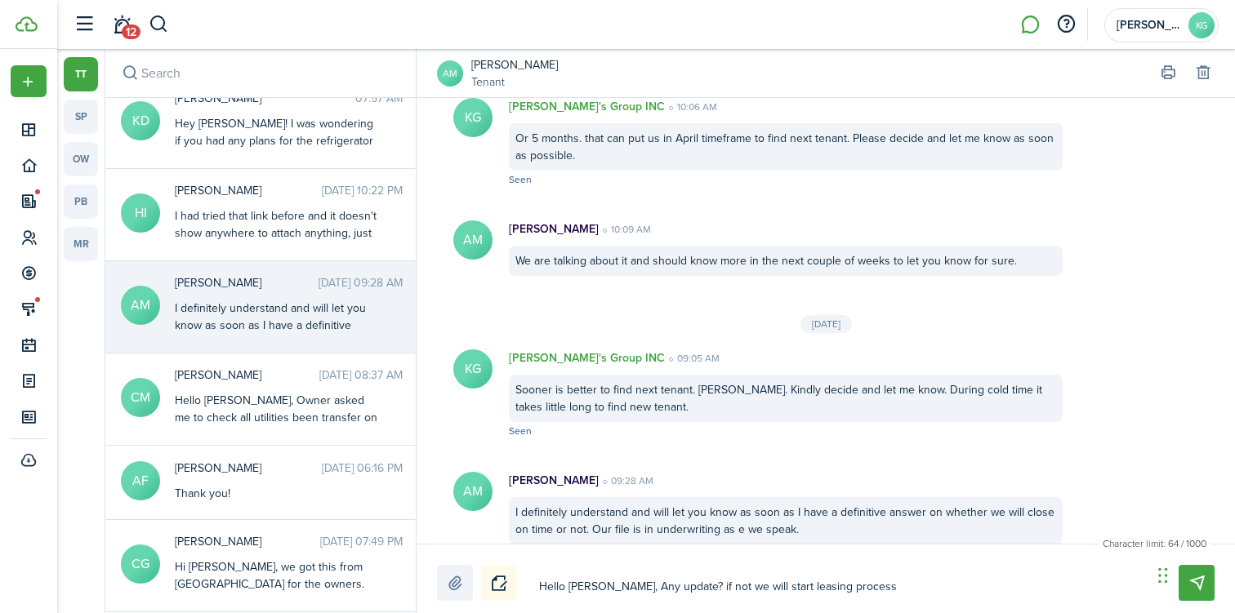
type textarea "Hello [PERSON_NAME], Any update? if not we will start leasing proces"
type textarea "Hello [PERSON_NAME], Any update? if not we will start leasing proce"
type textarea "Hello [PERSON_NAME], Any update? if not we will start leasing proc"
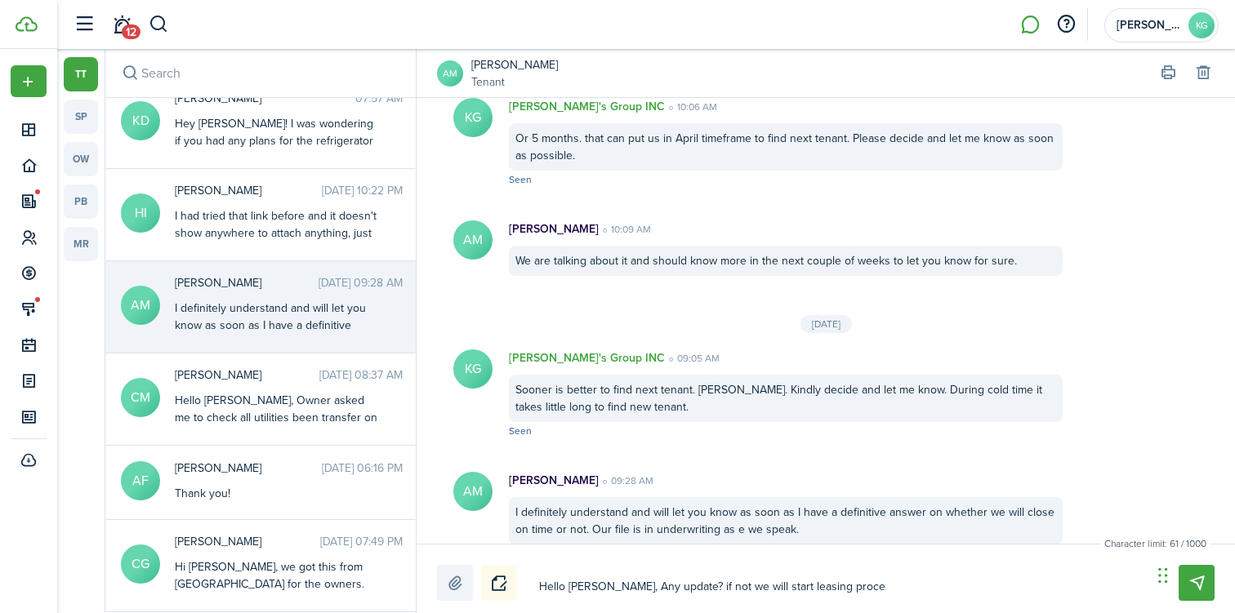
type textarea "Hello [PERSON_NAME], Any update? if not we will start leasing proc"
type textarea "Hello [PERSON_NAME], Any update? if not we will start leasing pro"
type textarea "Hello [PERSON_NAME], Any update? if not we will start leasing pr"
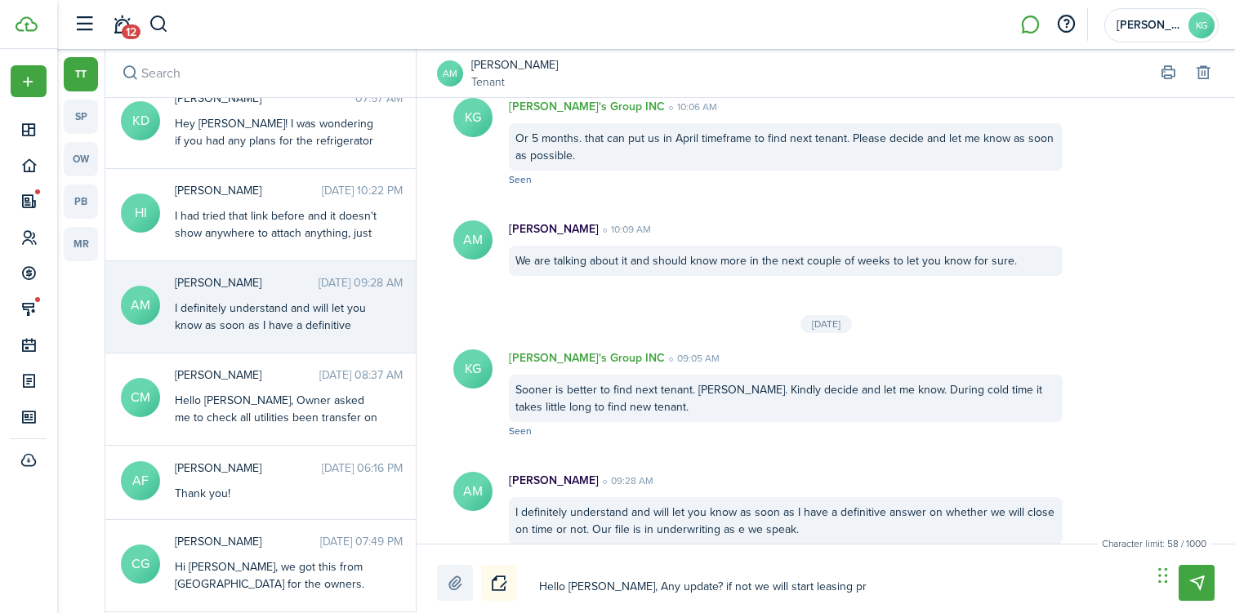
type textarea "Hello [PERSON_NAME], Any update? if not we will start leasing p"
type textarea "Hello [PERSON_NAME], Any update? if not we will start leasing"
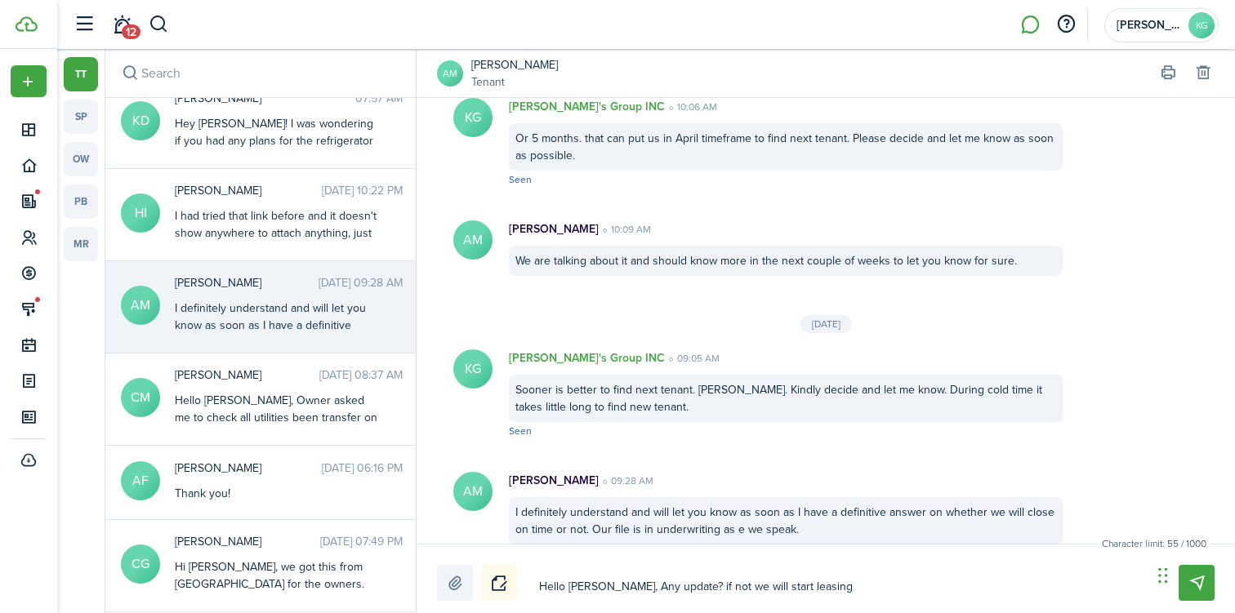
type textarea "Hello [PERSON_NAME], Any update? if not we will start leasing"
type textarea "Hello [PERSON_NAME], Any update? if not we will start leasin"
type textarea "Hello [PERSON_NAME], Any update? if not we will start leasi"
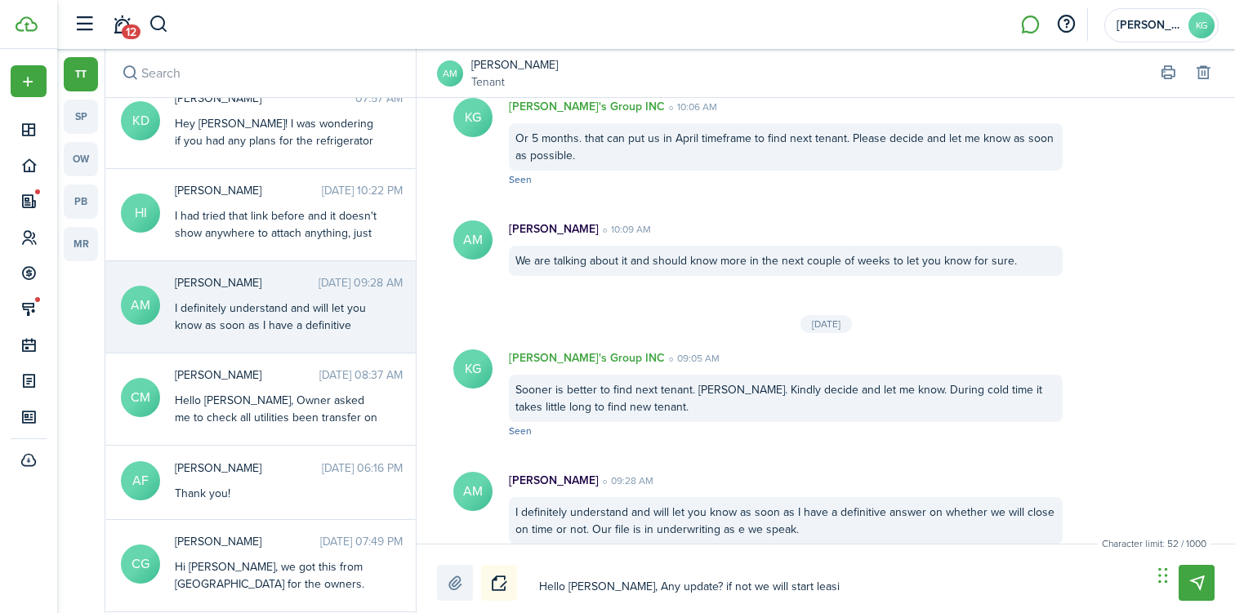
type textarea "Hello [PERSON_NAME], Any update? if not we will start leas"
type textarea "Hello [PERSON_NAME], Any update? if not we will start lea"
type textarea "Hello [PERSON_NAME], Any update? if not we will start le"
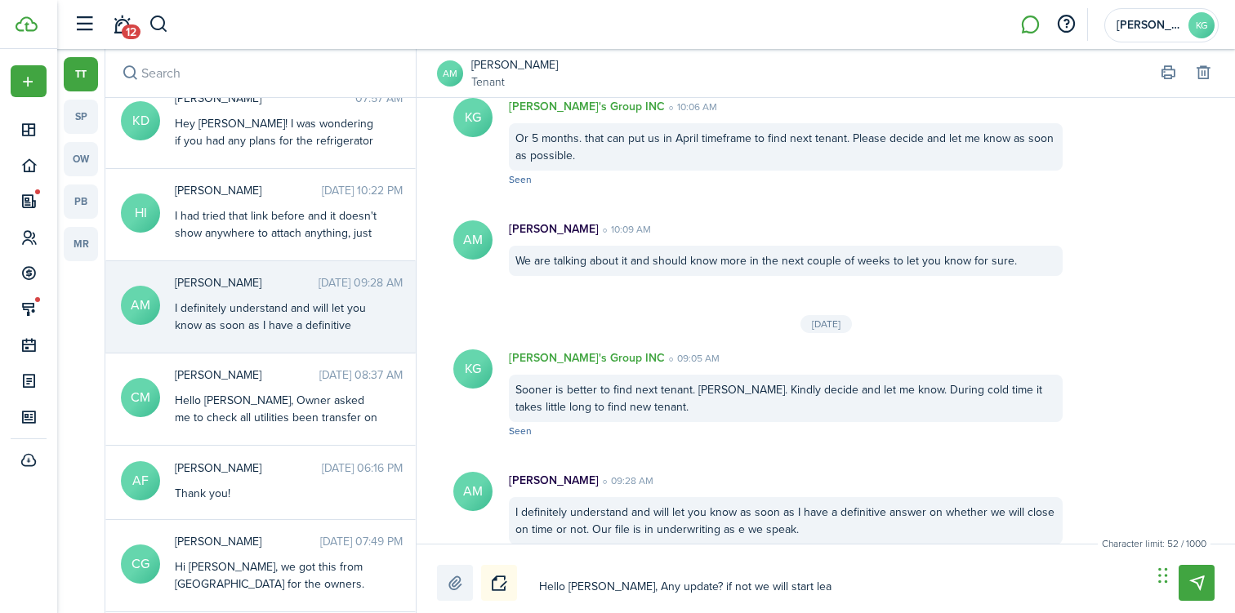
type textarea "Hello [PERSON_NAME], Any update? if not we will start le"
type textarea "Hello [PERSON_NAME], Any update? if not we will start l"
type textarea "Hello [PERSON_NAME], Any update? if not we will start"
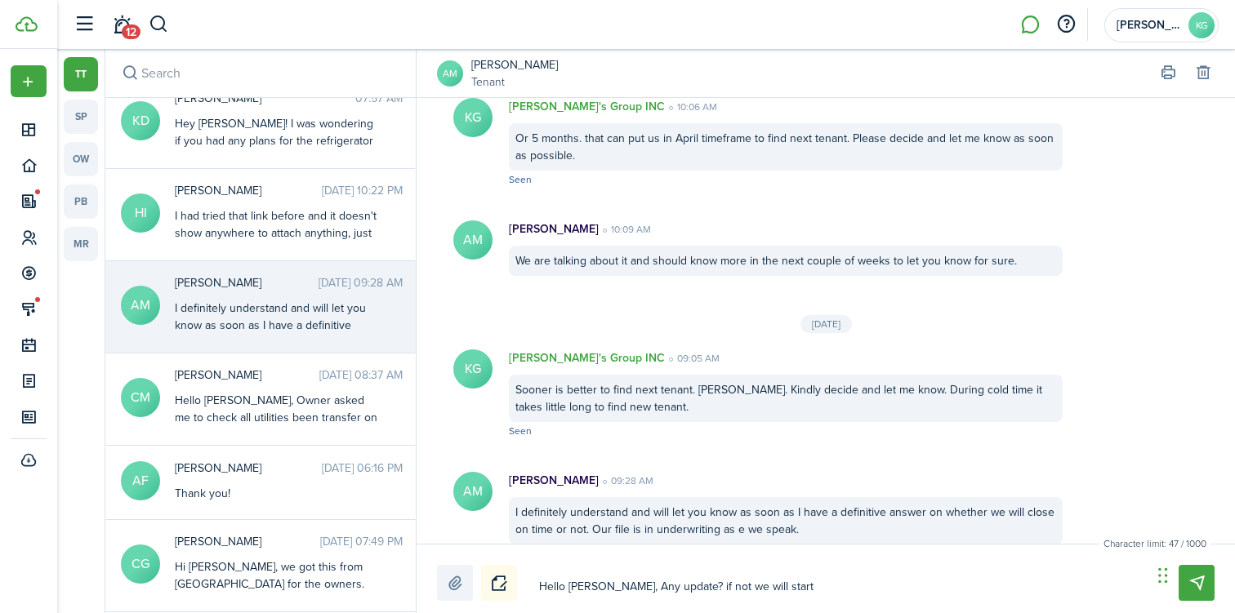
type textarea "Hello [PERSON_NAME], Any update? if not we will start"
type textarea "Hello [PERSON_NAME], Any update? if not we will start n"
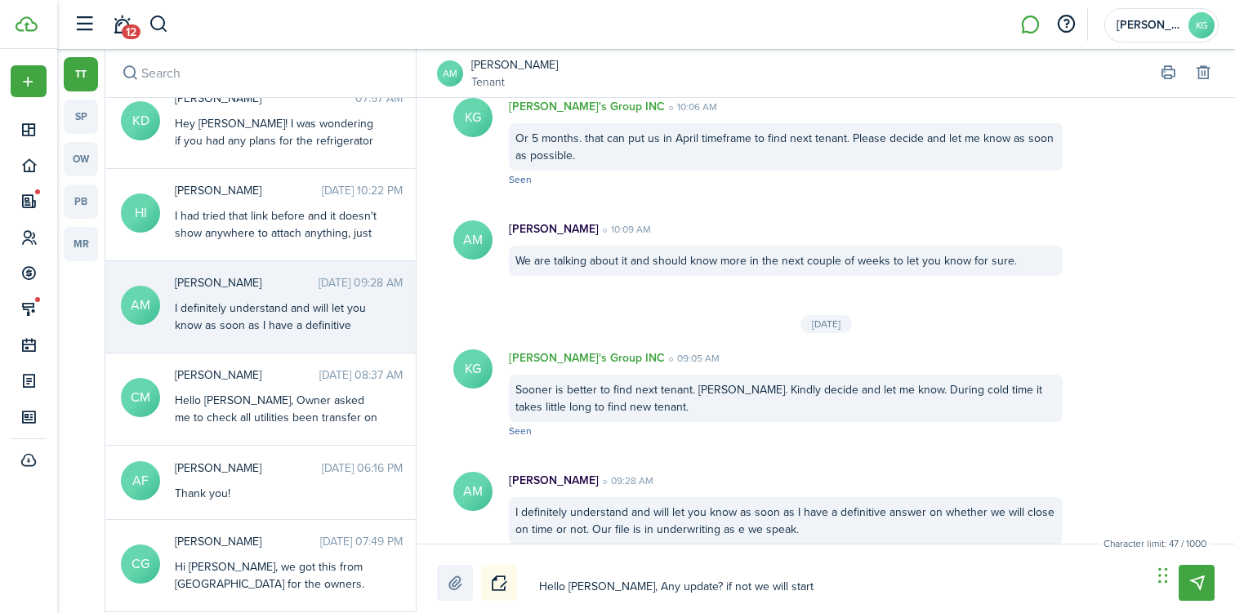
type textarea "Hello [PERSON_NAME], Any update? if not we will start n"
type textarea "Hello [PERSON_NAME], Any update? if not we will start ne"
type textarea "Hello [PERSON_NAME], Any update? if not we will start nex"
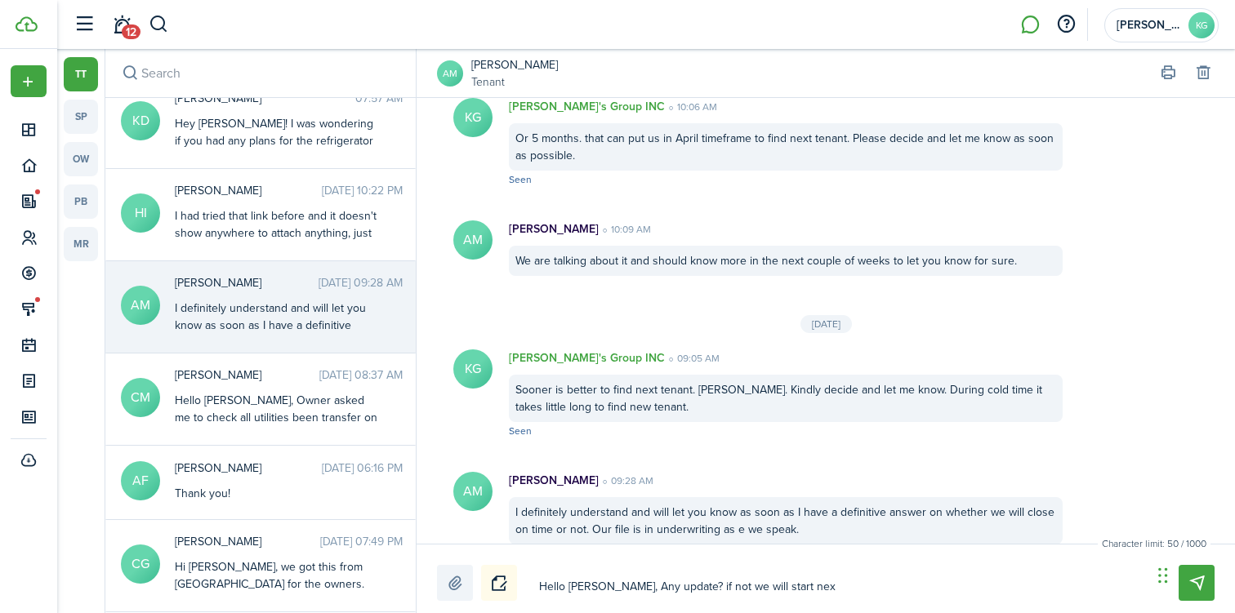
type textarea "Hello [PERSON_NAME], Any update? if not we will start next"
type textarea "Hello [PERSON_NAME], Any update? if not we will start next t"
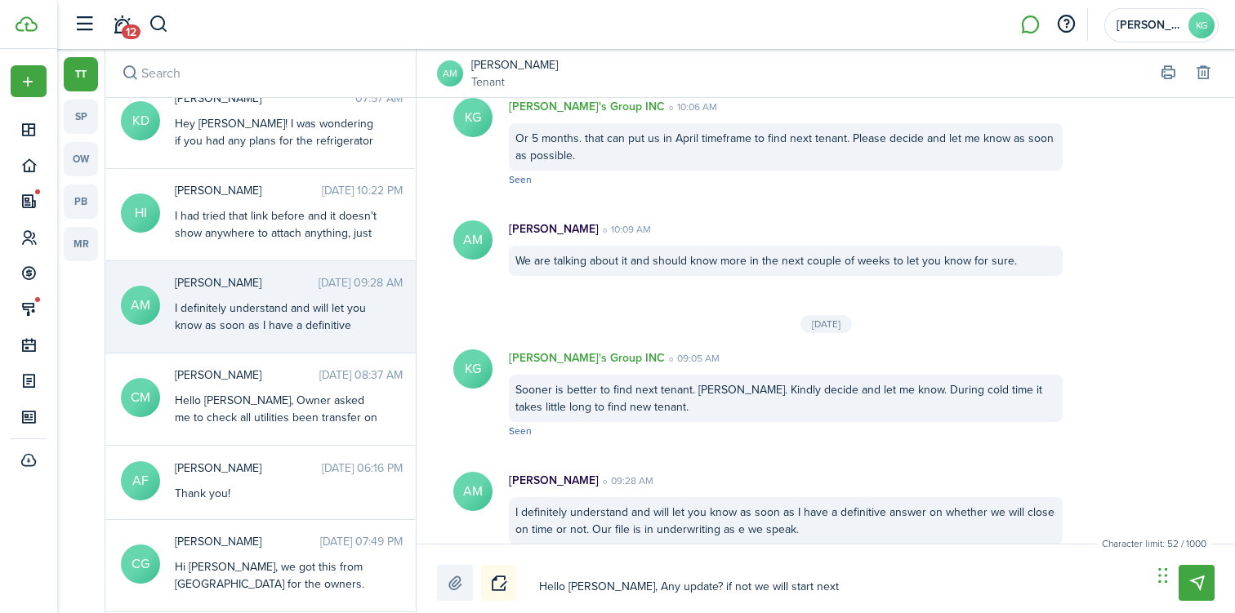
type textarea "Hello [PERSON_NAME], Any update? if not we will start next t"
type textarea "Hello [PERSON_NAME], Any update? if not we will start next te"
type textarea "Hello [PERSON_NAME], Any update? if not we will start next ten"
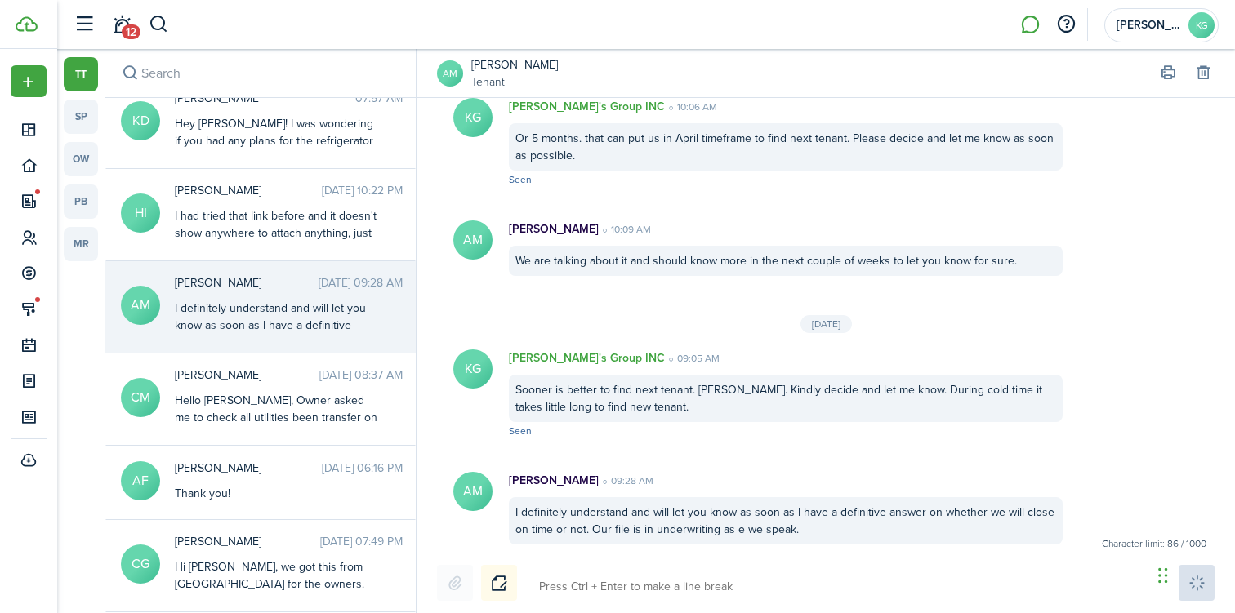
scroll to position [2067, 0]
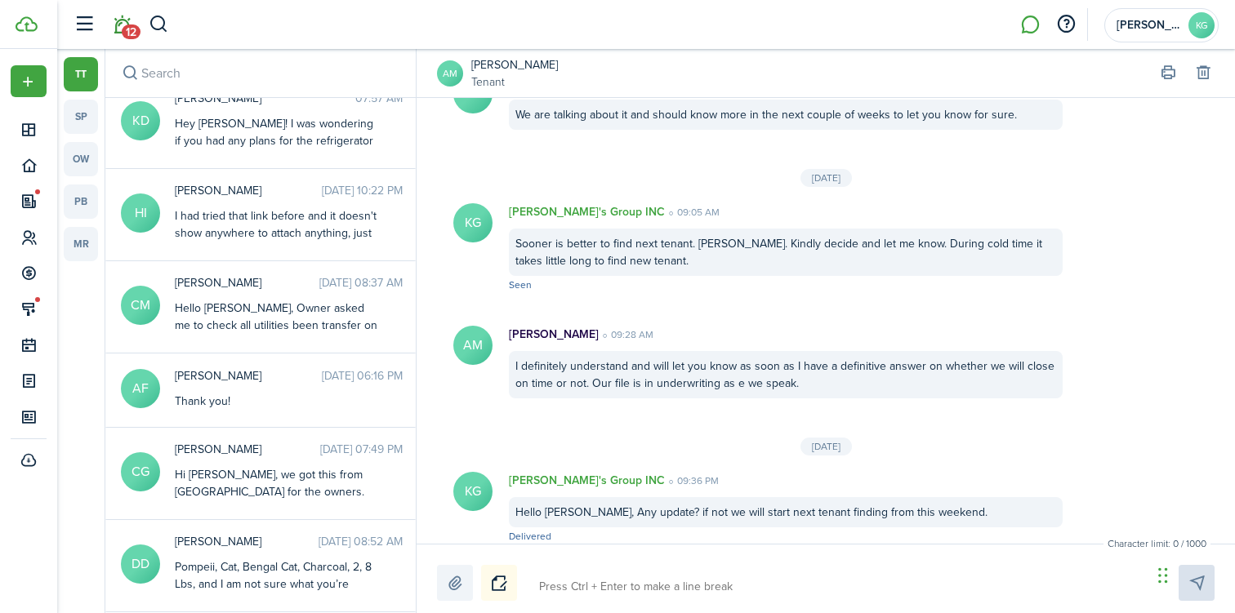
click at [123, 24] on link "12" at bounding box center [121, 25] width 31 height 42
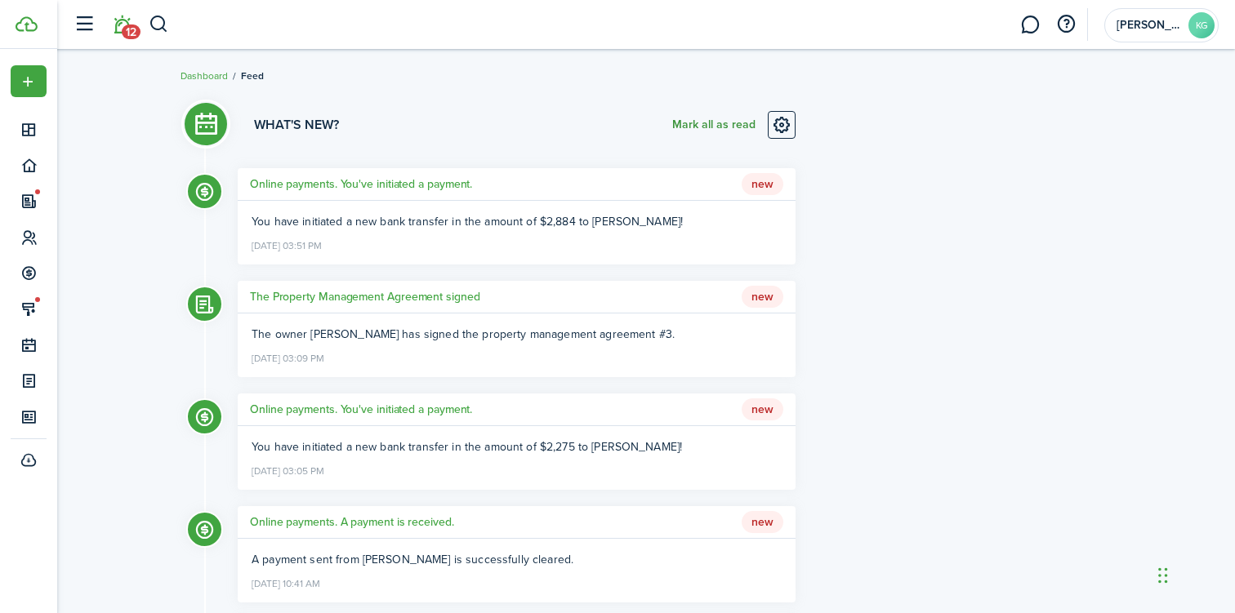
click at [713, 121] on button "Mark all as read" at bounding box center [713, 125] width 83 height 28
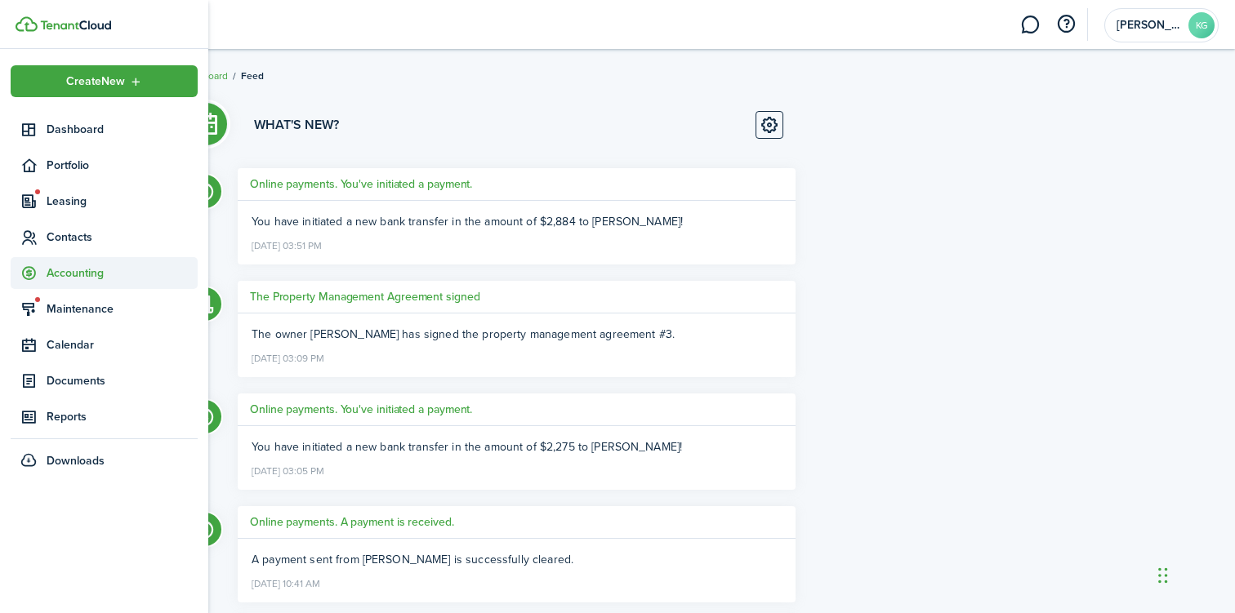
click at [75, 274] on span "Accounting" at bounding box center [122, 273] width 151 height 17
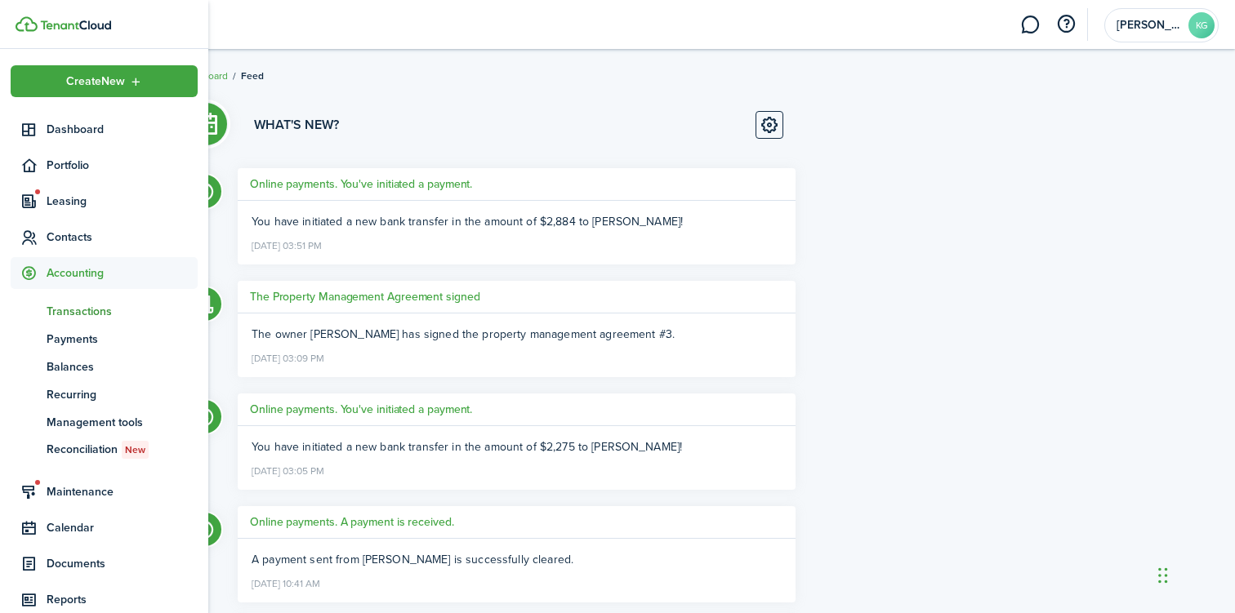
click at [88, 309] on span "Transactions" at bounding box center [122, 311] width 151 height 17
